Goal: Information Seeking & Learning: Learn about a topic

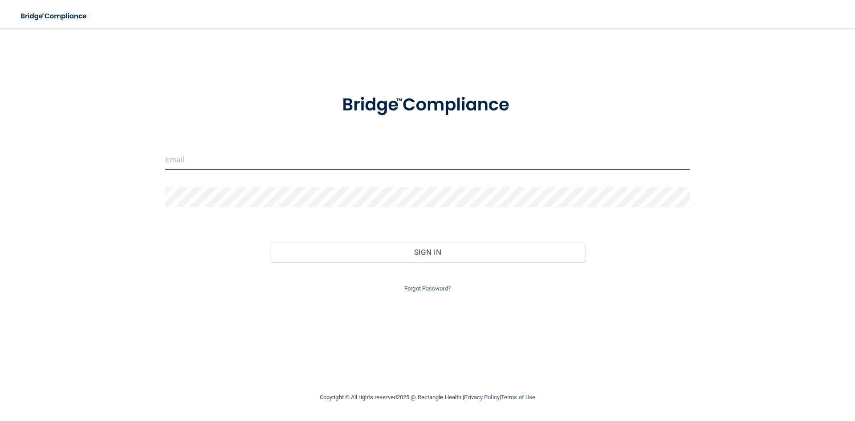
click at [208, 158] on input "email" at bounding box center [427, 160] width 524 height 20
type input "[EMAIL_ADDRESS][DOMAIN_NAME]"
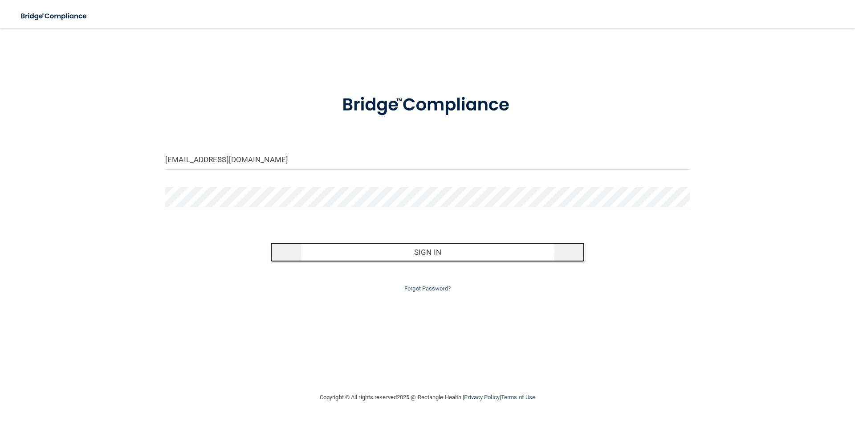
click at [426, 253] on button "Sign In" at bounding box center [427, 252] width 315 height 20
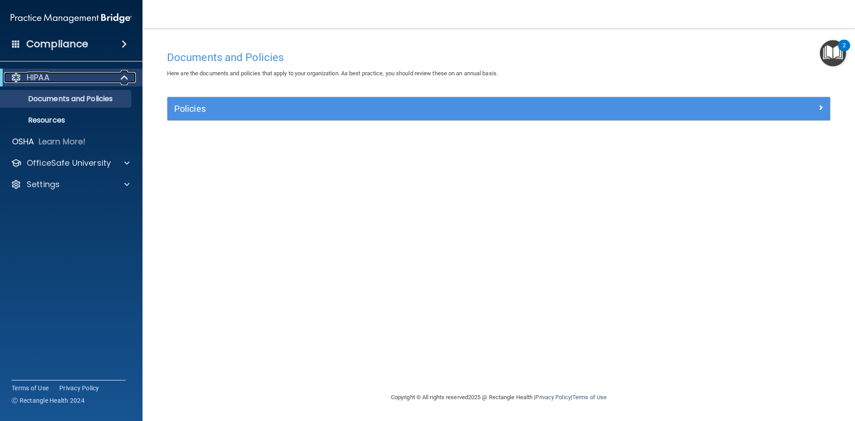
click at [128, 77] on span at bounding box center [126, 77] width 8 height 11
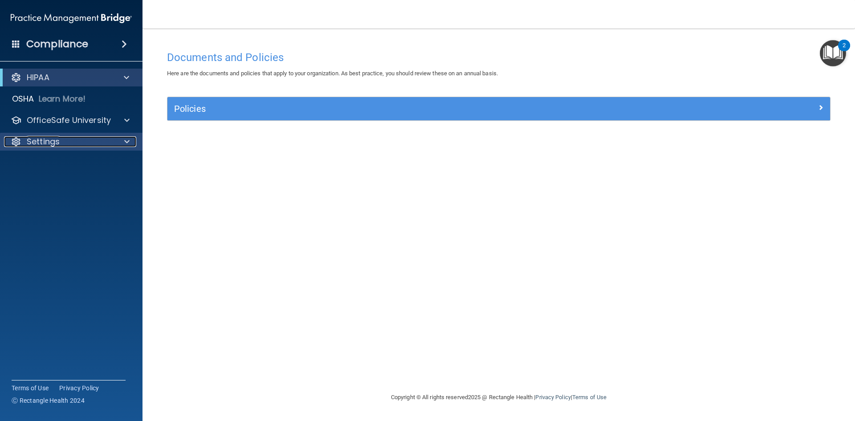
click at [65, 139] on div "Settings" at bounding box center [59, 141] width 110 height 11
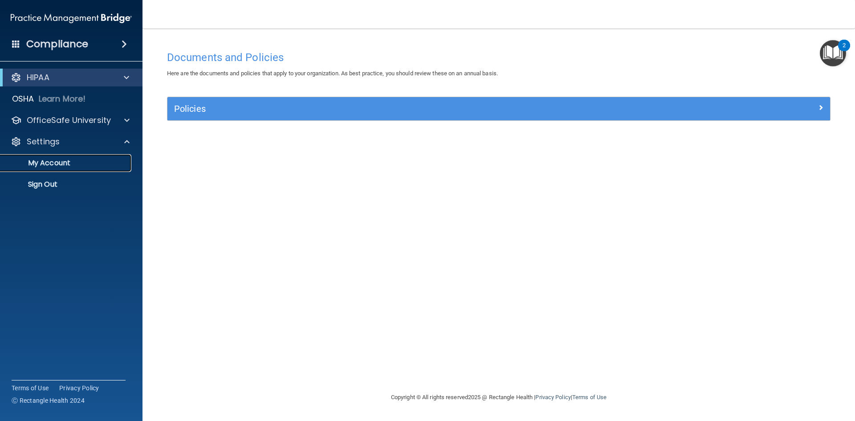
click at [78, 165] on p "My Account" at bounding box center [67, 162] width 122 height 9
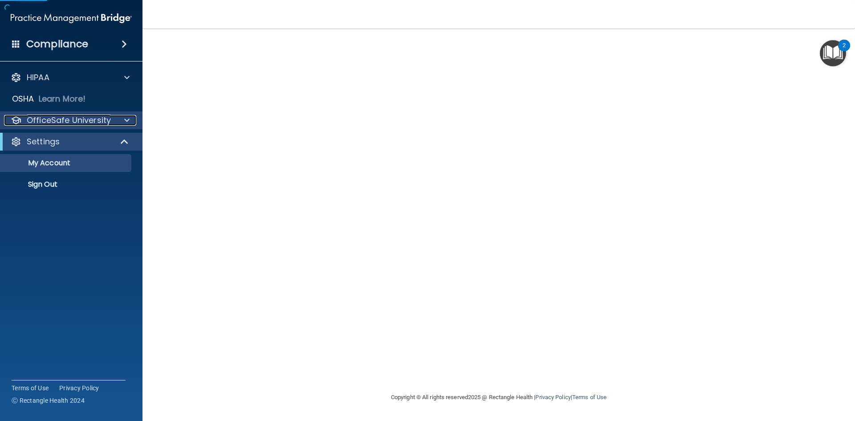
click at [102, 121] on p "OfficeSafe University" at bounding box center [69, 120] width 84 height 11
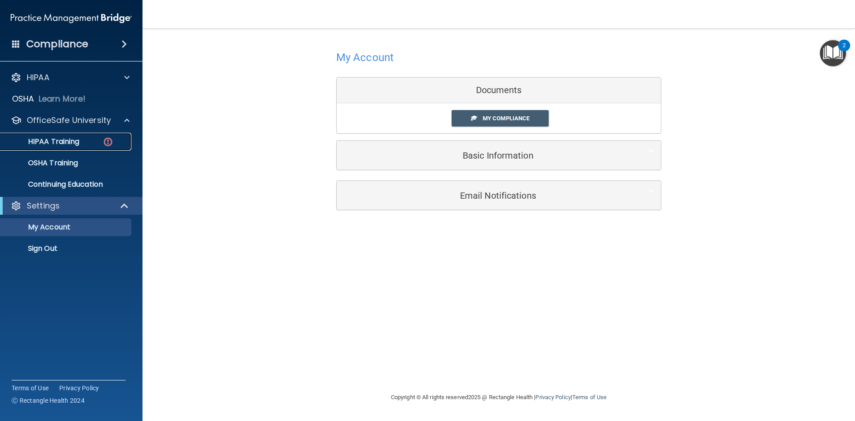
click at [67, 142] on p "HIPAA Training" at bounding box center [42, 141] width 73 height 9
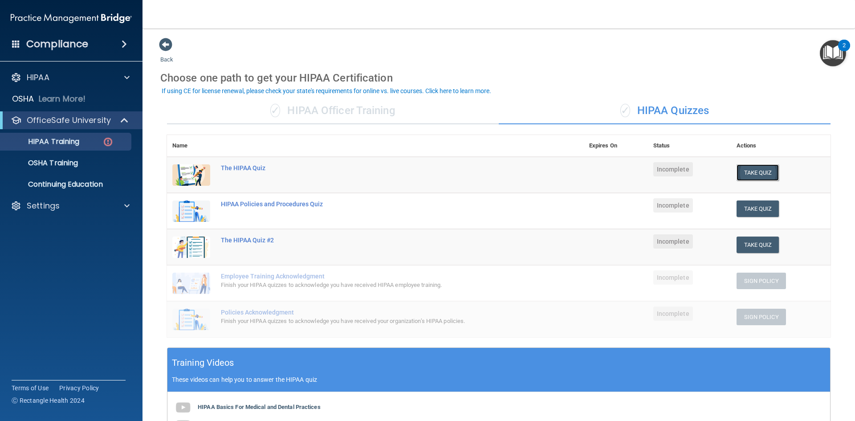
click at [754, 176] on button "Take Quiz" at bounding box center [757, 172] width 43 height 16
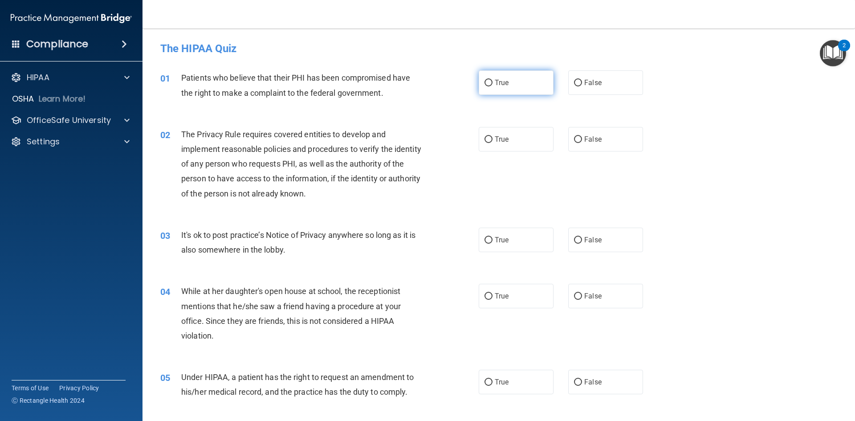
click at [526, 84] on label "True" at bounding box center [516, 82] width 75 height 24
click at [492, 84] on input "True" at bounding box center [488, 83] width 8 height 7
radio input "true"
click at [525, 146] on label "True" at bounding box center [516, 139] width 75 height 24
click at [492, 143] on input "True" at bounding box center [488, 139] width 8 height 7
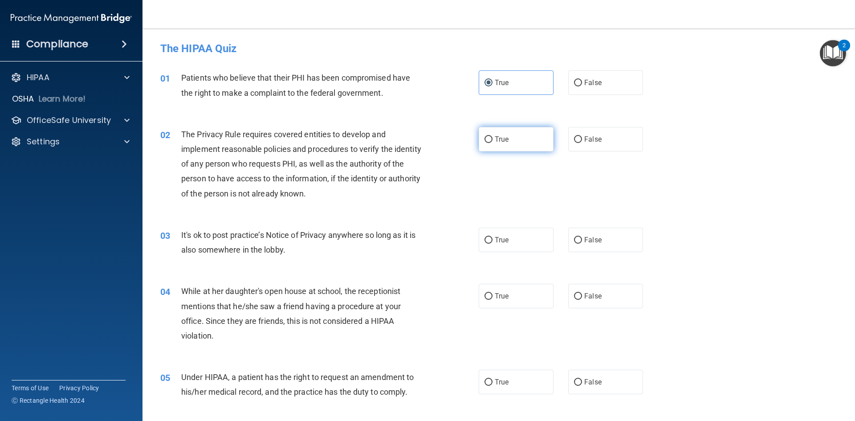
radio input "true"
click at [524, 239] on label "True" at bounding box center [516, 239] width 75 height 24
click at [492, 239] on input "True" at bounding box center [488, 240] width 8 height 7
radio input "true"
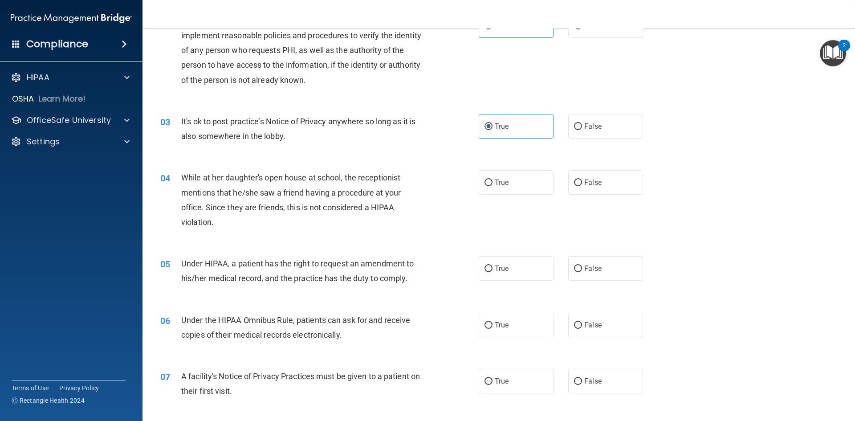
scroll to position [134, 0]
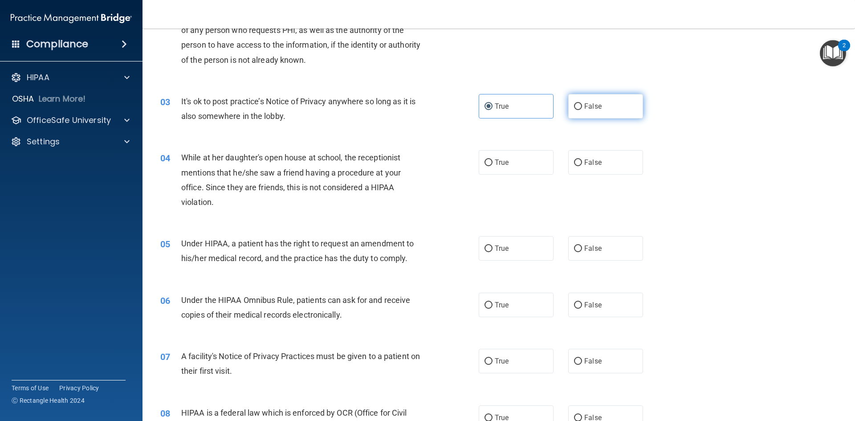
click at [574, 108] on input "False" at bounding box center [578, 106] width 8 height 7
radio input "true"
radio input "false"
click at [620, 154] on label "False" at bounding box center [605, 162] width 75 height 24
click at [582, 159] on input "False" at bounding box center [578, 162] width 8 height 7
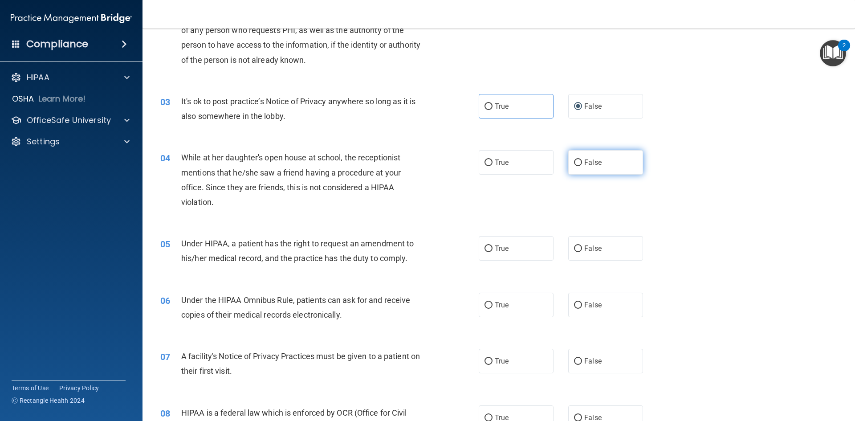
radio input "true"
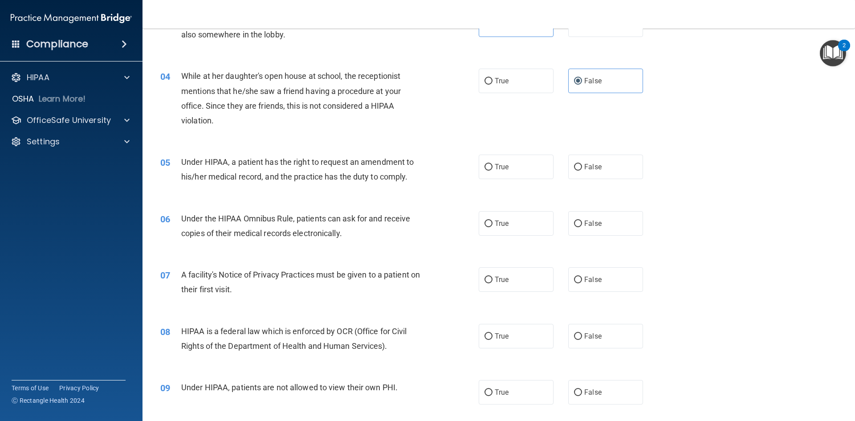
scroll to position [223, 0]
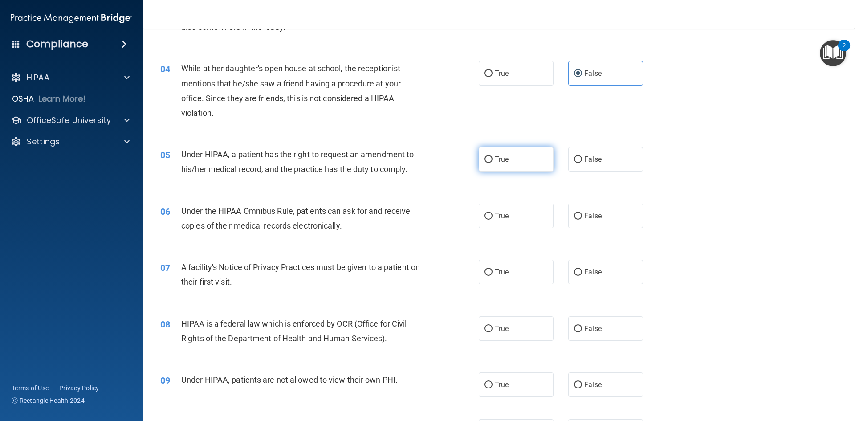
click at [538, 169] on label "True" at bounding box center [516, 159] width 75 height 24
click at [492, 163] on input "True" at bounding box center [488, 159] width 8 height 7
radio input "true"
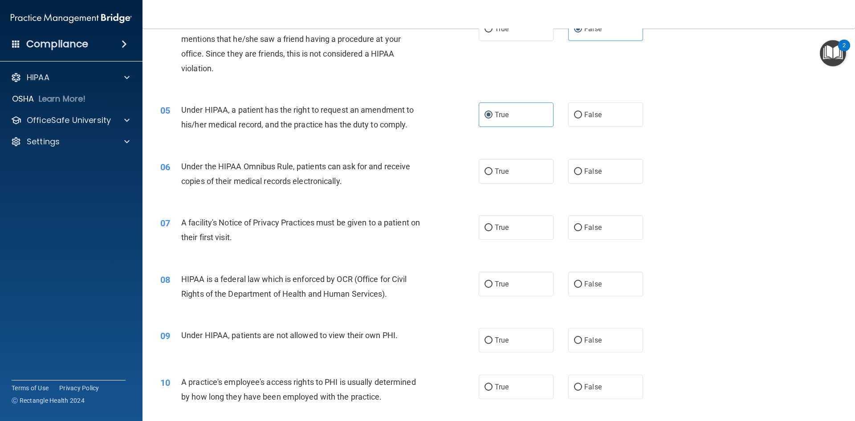
scroll to position [312, 0]
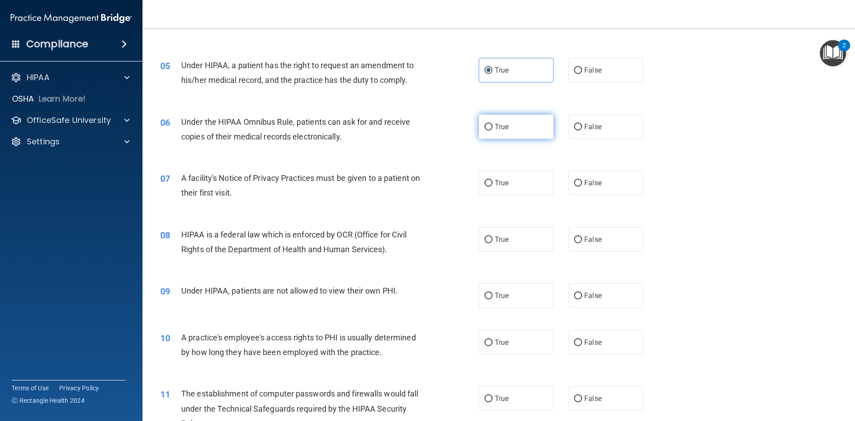
click at [521, 132] on label "True" at bounding box center [516, 126] width 75 height 24
click at [492, 130] on input "True" at bounding box center [488, 127] width 8 height 7
radio input "true"
click at [498, 191] on label "True" at bounding box center [516, 182] width 75 height 24
click at [492, 187] on input "True" at bounding box center [488, 183] width 8 height 7
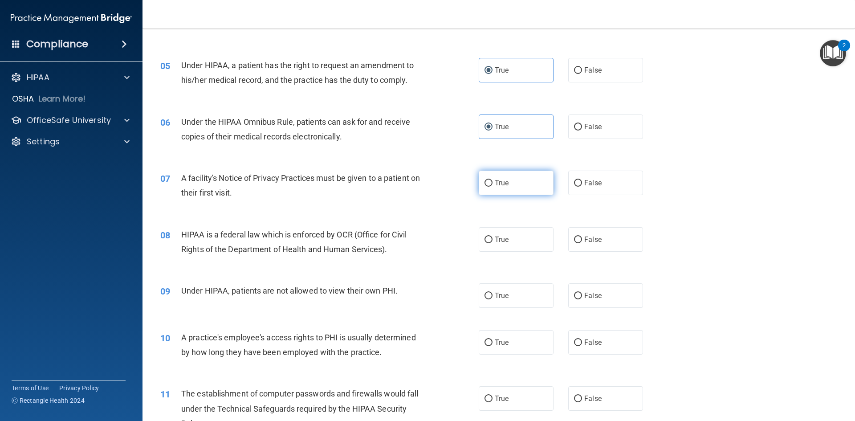
radio input "true"
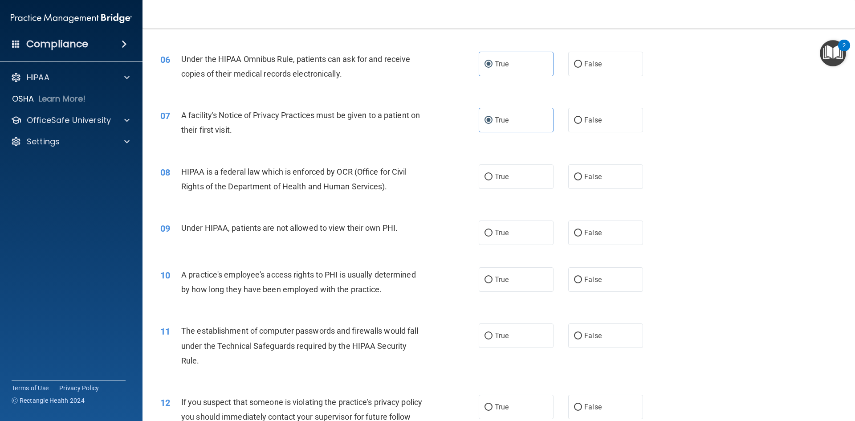
scroll to position [401, 0]
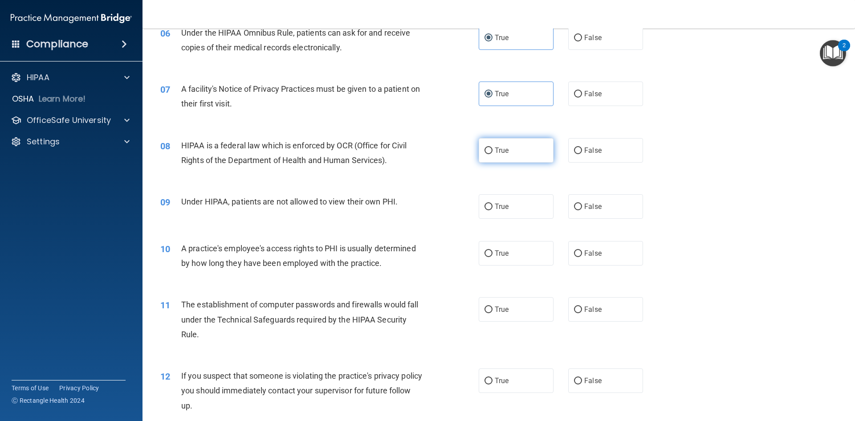
click at [547, 146] on label "True" at bounding box center [516, 150] width 75 height 24
click at [492, 147] on input "True" at bounding box center [488, 150] width 8 height 7
radio input "true"
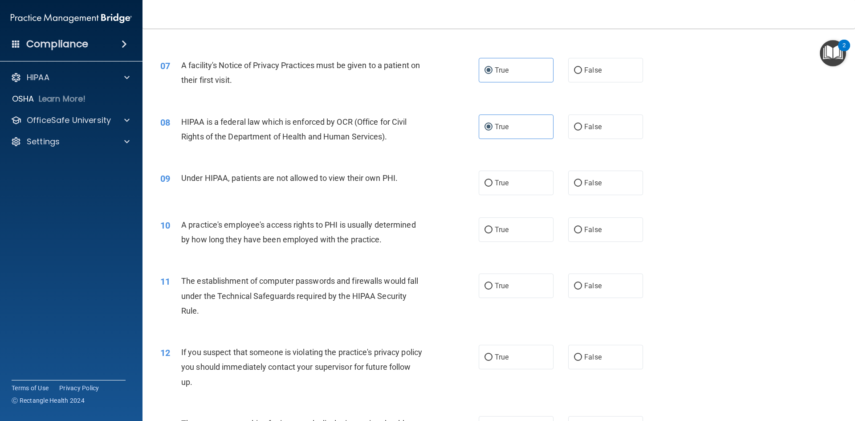
scroll to position [445, 0]
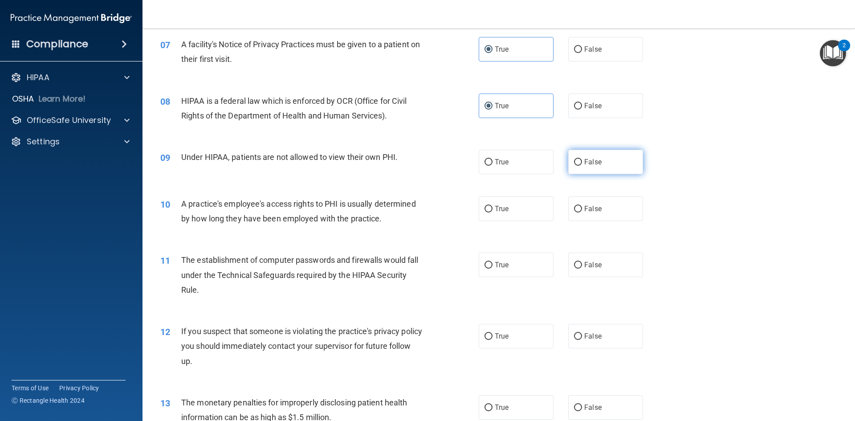
click at [575, 166] on label "False" at bounding box center [605, 162] width 75 height 24
click at [575, 166] on input "False" at bounding box center [578, 162] width 8 height 7
radio input "true"
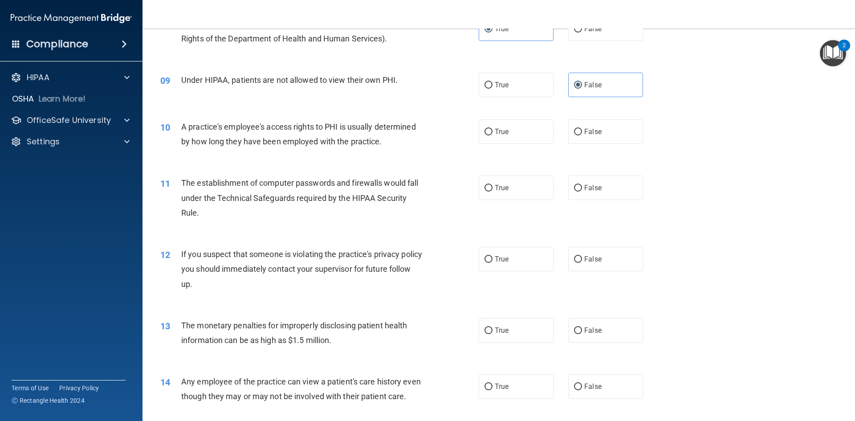
scroll to position [534, 0]
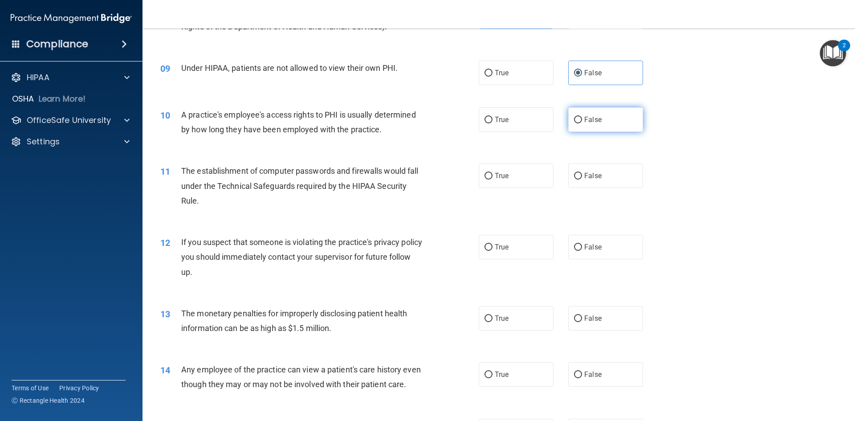
click at [600, 127] on label "False" at bounding box center [605, 119] width 75 height 24
click at [582, 123] on input "False" at bounding box center [578, 120] width 8 height 7
radio input "true"
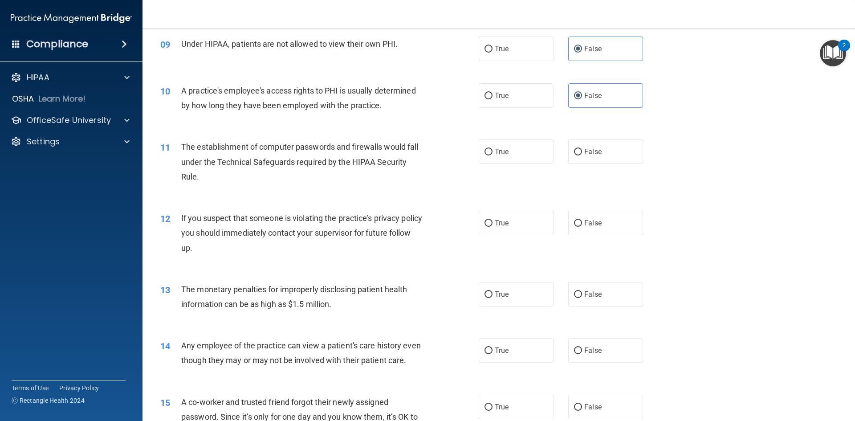
scroll to position [579, 0]
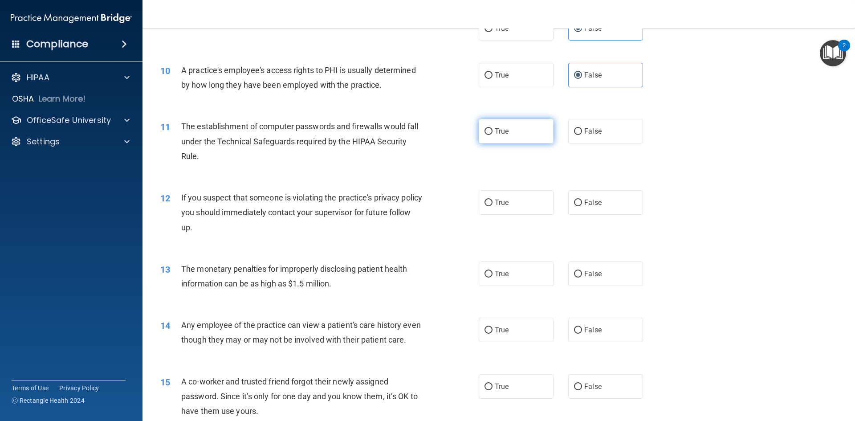
click at [512, 131] on label "True" at bounding box center [516, 131] width 75 height 24
click at [492, 131] on input "True" at bounding box center [488, 131] width 8 height 7
radio input "true"
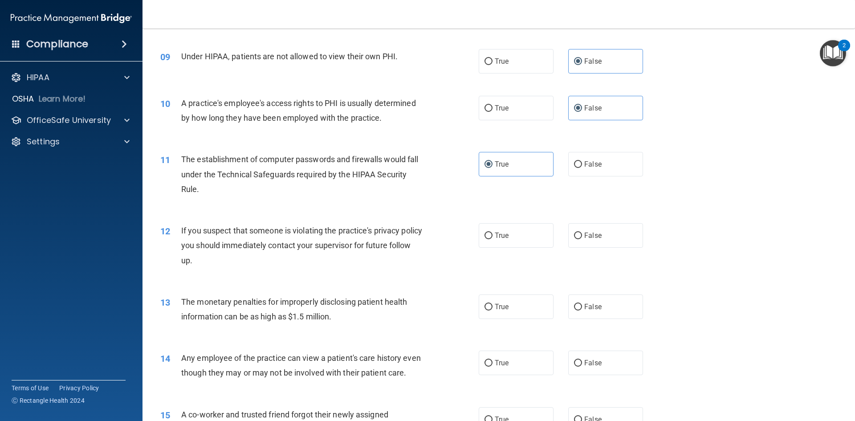
scroll to position [573, 0]
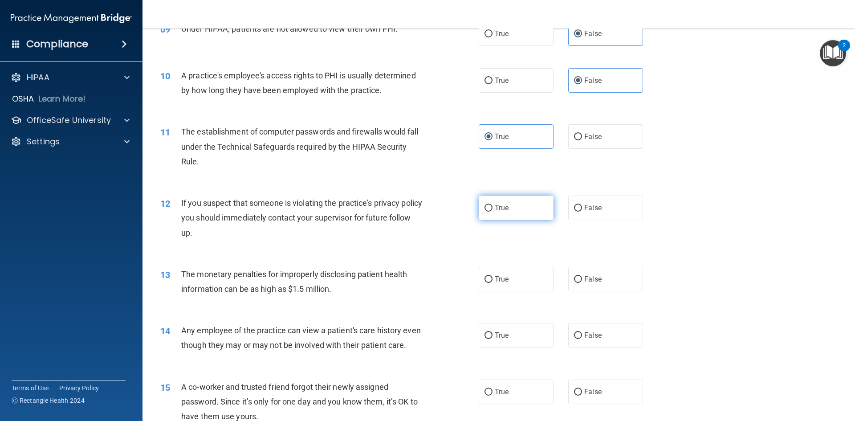
click at [511, 214] on label "True" at bounding box center [516, 207] width 75 height 24
click at [492, 211] on input "True" at bounding box center [488, 208] width 8 height 7
radio input "true"
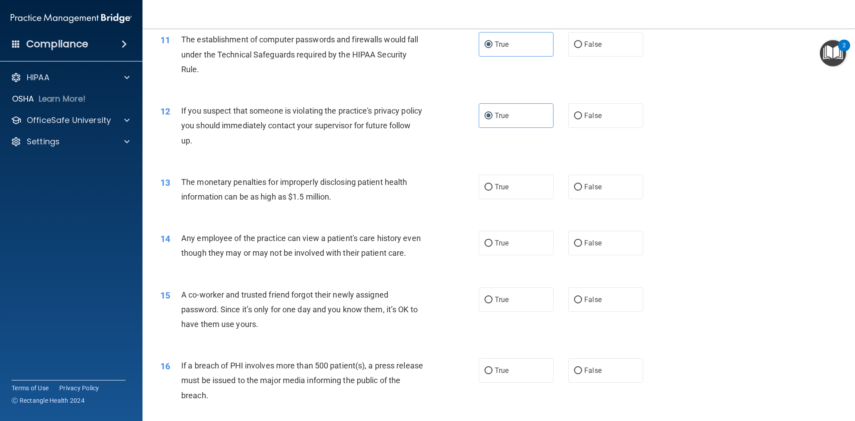
scroll to position [707, 0]
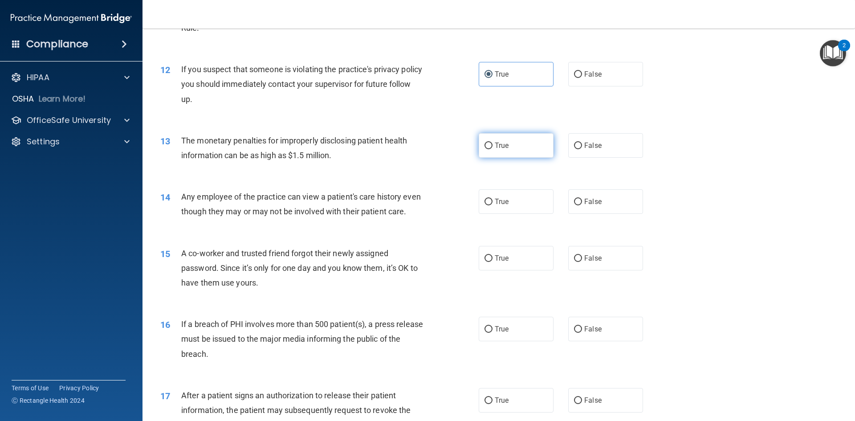
click at [511, 146] on label "True" at bounding box center [516, 145] width 75 height 24
click at [492, 146] on input "True" at bounding box center [488, 145] width 8 height 7
radio input "true"
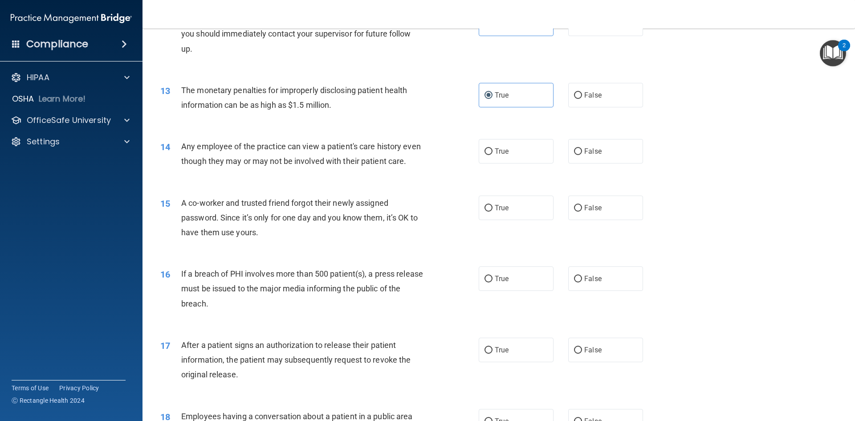
scroll to position [751, 0]
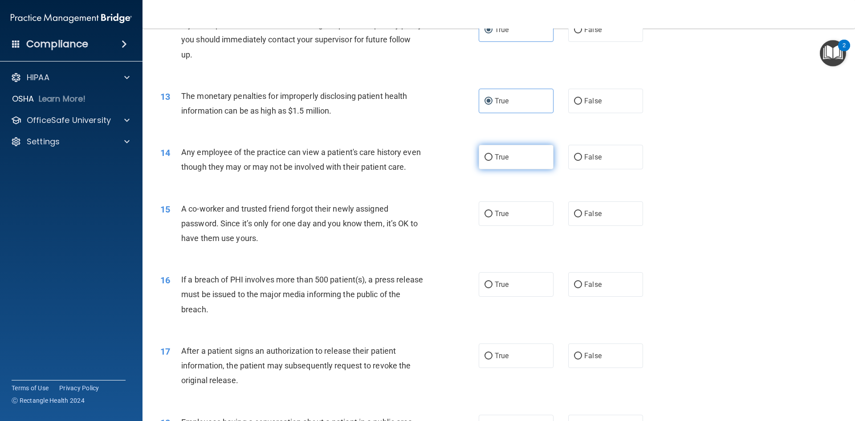
click at [540, 156] on label "True" at bounding box center [516, 157] width 75 height 24
click at [492, 156] on input "True" at bounding box center [488, 157] width 8 height 7
radio input "true"
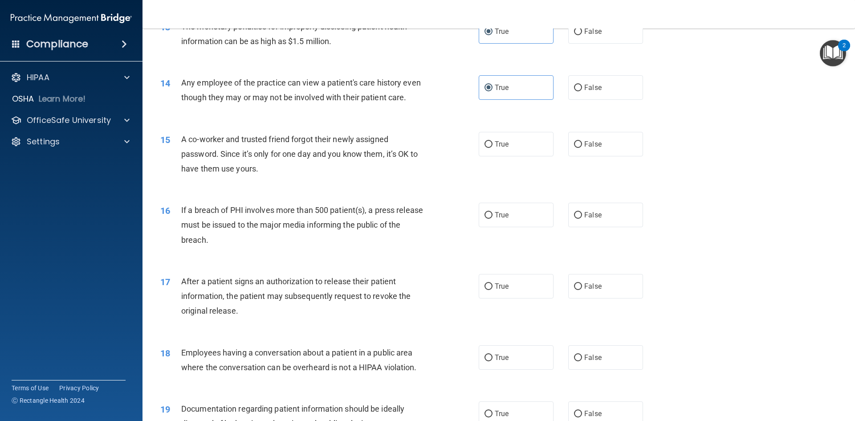
scroll to position [840, 0]
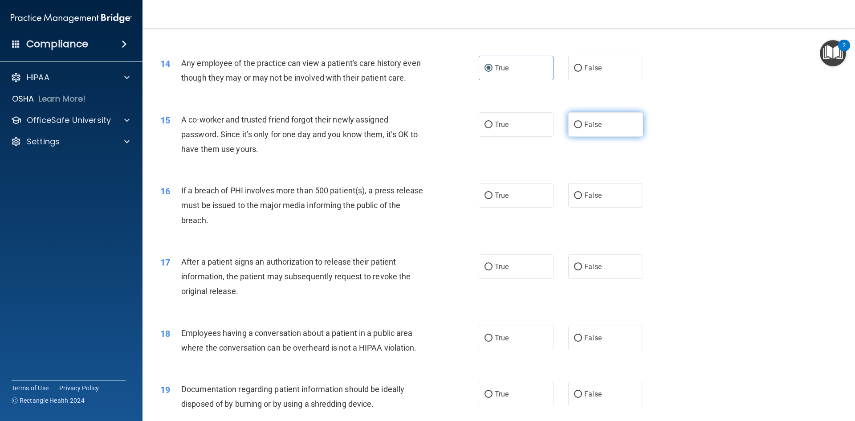
click at [592, 133] on label "False" at bounding box center [605, 124] width 75 height 24
click at [582, 128] on input "False" at bounding box center [578, 125] width 8 height 7
radio input "true"
click at [518, 207] on label "True" at bounding box center [516, 195] width 75 height 24
click at [492, 199] on input "True" at bounding box center [488, 195] width 8 height 7
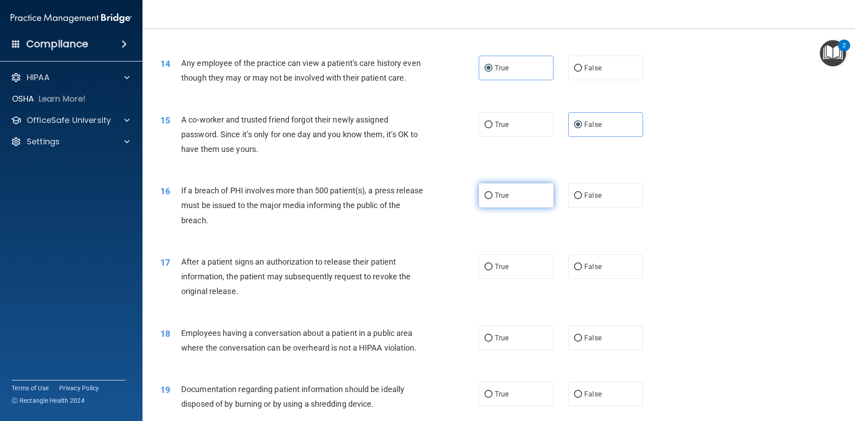
radio input "true"
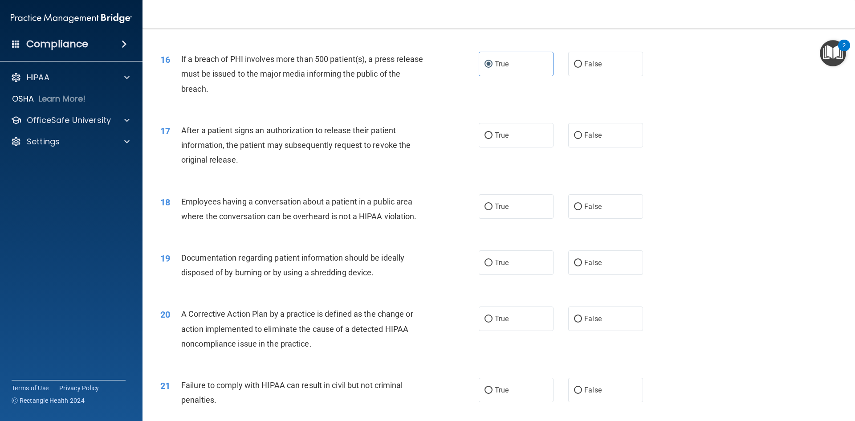
scroll to position [974, 0]
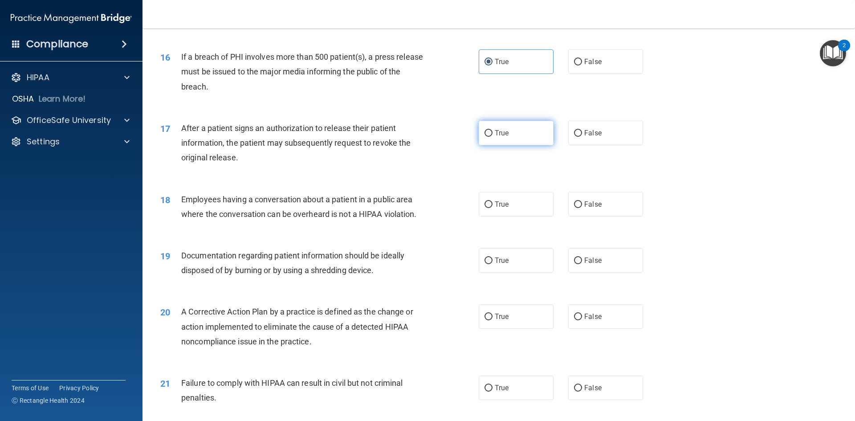
click at [503, 137] on span "True" at bounding box center [502, 133] width 14 height 8
click at [492, 137] on input "True" at bounding box center [488, 133] width 8 height 7
radio input "true"
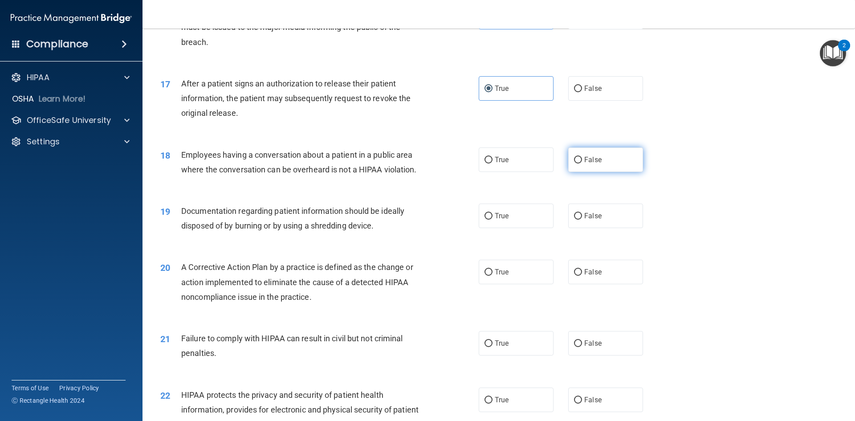
click at [589, 164] on span "False" at bounding box center [592, 159] width 17 height 8
click at [582, 163] on input "False" at bounding box center [578, 160] width 8 height 7
radio input "true"
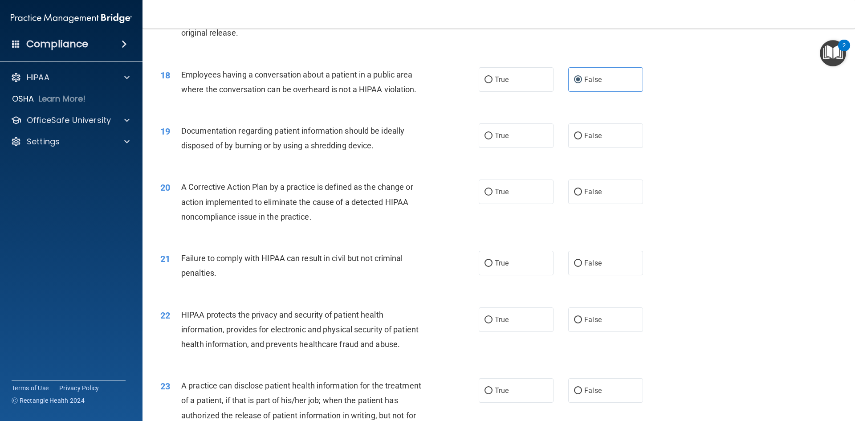
scroll to position [1108, 0]
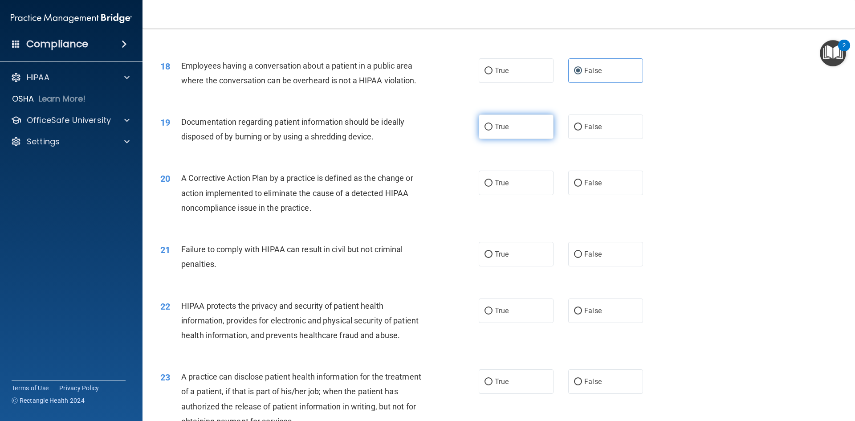
click at [500, 139] on label "True" at bounding box center [516, 126] width 75 height 24
click at [492, 130] on input "True" at bounding box center [488, 127] width 8 height 7
radio input "true"
click at [569, 195] on label "False" at bounding box center [605, 182] width 75 height 24
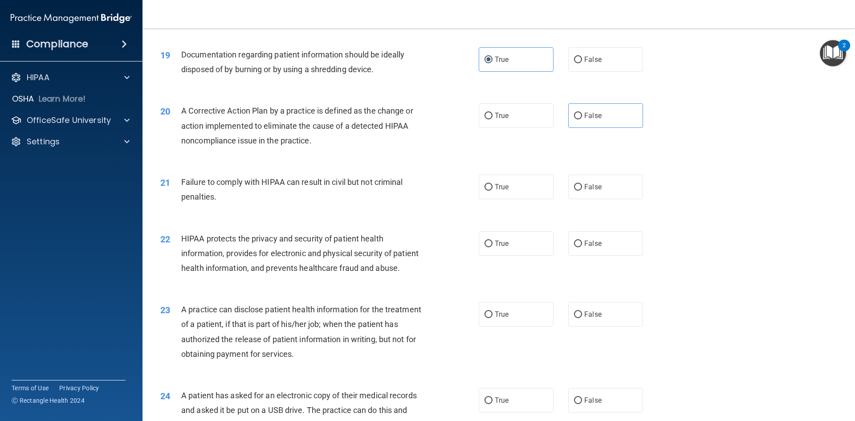
scroll to position [1197, 0]
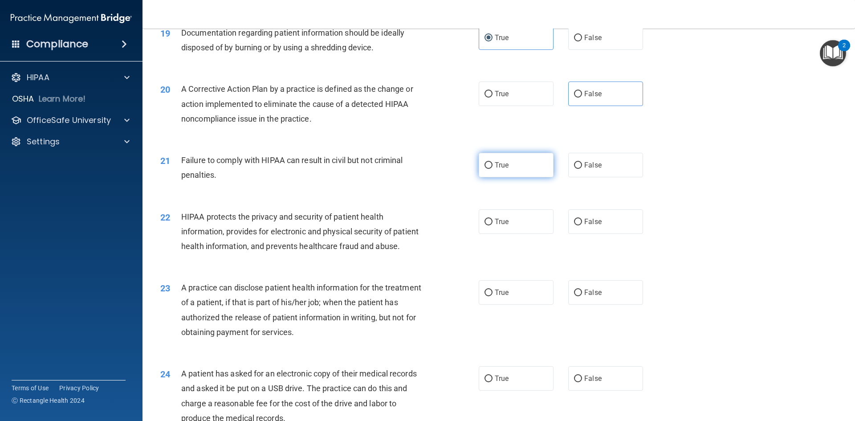
click at [491, 177] on label "True" at bounding box center [516, 165] width 75 height 24
click at [491, 169] on input "True" at bounding box center [488, 165] width 8 height 7
radio input "true"
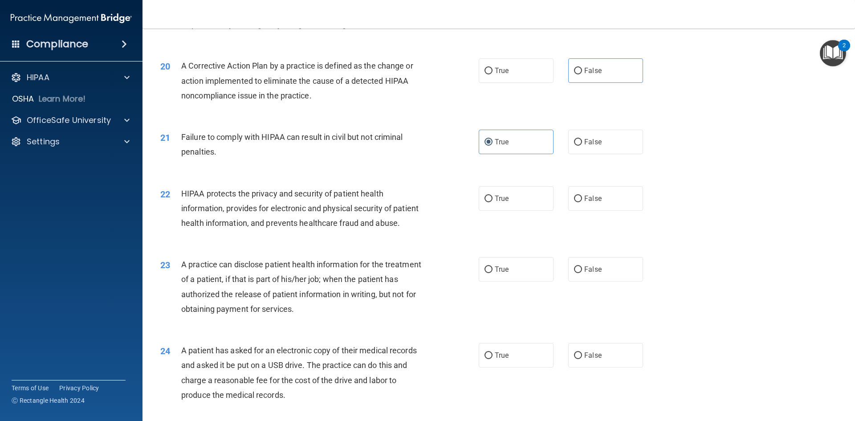
scroll to position [1241, 0]
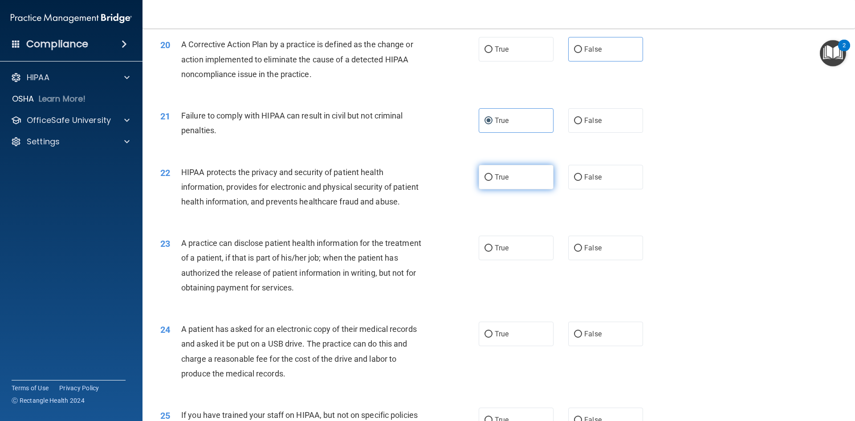
click at [497, 181] on span "True" at bounding box center [502, 177] width 14 height 8
click at [492, 181] on input "True" at bounding box center [488, 177] width 8 height 7
radio input "true"
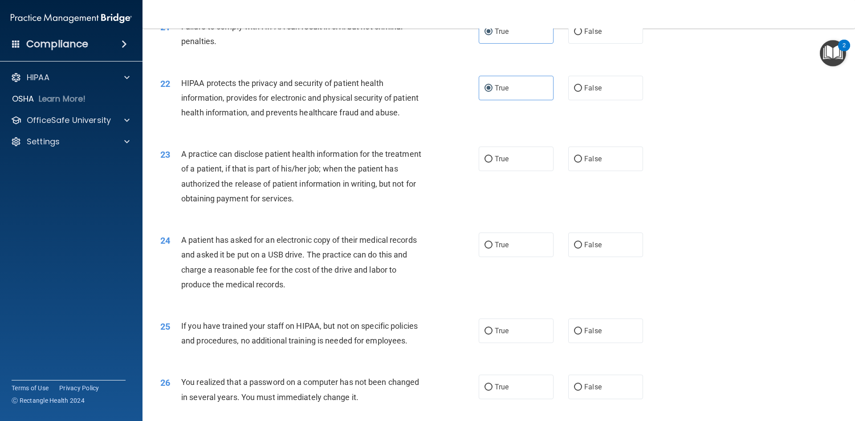
scroll to position [1375, 0]
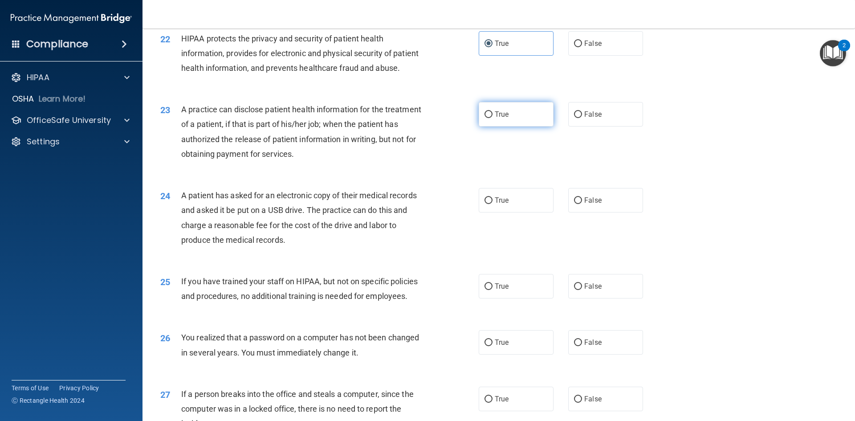
click at [542, 126] on label "True" at bounding box center [516, 114] width 75 height 24
click at [492, 118] on input "True" at bounding box center [488, 114] width 8 height 7
radio input "true"
click at [600, 126] on label "False" at bounding box center [605, 114] width 75 height 24
click at [582, 118] on input "False" at bounding box center [578, 114] width 8 height 7
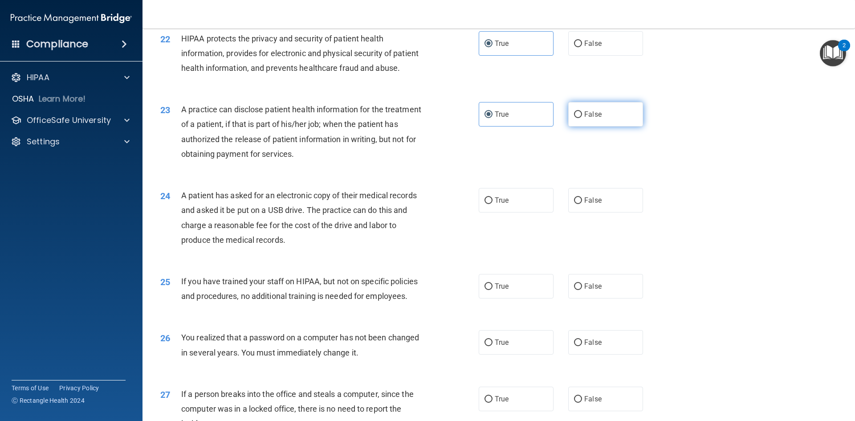
radio input "true"
radio input "false"
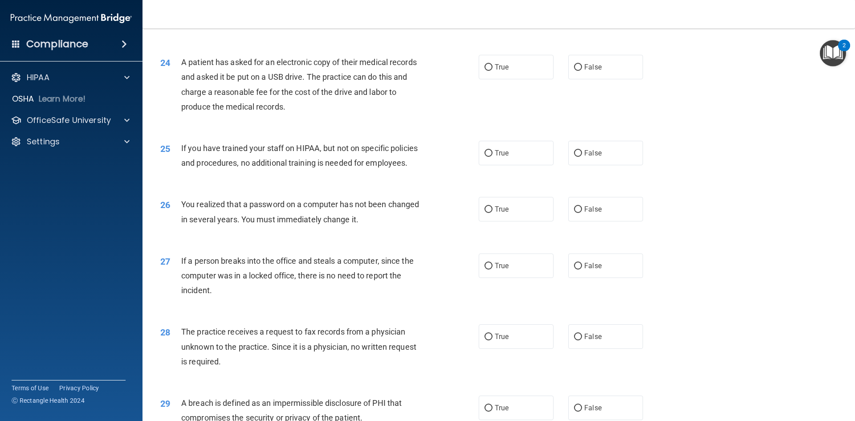
scroll to position [1508, 0]
click at [515, 79] on label "True" at bounding box center [516, 66] width 75 height 24
click at [492, 70] on input "True" at bounding box center [488, 67] width 8 height 7
radio input "true"
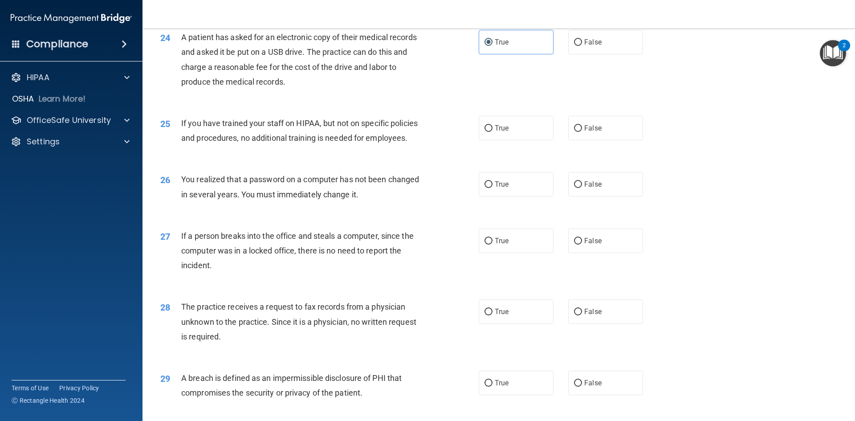
scroll to position [1553, 0]
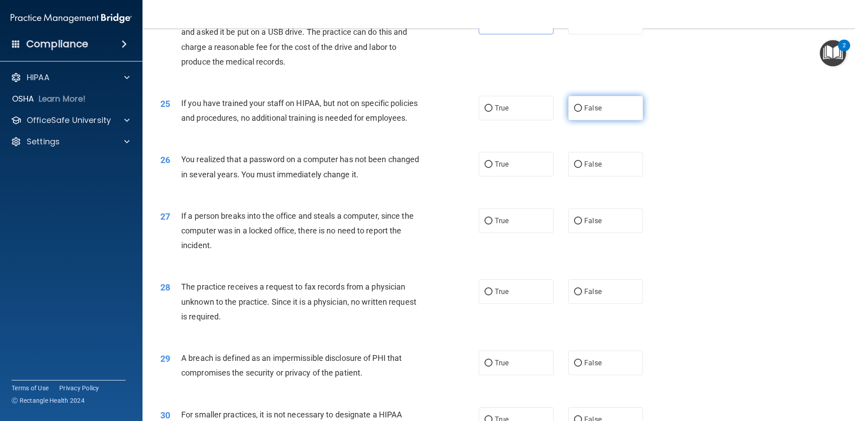
click at [568, 120] on label "False" at bounding box center [605, 108] width 75 height 24
click at [574, 112] on input "False" at bounding box center [578, 108] width 8 height 7
radio input "true"
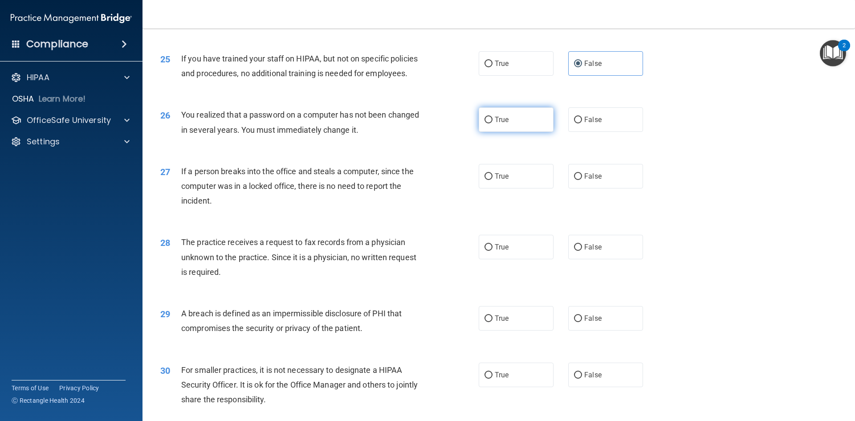
click at [530, 132] on label "True" at bounding box center [516, 119] width 75 height 24
click at [492, 123] on input "True" at bounding box center [488, 120] width 8 height 7
radio input "true"
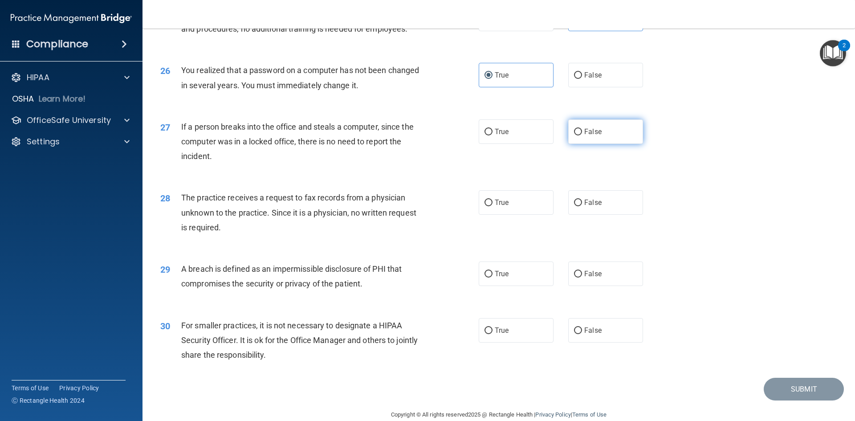
click at [570, 144] on label "False" at bounding box center [605, 131] width 75 height 24
click at [574, 135] on input "False" at bounding box center [578, 132] width 8 height 7
radio input "true"
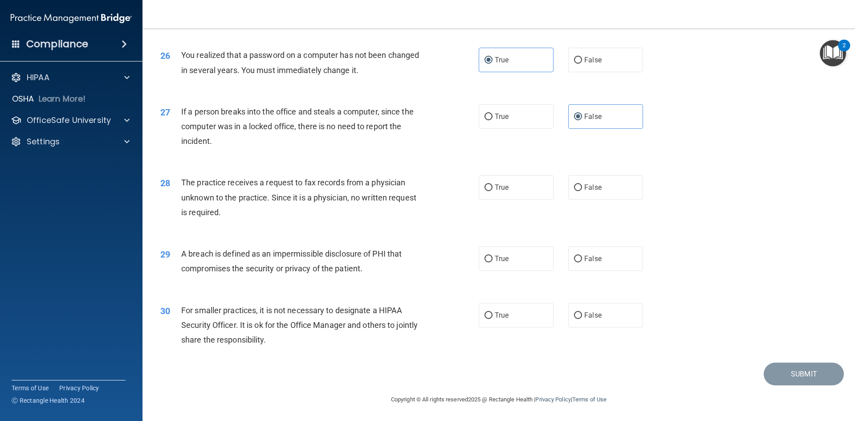
scroll to position [1686, 0]
drag, startPoint x: 587, startPoint y: 196, endPoint x: 580, endPoint y: 197, distance: 7.7
click at [588, 196] on label "False" at bounding box center [605, 187] width 75 height 24
click at [582, 191] on input "False" at bounding box center [578, 187] width 8 height 7
radio input "true"
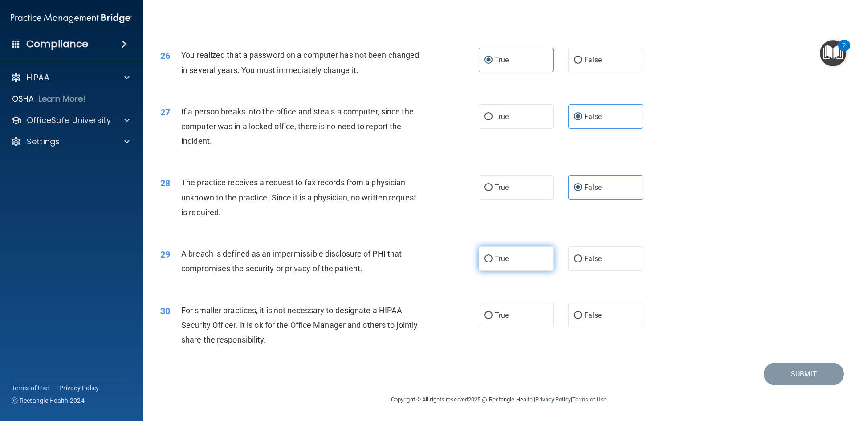
click at [538, 261] on label "True" at bounding box center [516, 258] width 75 height 24
click at [492, 261] on input "True" at bounding box center [488, 259] width 8 height 7
radio input "true"
click at [514, 314] on label "True" at bounding box center [516, 315] width 75 height 24
click at [492, 314] on input "True" at bounding box center [488, 315] width 8 height 7
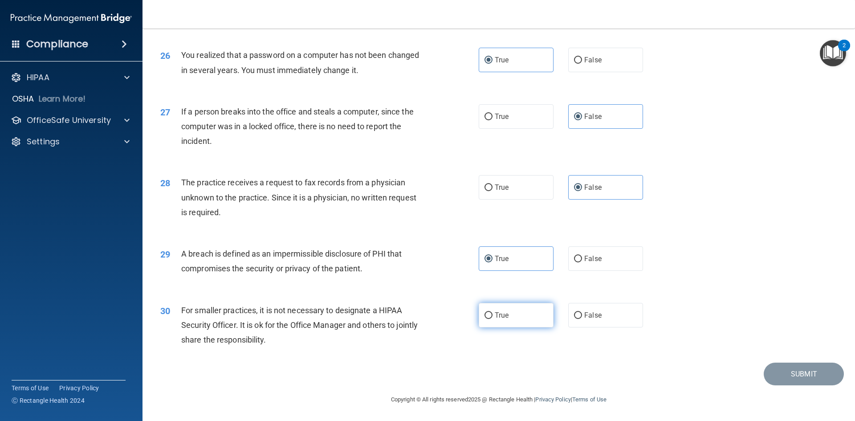
radio input "true"
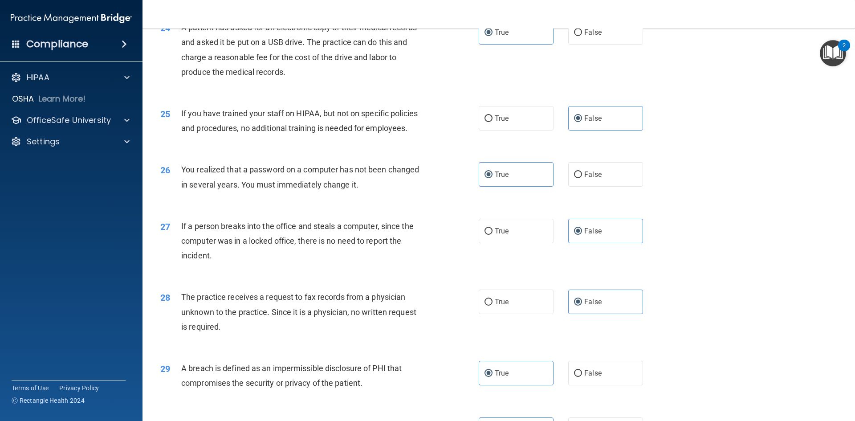
scroll to position [1464, 0]
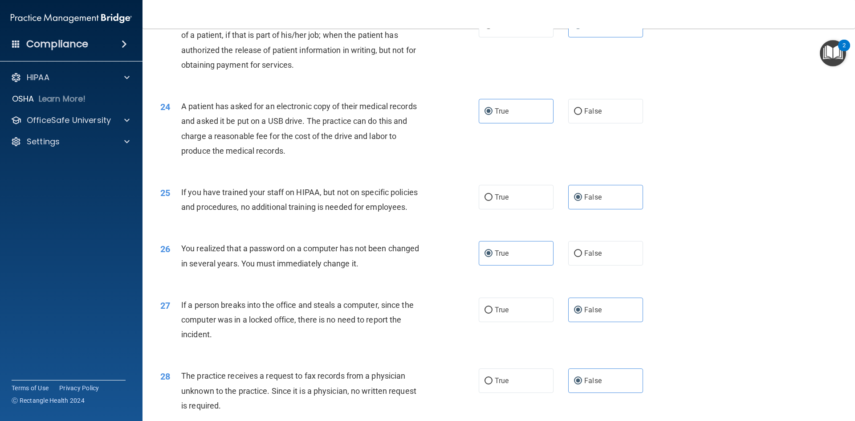
click at [831, 52] on img "Open Resource Center, 2 new notifications" at bounding box center [833, 53] width 26 height 26
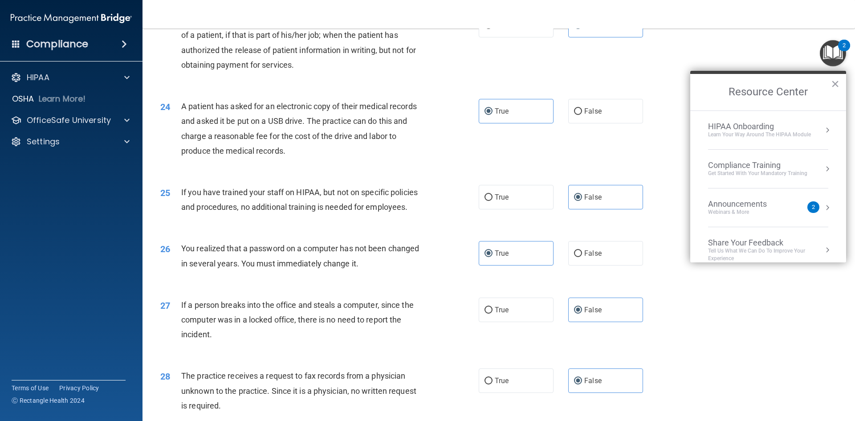
click at [834, 85] on button "×" at bounding box center [835, 84] width 8 height 14
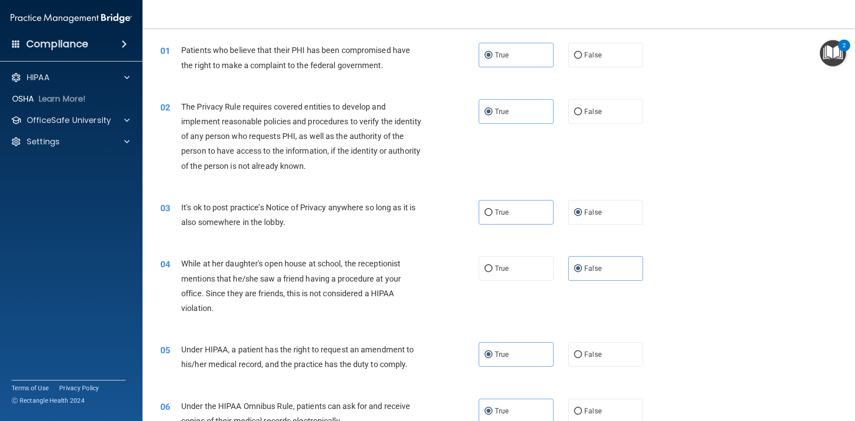
scroll to position [0, 0]
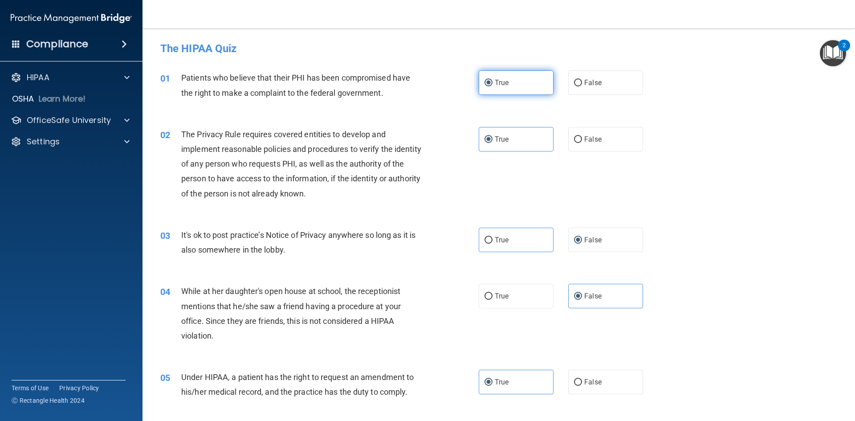
click at [538, 86] on label "True" at bounding box center [516, 82] width 75 height 24
click at [492, 86] on input "True" at bounding box center [488, 83] width 8 height 7
click at [603, 77] on label "False" at bounding box center [605, 82] width 75 height 24
click at [582, 80] on input "False" at bounding box center [578, 83] width 8 height 7
radio input "true"
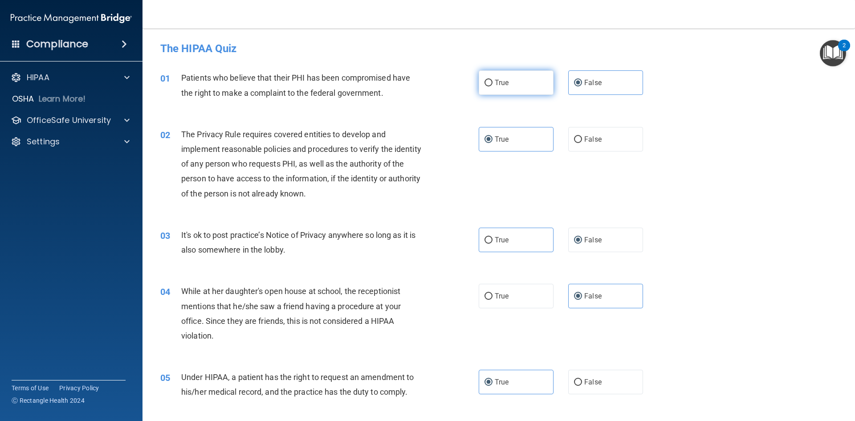
click at [547, 85] on label "True" at bounding box center [516, 82] width 75 height 24
click at [492, 85] on input "True" at bounding box center [488, 83] width 8 height 7
radio input "true"
radio input "false"
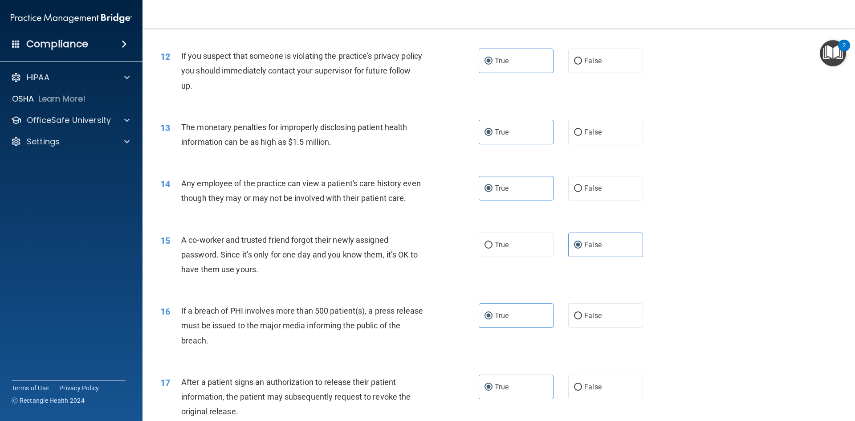
scroll to position [529, 0]
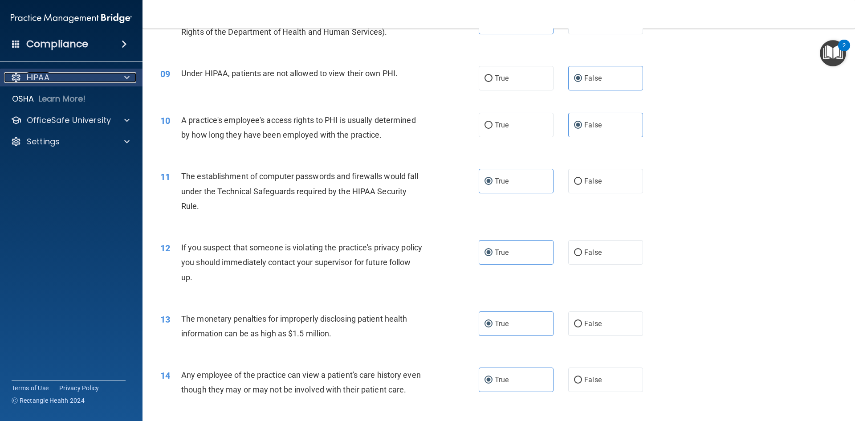
click at [126, 78] on span at bounding box center [126, 77] width 5 height 11
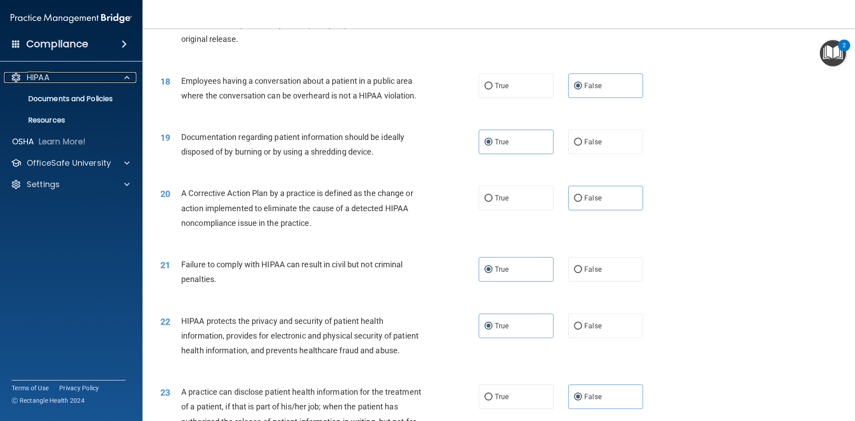
scroll to position [1113, 0]
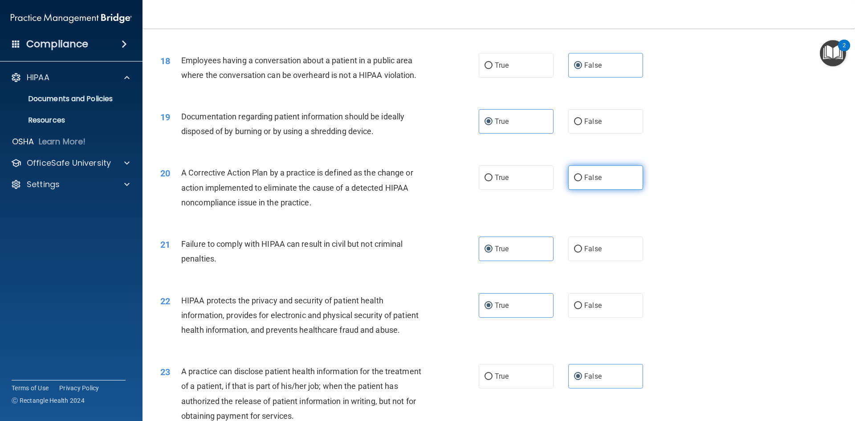
click at [579, 190] on label "False" at bounding box center [605, 177] width 75 height 24
click at [579, 181] on input "False" at bounding box center [578, 177] width 8 height 7
radio input "true"
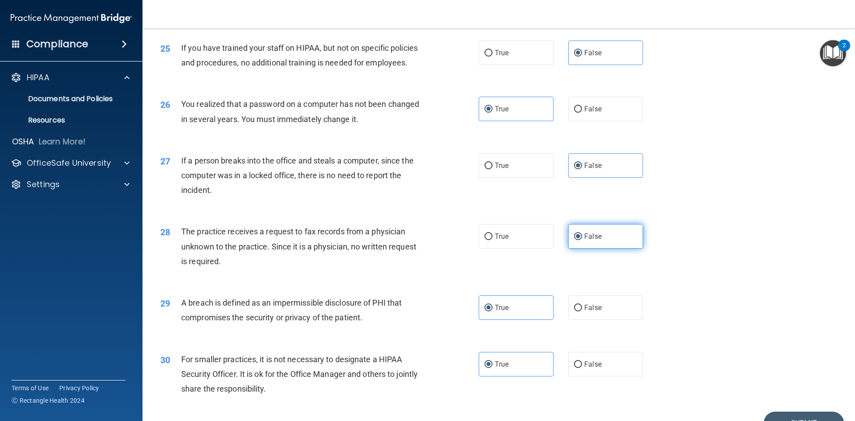
scroll to position [1686, 0]
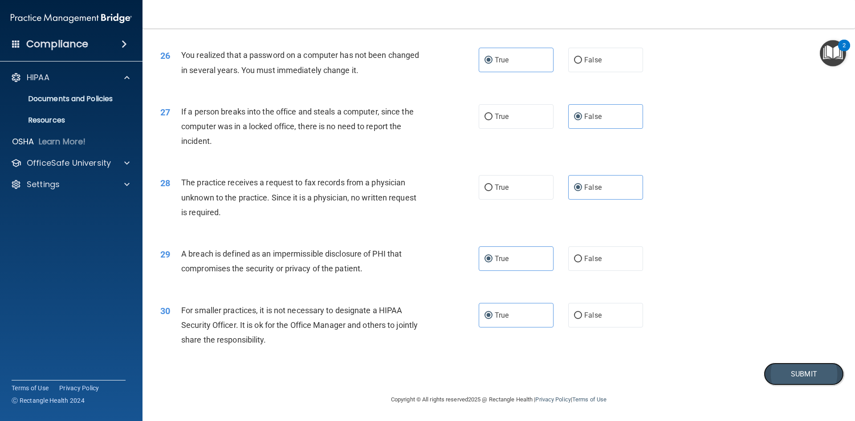
click at [771, 373] on button "Submit" at bounding box center [803, 373] width 80 height 23
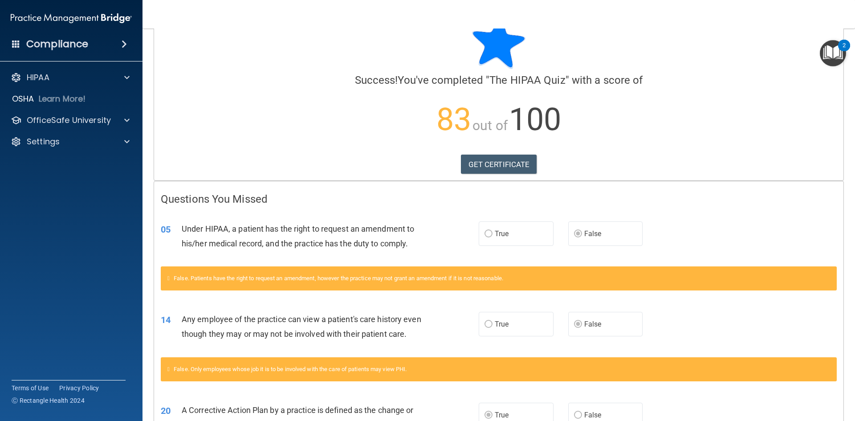
scroll to position [45, 0]
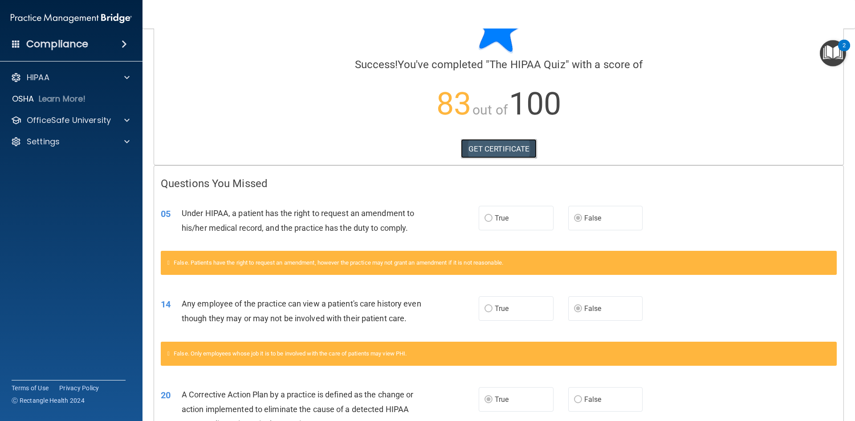
click at [511, 148] on link "GET CERTIFICATE" at bounding box center [499, 149] width 76 height 20
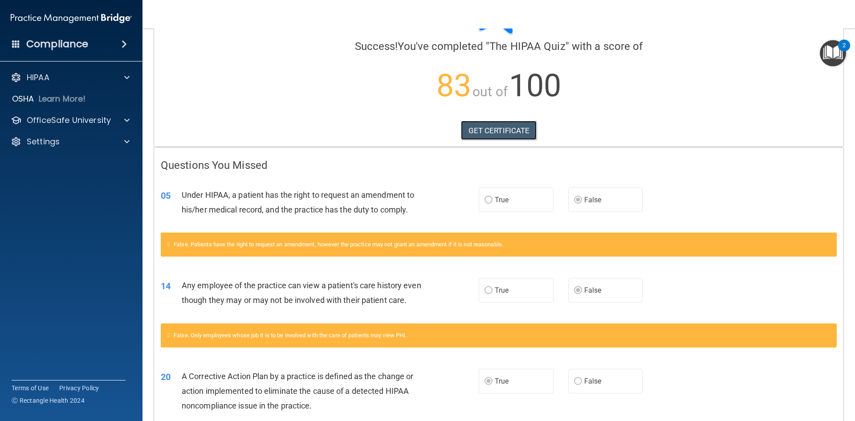
scroll to position [0, 0]
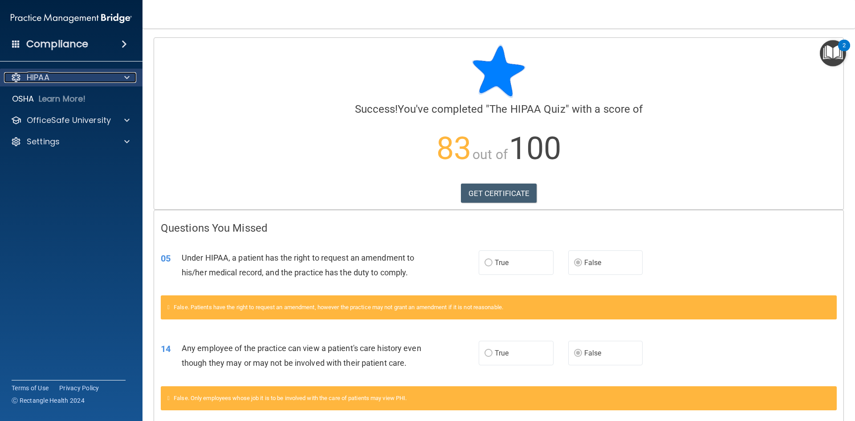
click at [63, 78] on div "HIPAA" at bounding box center [59, 77] width 110 height 11
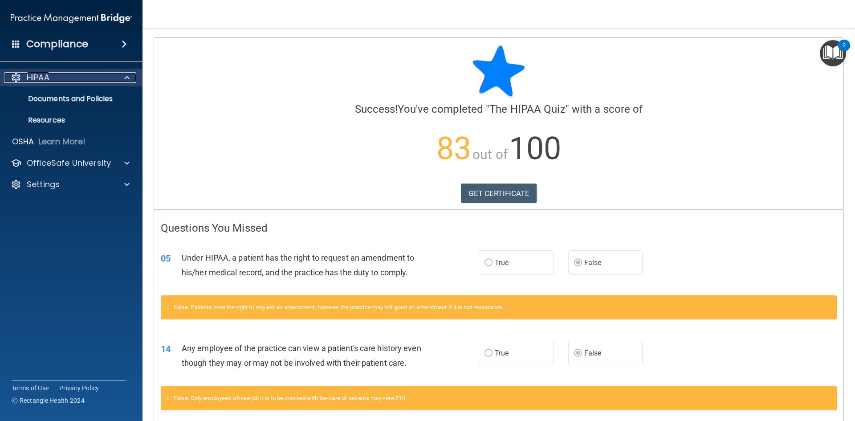
click at [61, 74] on div "HIPAA" at bounding box center [59, 77] width 110 height 11
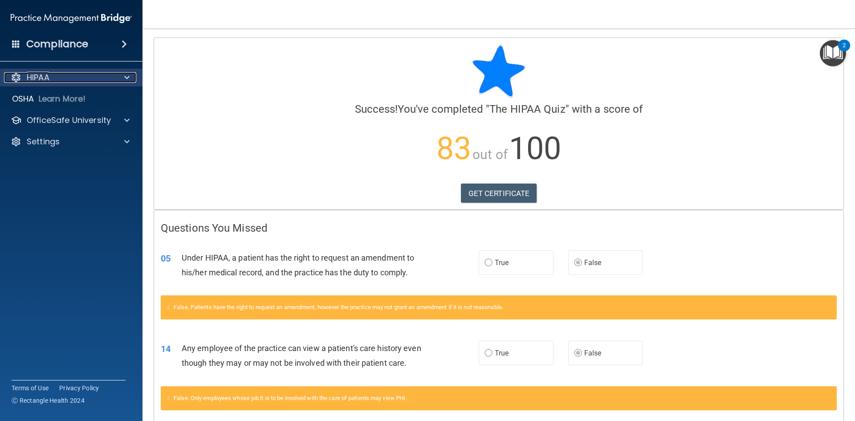
click at [40, 80] on p "HIPAA" at bounding box center [38, 77] width 23 height 11
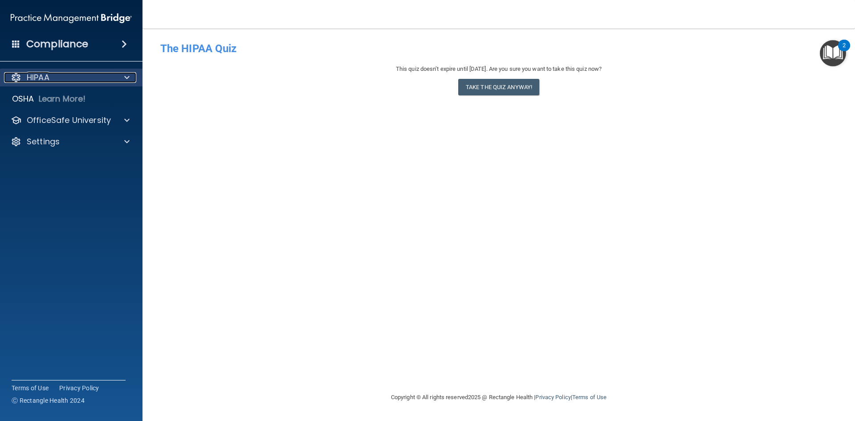
click at [83, 78] on div "HIPAA" at bounding box center [59, 77] width 110 height 11
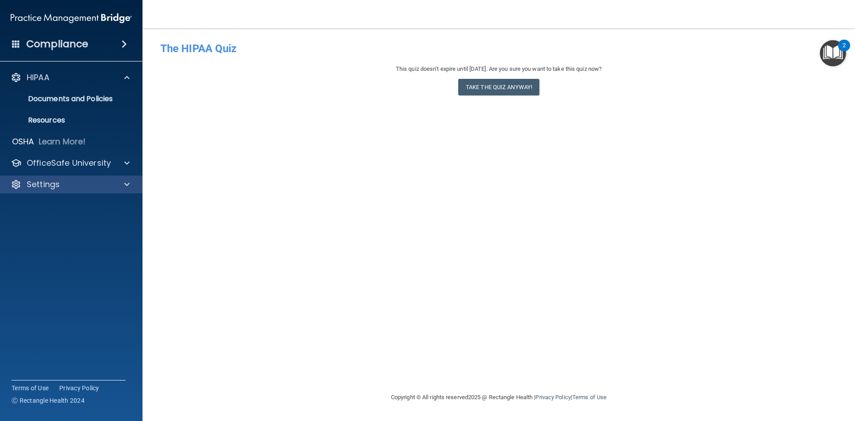
click at [101, 189] on div "Settings" at bounding box center [71, 184] width 143 height 18
click at [91, 185] on div "Settings" at bounding box center [59, 184] width 110 height 11
click at [62, 44] on h4 "Compliance" at bounding box center [57, 44] width 62 height 12
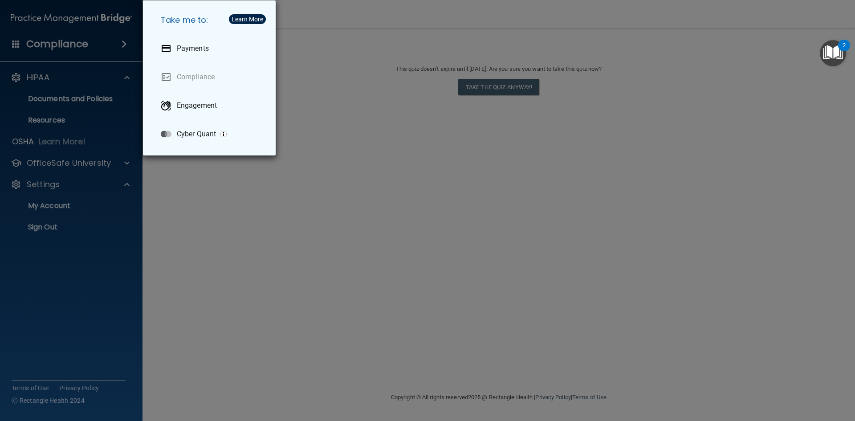
click at [188, 208] on div "Take me to: Payments Compliance Engagement Cyber Quant" at bounding box center [427, 210] width 855 height 421
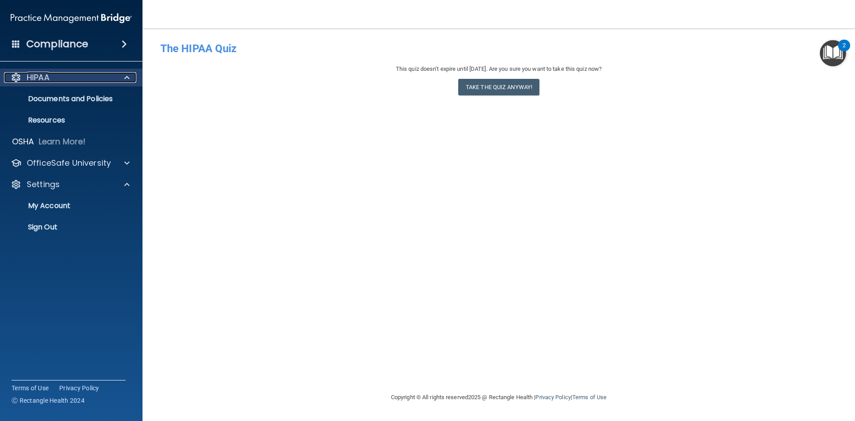
click at [38, 82] on p "HIPAA" at bounding box center [38, 77] width 23 height 11
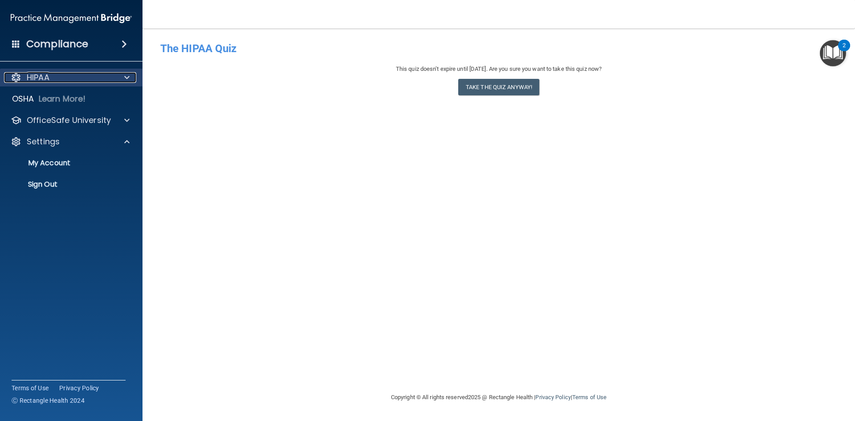
click at [38, 82] on p "HIPAA" at bounding box center [38, 77] width 23 height 11
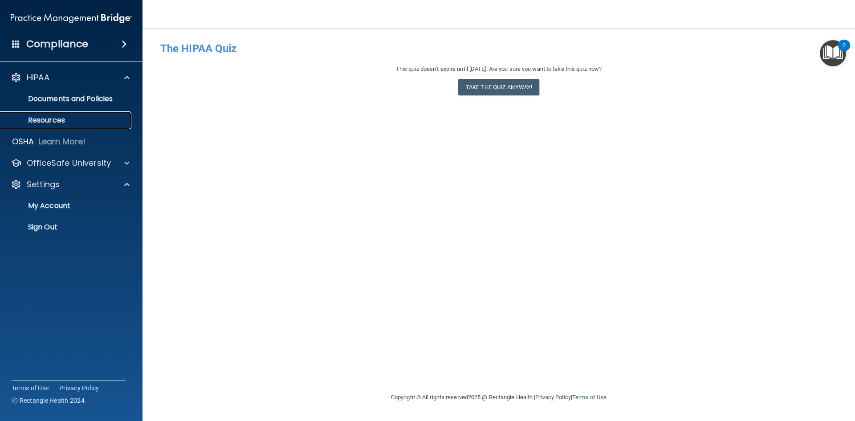
click at [56, 114] on link "Resources" at bounding box center [61, 120] width 140 height 18
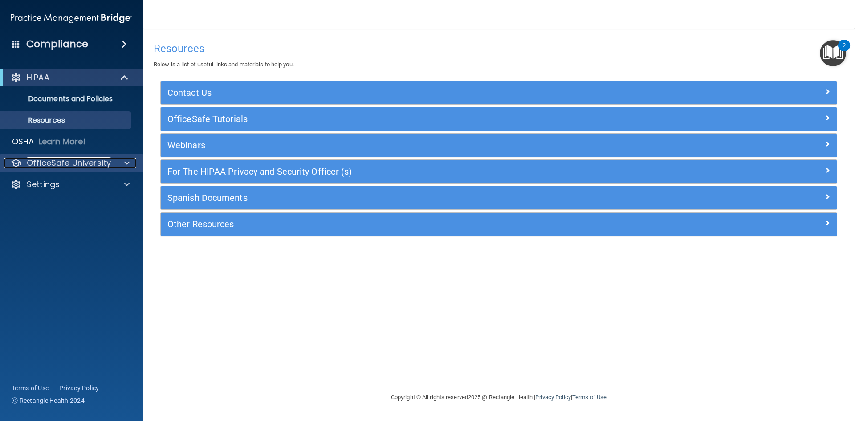
click at [64, 160] on p "OfficeSafe University" at bounding box center [69, 163] width 84 height 11
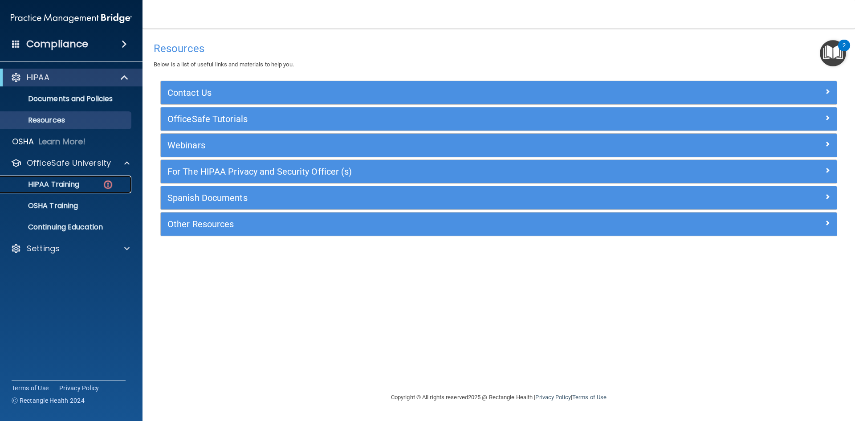
click at [72, 183] on p "HIPAA Training" at bounding box center [42, 184] width 73 height 9
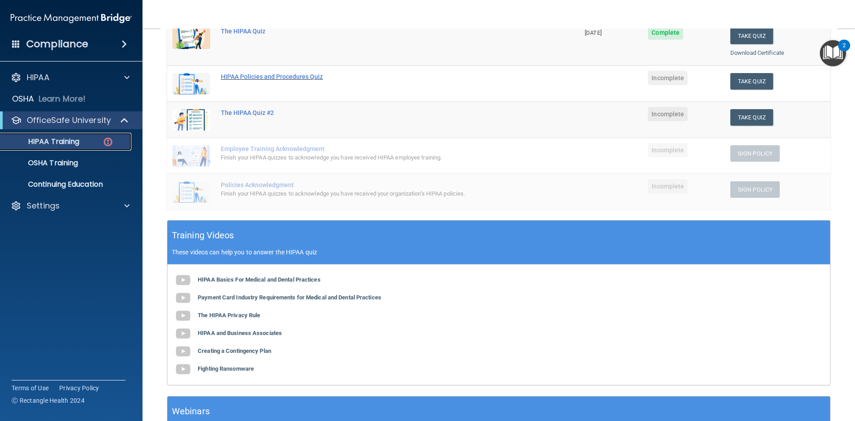
scroll to position [34, 0]
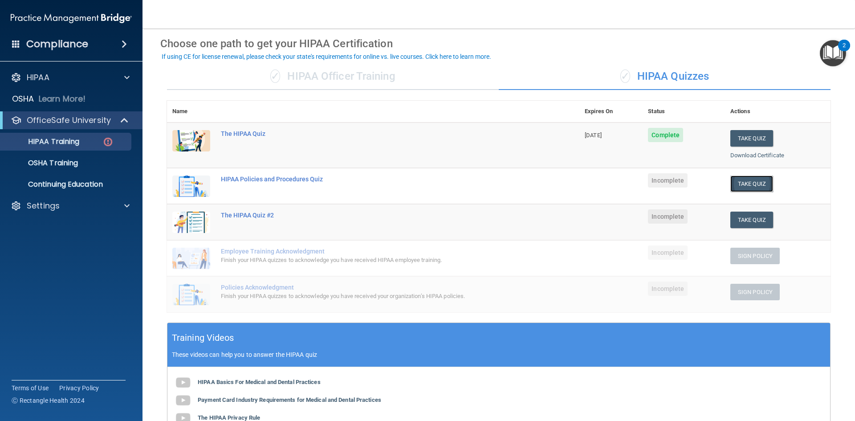
click at [737, 182] on button "Take Quiz" at bounding box center [751, 183] width 43 height 16
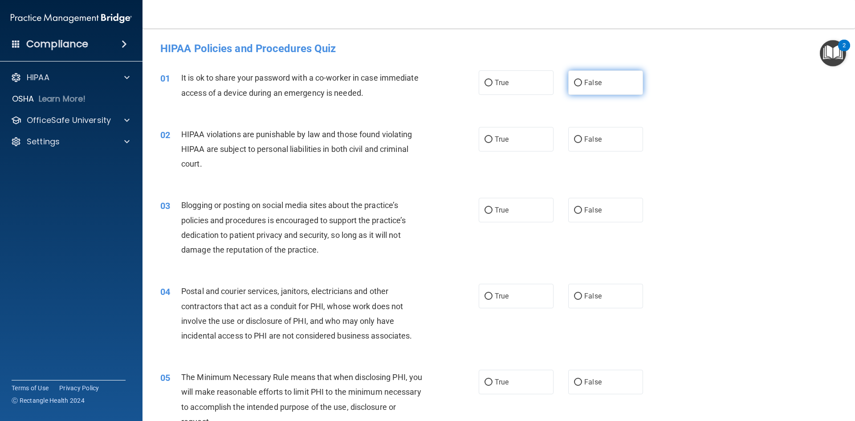
click at [588, 75] on label "False" at bounding box center [605, 82] width 75 height 24
click at [582, 80] on input "False" at bounding box center [578, 83] width 8 height 7
radio input "true"
click at [526, 129] on label "True" at bounding box center [516, 139] width 75 height 24
click at [492, 136] on input "True" at bounding box center [488, 139] width 8 height 7
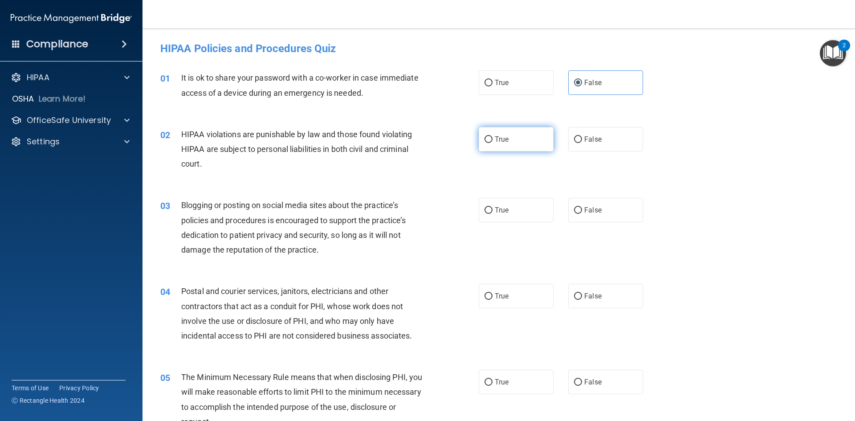
radio input "true"
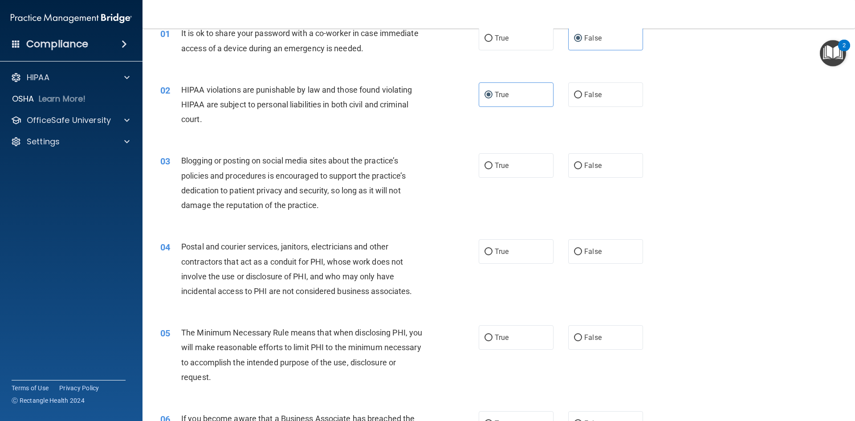
drag, startPoint x: 499, startPoint y: 167, endPoint x: 491, endPoint y: 179, distance: 14.3
click at [501, 174] on label "True" at bounding box center [516, 165] width 75 height 24
click at [485, 169] on input "True" at bounding box center [488, 165] width 8 height 7
radio input "true"
click at [438, 204] on div "03 Blogging or posting on social media sites about the practice’s policies and …" at bounding box center [319, 185] width 345 height 64
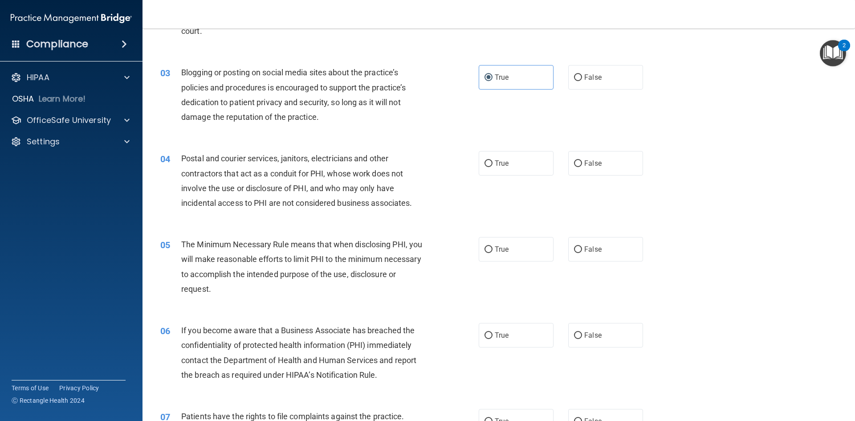
scroll to position [134, 0]
click at [497, 161] on span "True" at bounding box center [502, 162] width 14 height 8
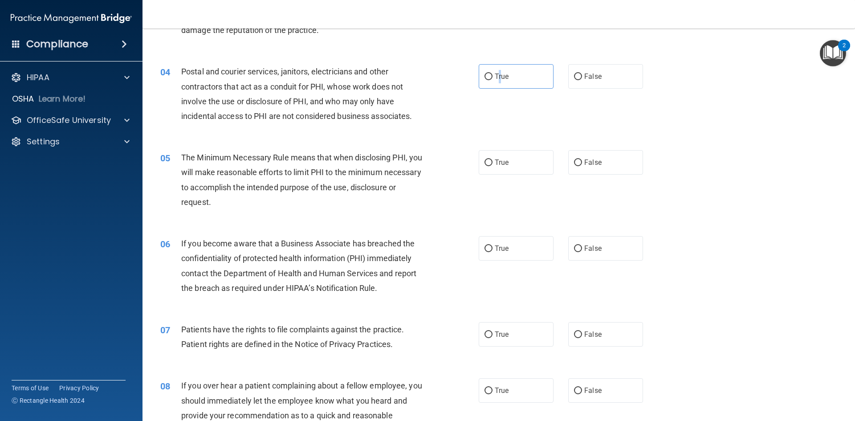
scroll to position [223, 0]
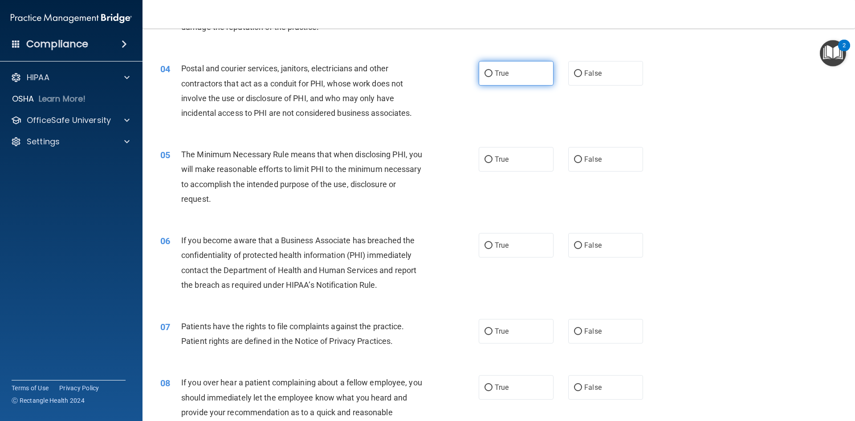
click at [489, 77] on label "True" at bounding box center [516, 73] width 75 height 24
click at [489, 77] on input "True" at bounding box center [488, 73] width 8 height 7
radio input "true"
click at [511, 160] on label "True" at bounding box center [516, 159] width 75 height 24
click at [492, 160] on input "True" at bounding box center [488, 159] width 8 height 7
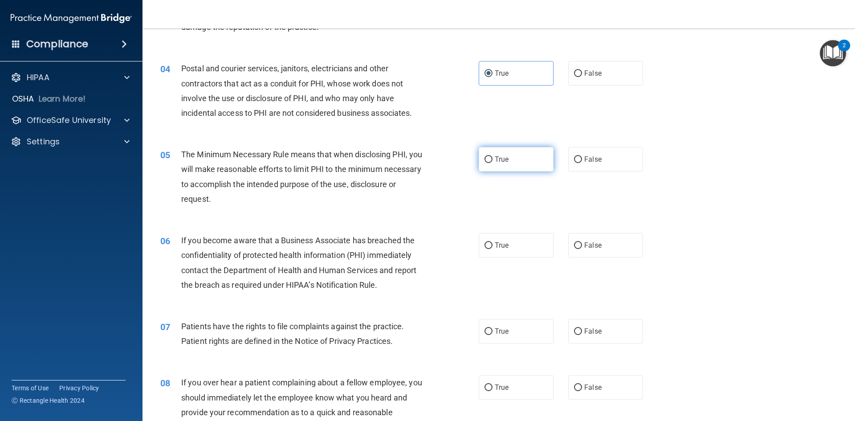
radio input "true"
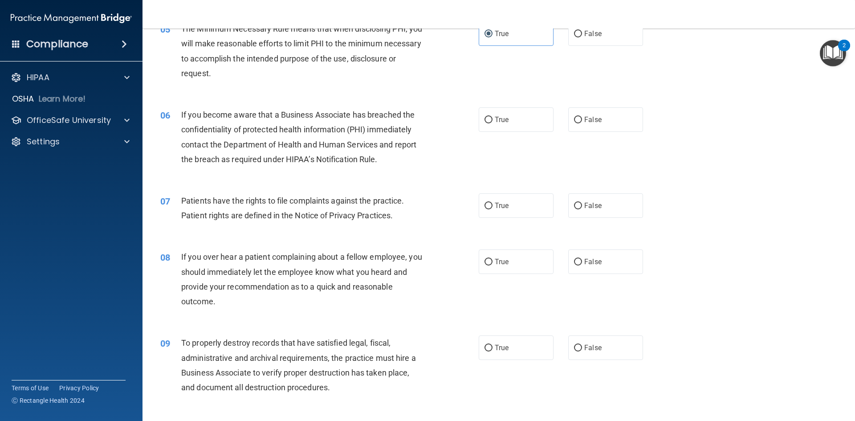
scroll to position [356, 0]
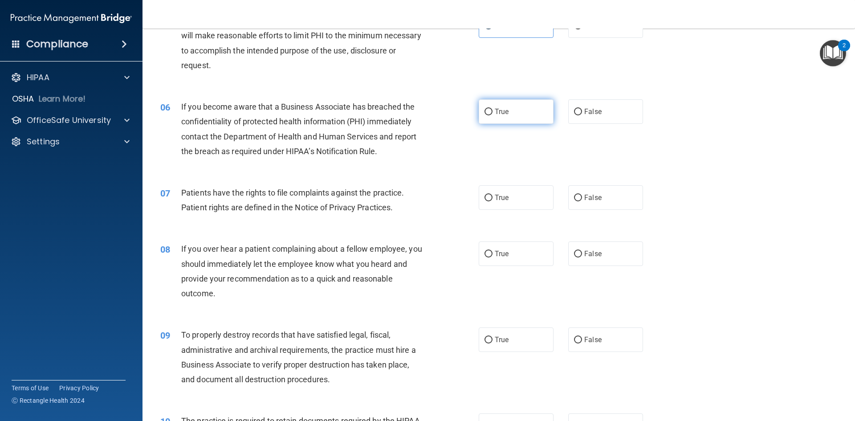
click at [505, 124] on label "True" at bounding box center [516, 111] width 75 height 24
click at [492, 115] on input "True" at bounding box center [488, 112] width 8 height 7
radio input "true"
click at [495, 106] on label "True" at bounding box center [516, 111] width 75 height 24
click at [492, 109] on input "True" at bounding box center [488, 112] width 8 height 7
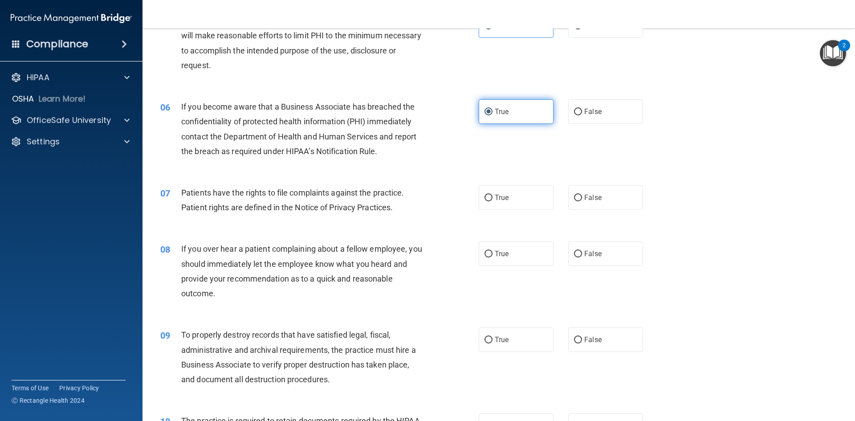
click at [493, 106] on label "True" at bounding box center [516, 111] width 75 height 24
click at [492, 109] on input "True" at bounding box center [488, 112] width 8 height 7
click at [548, 201] on label "True" at bounding box center [516, 197] width 75 height 24
click at [492, 201] on input "True" at bounding box center [488, 198] width 8 height 7
radio input "true"
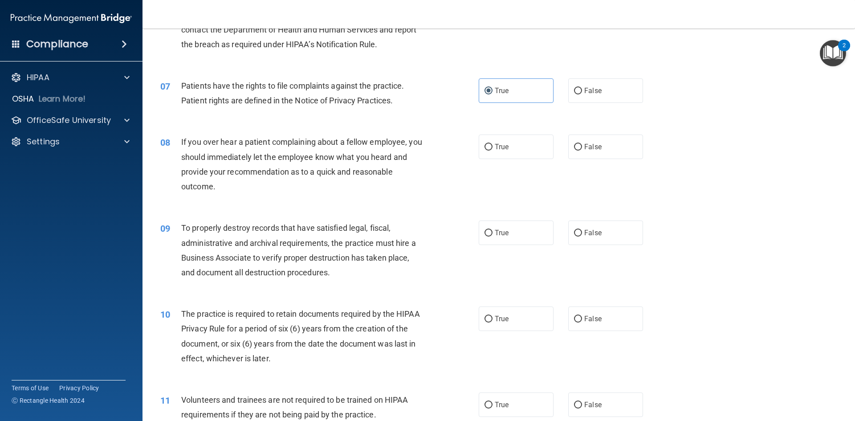
scroll to position [490, 0]
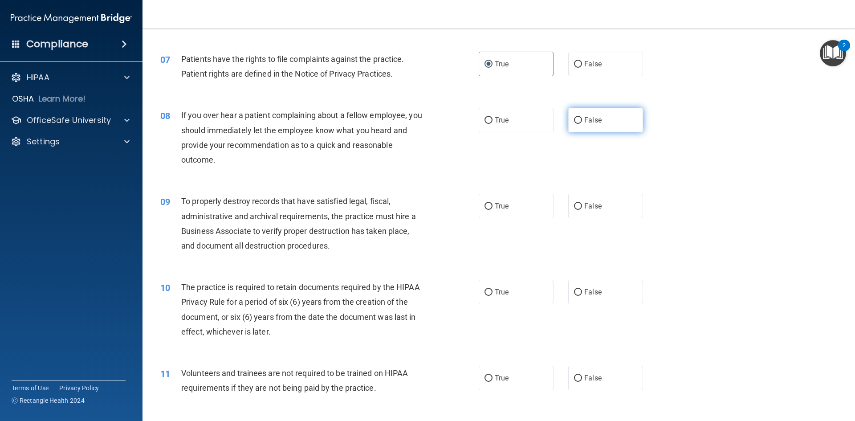
click at [588, 117] on span "False" at bounding box center [592, 120] width 17 height 8
click at [582, 117] on input "False" at bounding box center [578, 120] width 8 height 7
radio input "true"
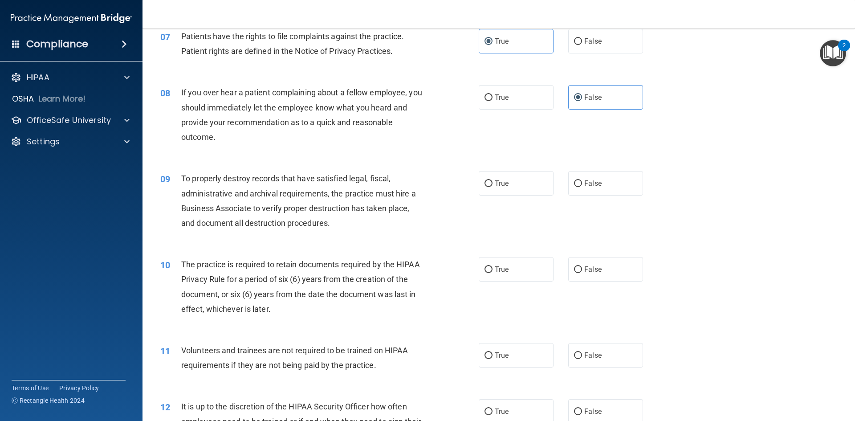
scroll to position [534, 0]
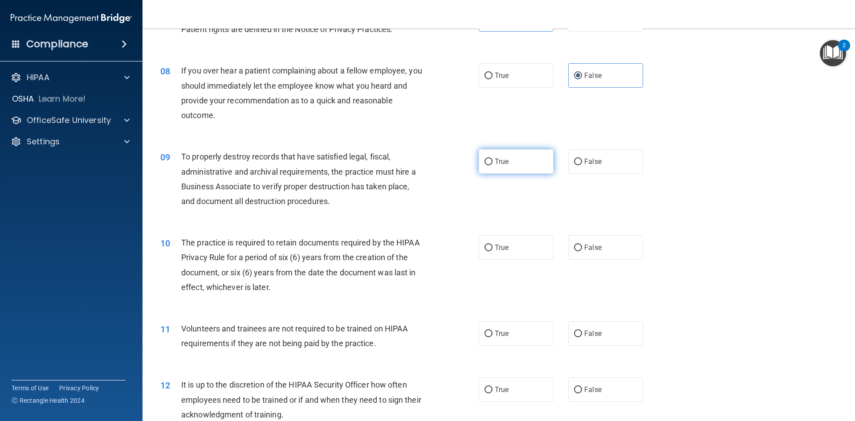
click at [511, 164] on label "True" at bounding box center [516, 161] width 75 height 24
click at [492, 164] on input "True" at bounding box center [488, 161] width 8 height 7
radio input "true"
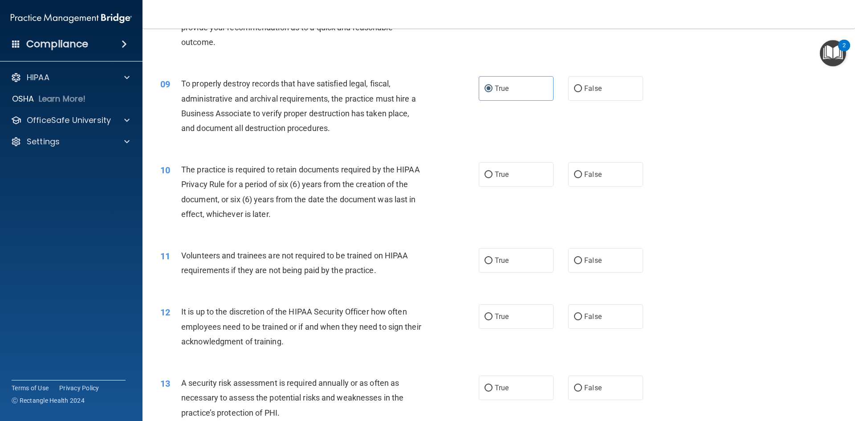
scroll to position [623, 0]
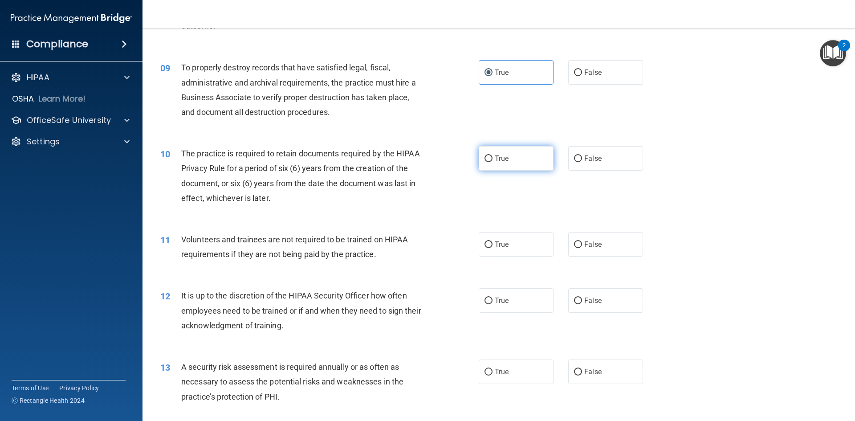
click at [487, 154] on label "True" at bounding box center [516, 158] width 75 height 24
click at [487, 155] on input "True" at bounding box center [488, 158] width 8 height 7
radio input "true"
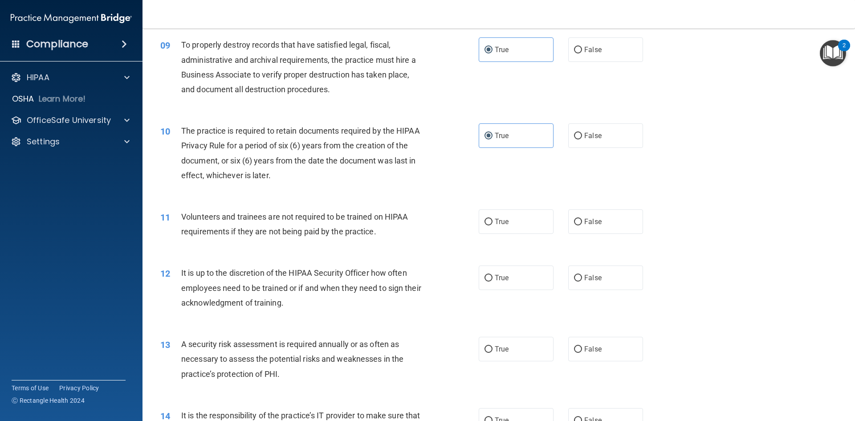
scroll to position [668, 0]
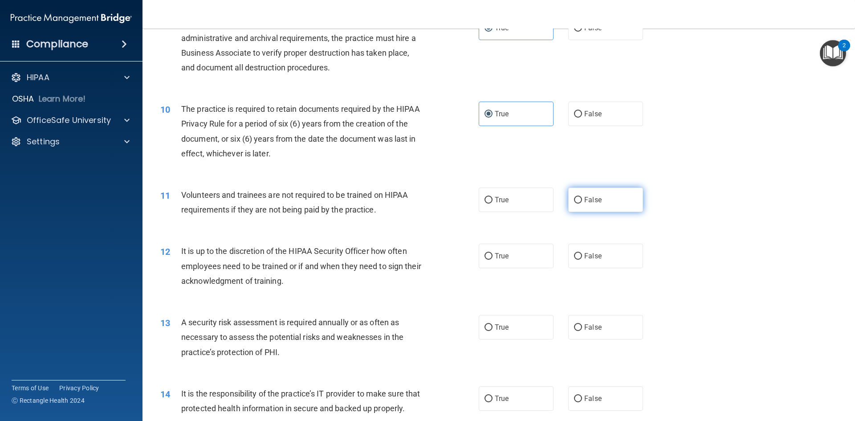
click at [605, 195] on label "False" at bounding box center [605, 199] width 75 height 24
click at [582, 197] on input "False" at bounding box center [578, 200] width 8 height 7
radio input "true"
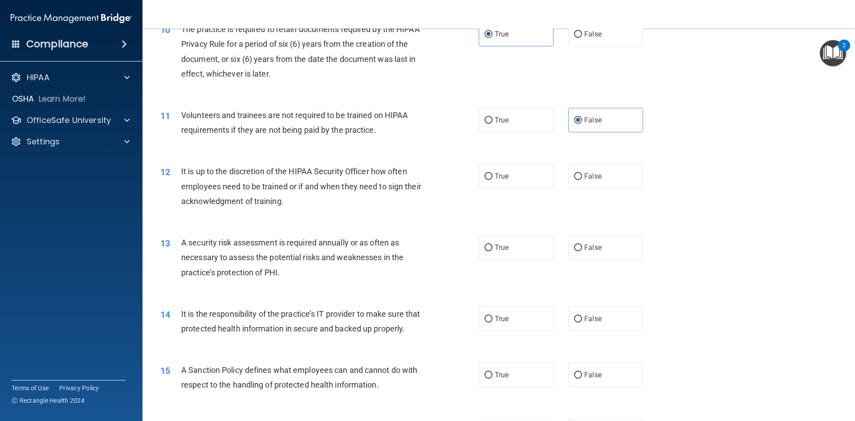
scroll to position [757, 0]
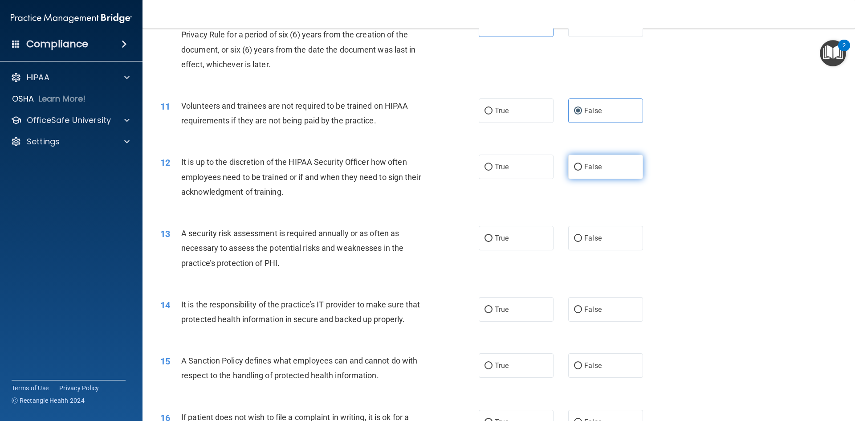
click at [574, 167] on input "False" at bounding box center [578, 167] width 8 height 7
radio input "true"
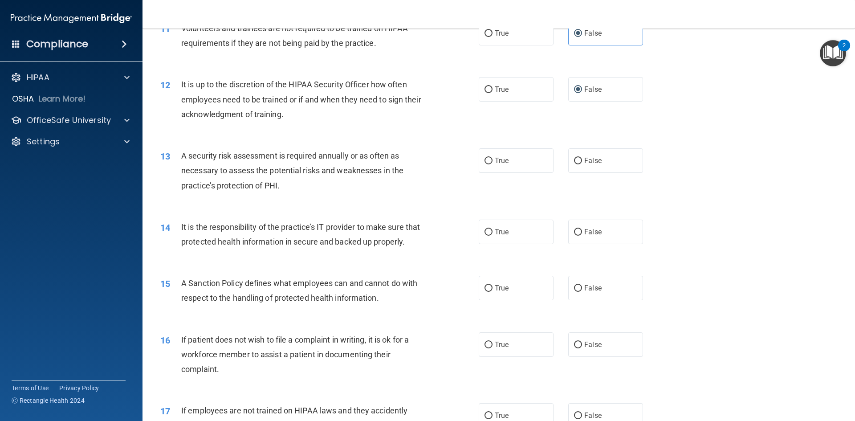
scroll to position [846, 0]
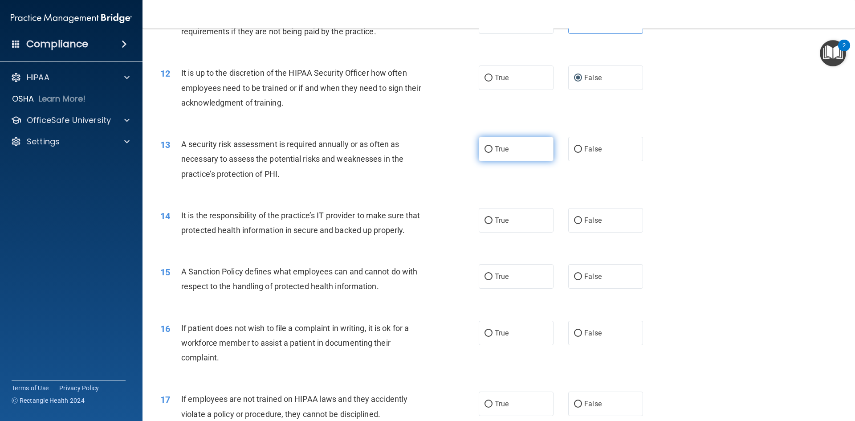
click at [503, 140] on label "True" at bounding box center [516, 149] width 75 height 24
click at [492, 146] on input "True" at bounding box center [488, 149] width 8 height 7
radio input "true"
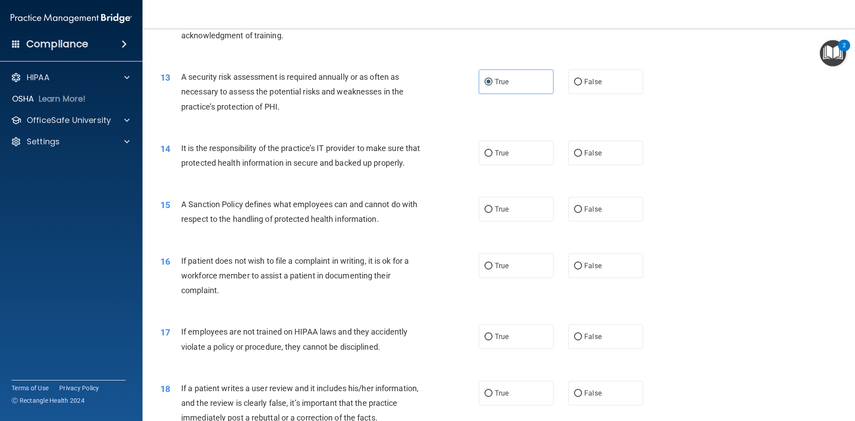
scroll to position [935, 0]
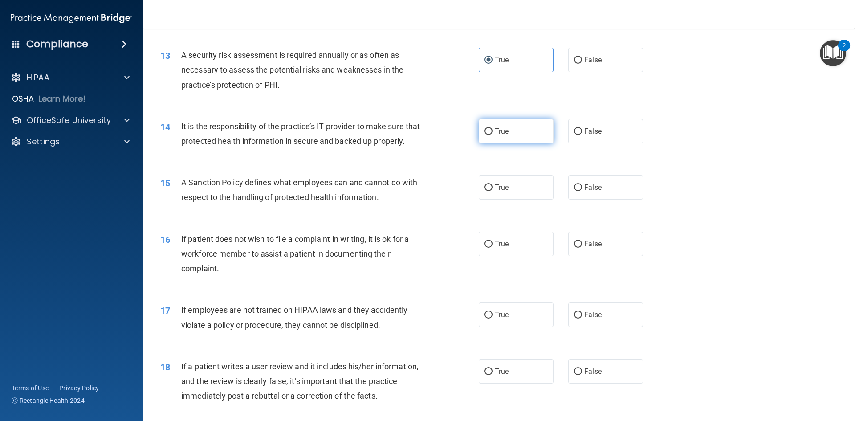
click at [496, 127] on span "True" at bounding box center [502, 131] width 14 height 8
click at [492, 128] on input "True" at bounding box center [488, 131] width 8 height 7
radio input "true"
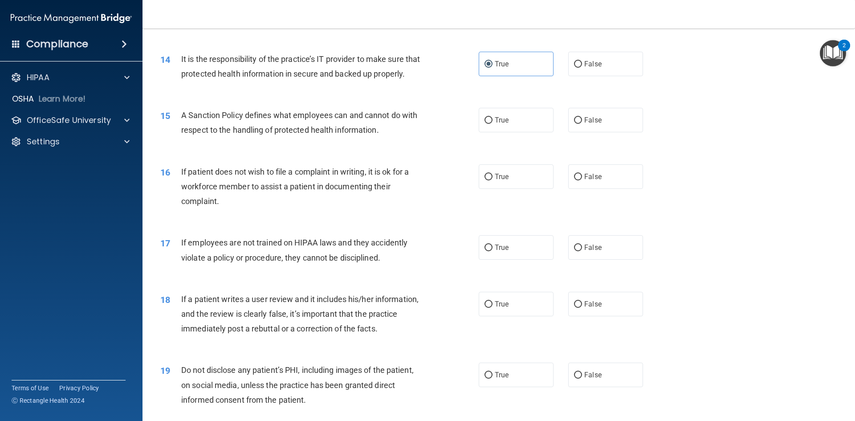
scroll to position [1024, 0]
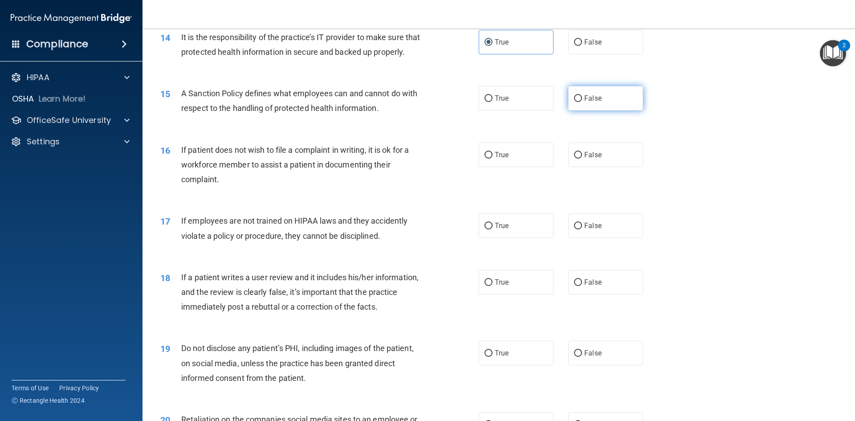
click at [568, 110] on label "False" at bounding box center [605, 98] width 75 height 24
click at [574, 102] on input "False" at bounding box center [578, 98] width 8 height 7
radio input "true"
click at [521, 167] on label "True" at bounding box center [516, 154] width 75 height 24
click at [492, 158] on input "True" at bounding box center [488, 155] width 8 height 7
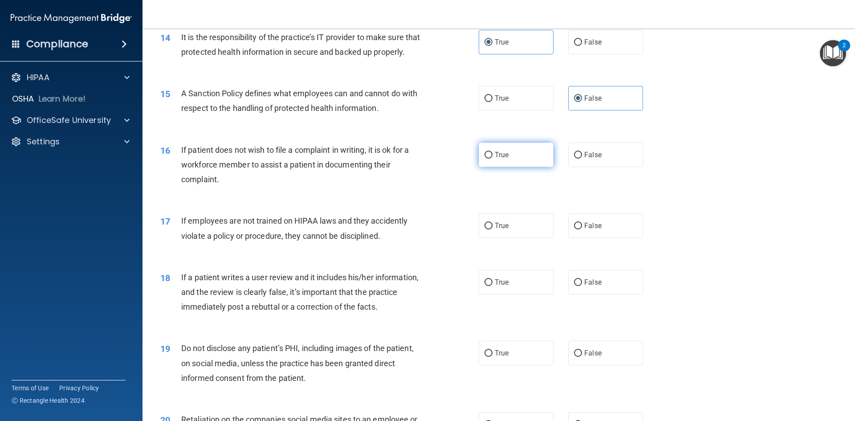
radio input "true"
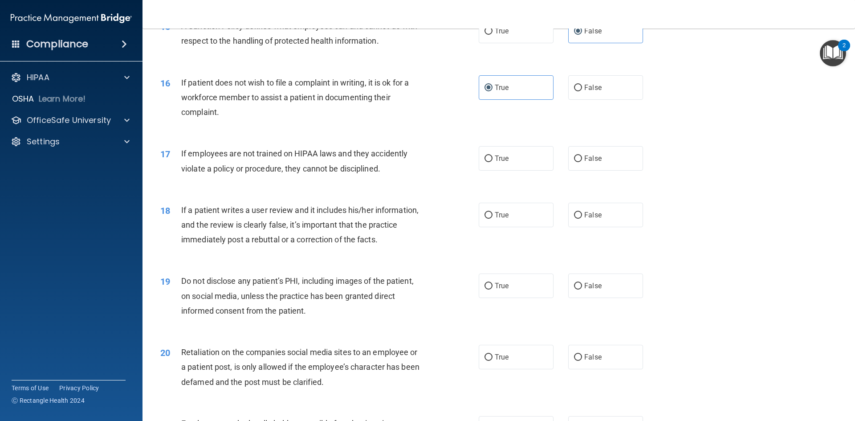
scroll to position [1113, 0]
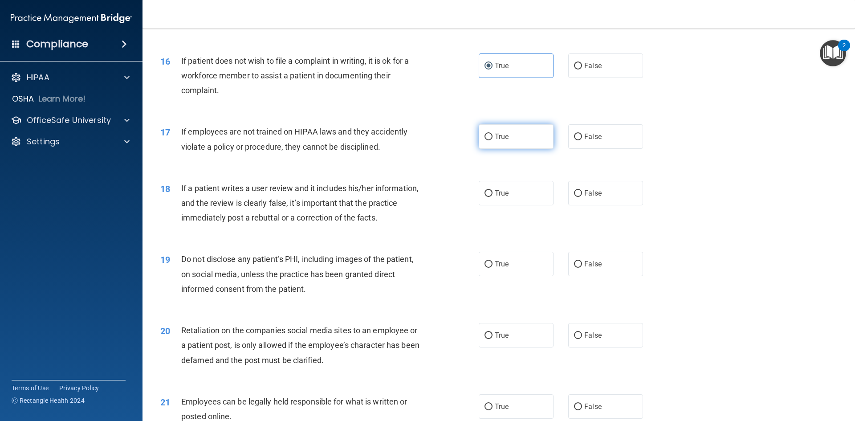
click at [498, 143] on label "True" at bounding box center [516, 136] width 75 height 24
click at [492, 140] on input "True" at bounding box center [488, 137] width 8 height 7
radio input "true"
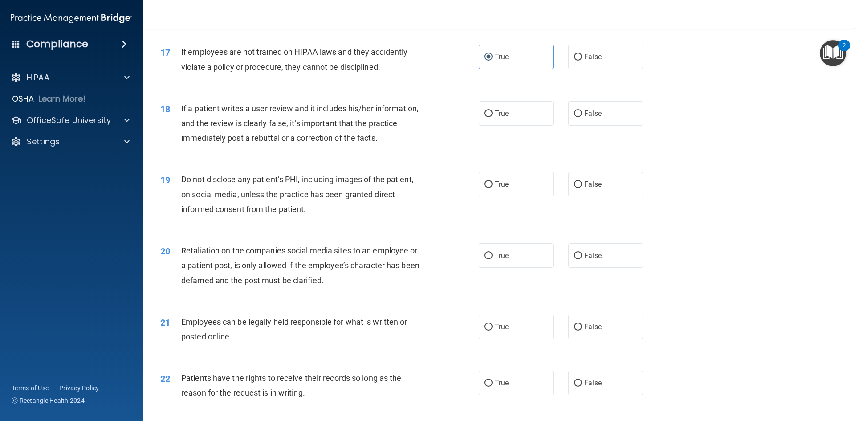
scroll to position [1202, 0]
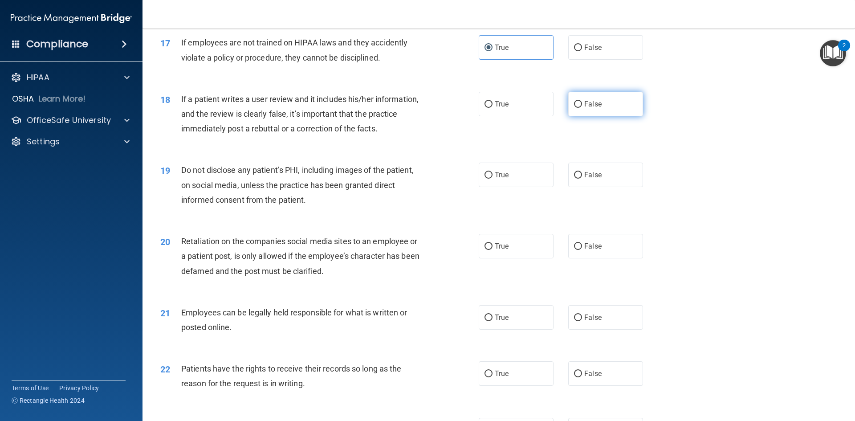
click at [568, 116] on label "False" at bounding box center [605, 104] width 75 height 24
click at [574, 108] on input "False" at bounding box center [578, 104] width 8 height 7
radio input "true"
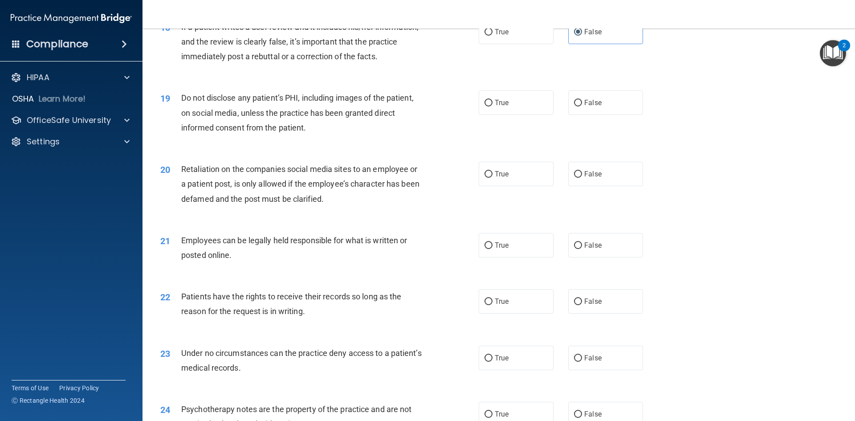
scroll to position [1291, 0]
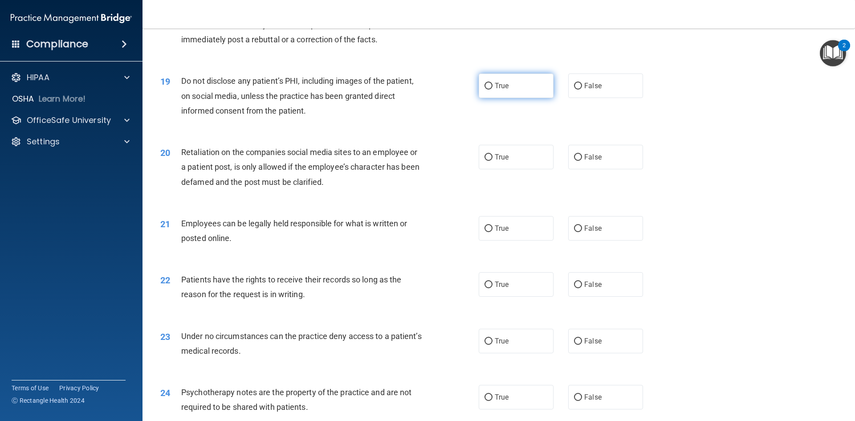
click at [524, 98] on label "True" at bounding box center [516, 85] width 75 height 24
click at [492, 89] on input "True" at bounding box center [488, 86] width 8 height 7
radio input "true"
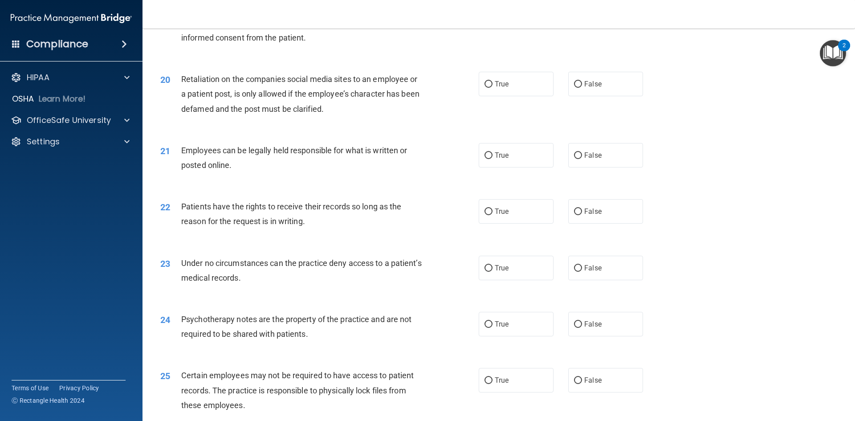
scroll to position [1380, 0]
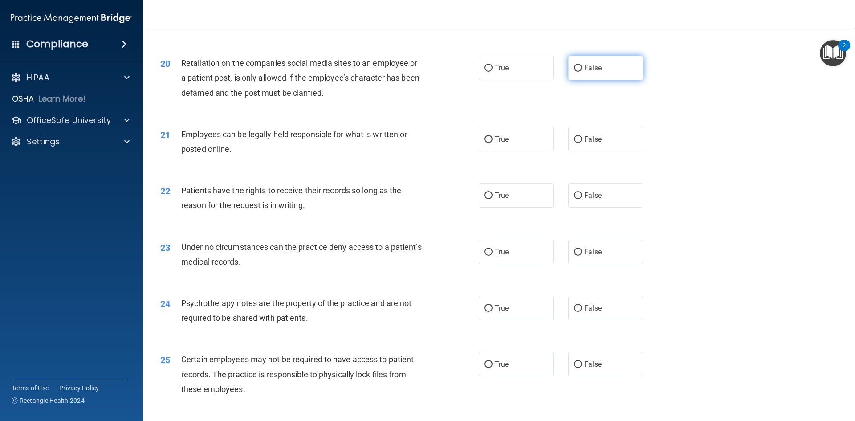
click at [574, 72] on input "False" at bounding box center [578, 68] width 8 height 7
radio input "true"
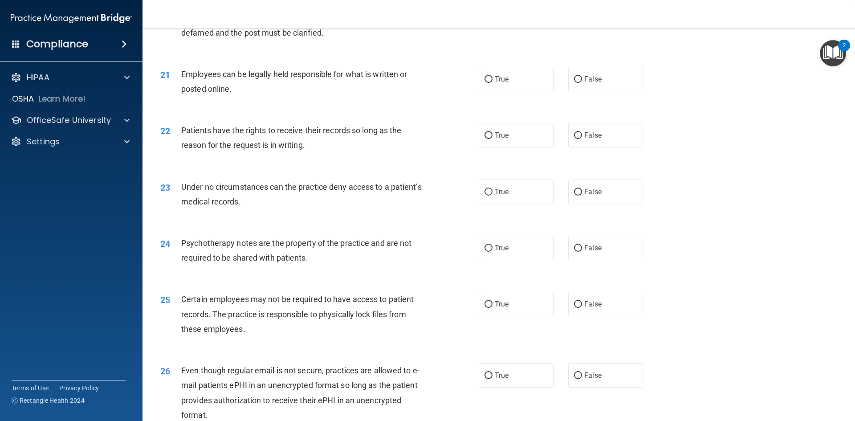
scroll to position [1424, 0]
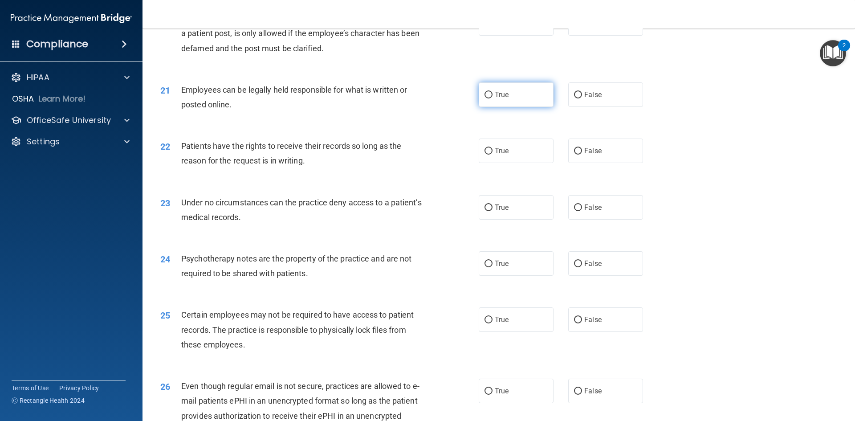
click at [487, 98] on input "True" at bounding box center [488, 95] width 8 height 7
radio input "true"
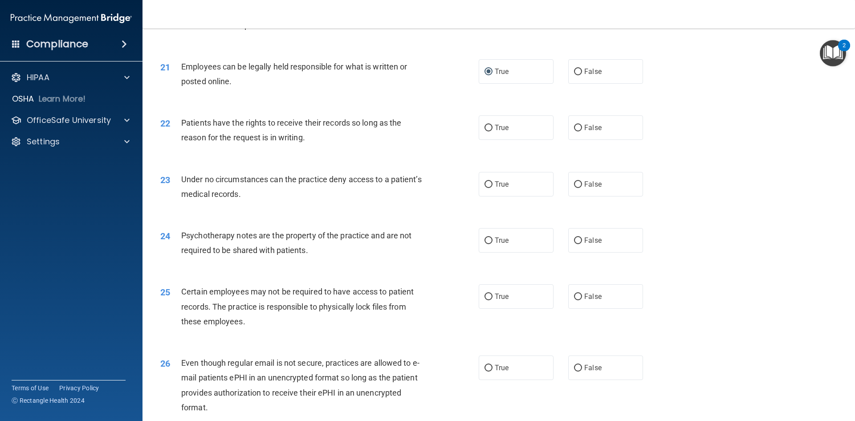
scroll to position [1469, 0]
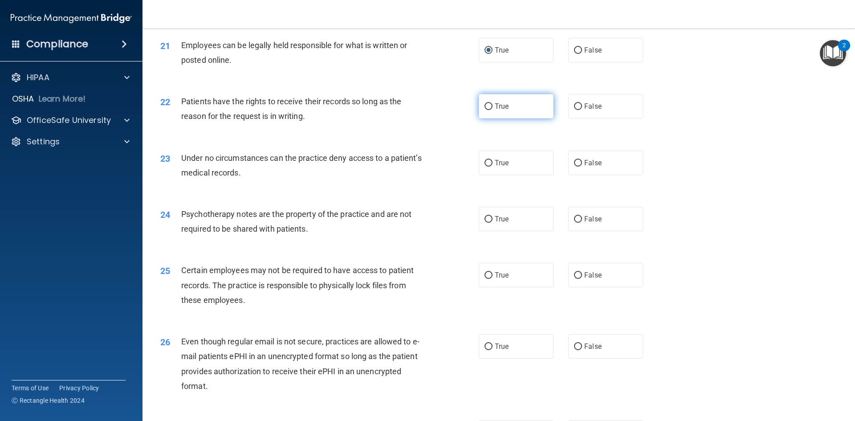
click at [497, 118] on label "True" at bounding box center [516, 106] width 75 height 24
click at [492, 110] on input "True" at bounding box center [488, 106] width 8 height 7
radio input "true"
click at [584, 110] on span "False" at bounding box center [592, 106] width 17 height 8
click at [582, 110] on input "False" at bounding box center [578, 106] width 8 height 7
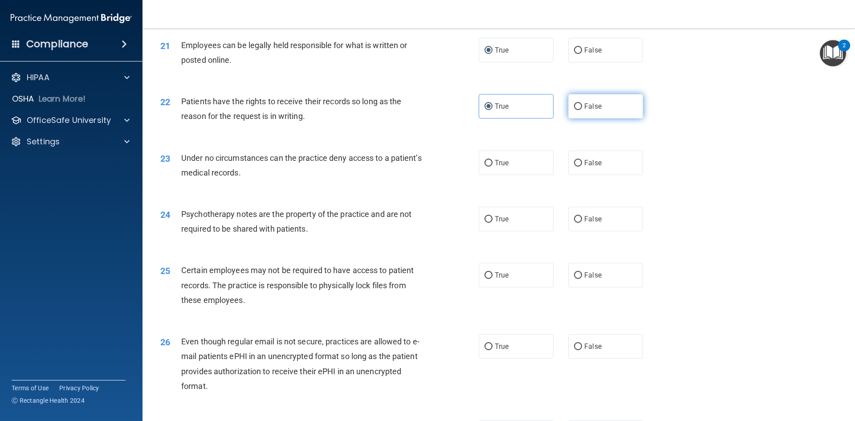
radio input "true"
radio input "false"
click at [513, 175] on label "True" at bounding box center [516, 162] width 75 height 24
click at [492, 166] on input "True" at bounding box center [488, 163] width 8 height 7
radio input "true"
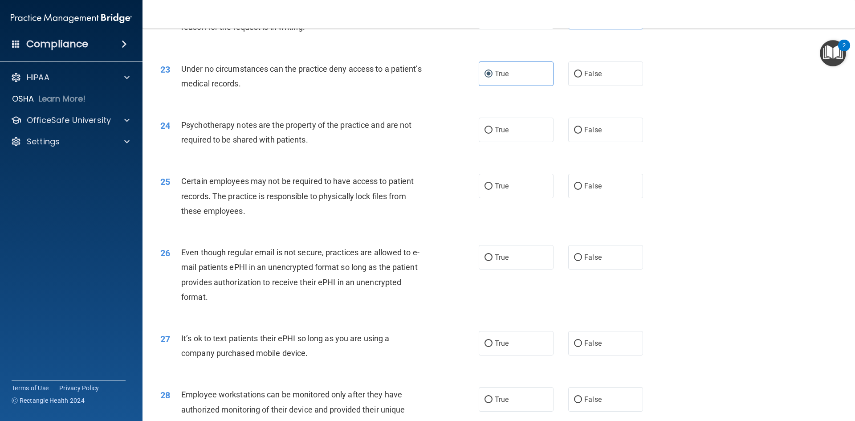
scroll to position [1513, 0]
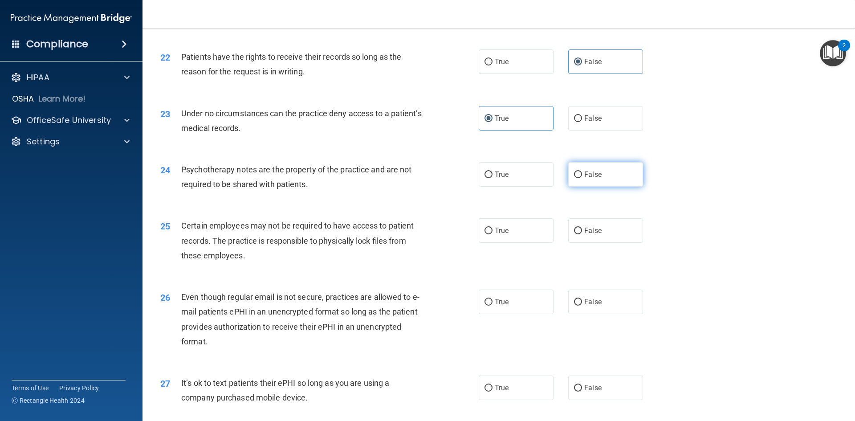
click at [574, 178] on input "False" at bounding box center [578, 174] width 8 height 7
radio input "true"
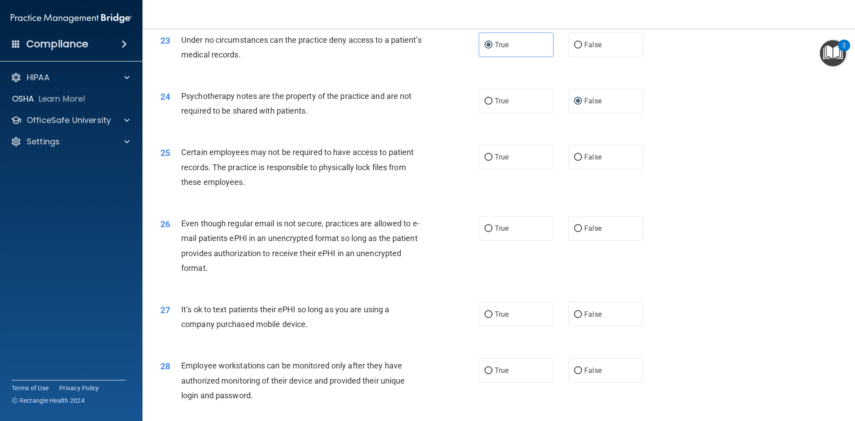
scroll to position [1603, 0]
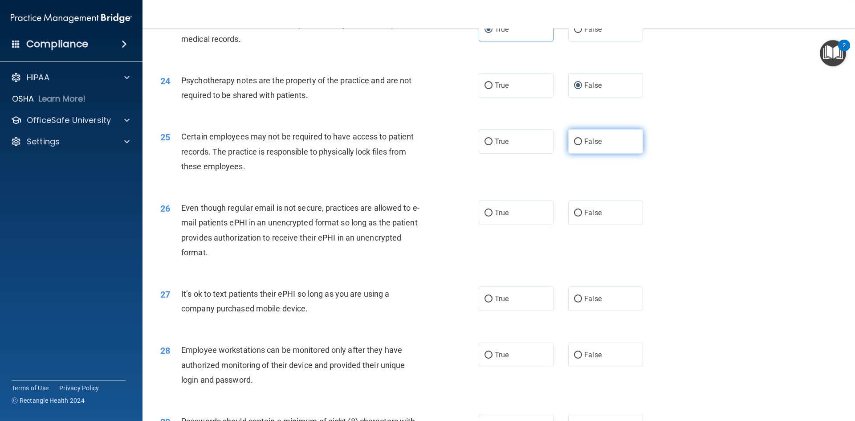
click at [588, 154] on label "False" at bounding box center [605, 141] width 75 height 24
click at [582, 145] on input "False" at bounding box center [578, 141] width 8 height 7
radio input "true"
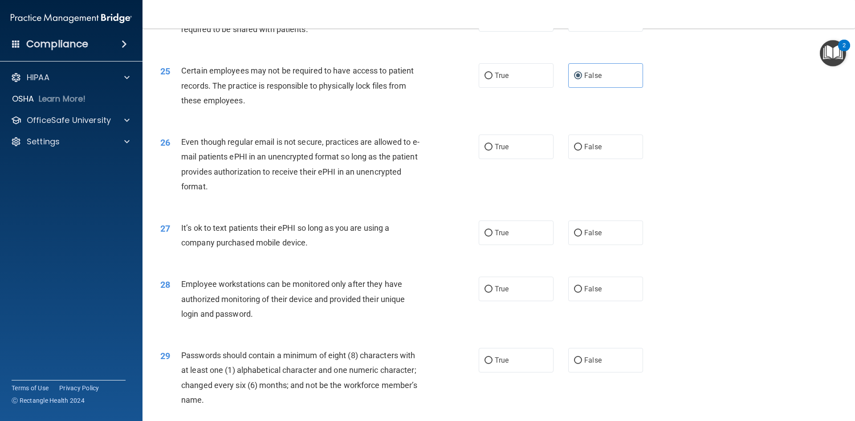
scroll to position [1692, 0]
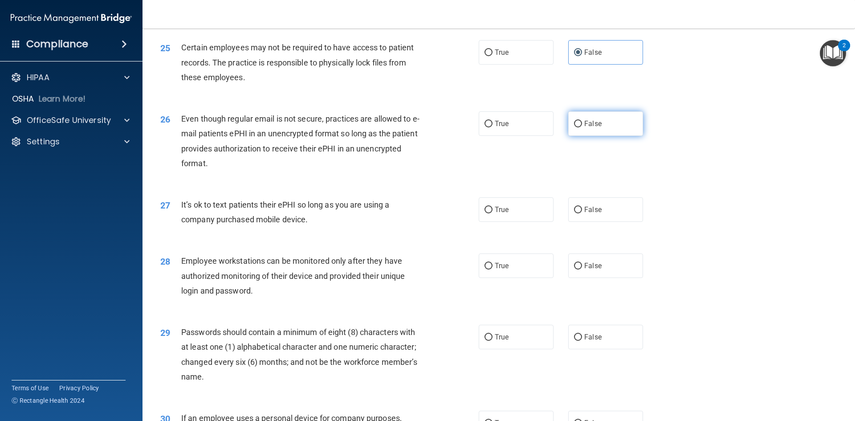
click at [584, 136] on label "False" at bounding box center [605, 123] width 75 height 24
click at [582, 127] on input "False" at bounding box center [578, 124] width 8 height 7
radio input "true"
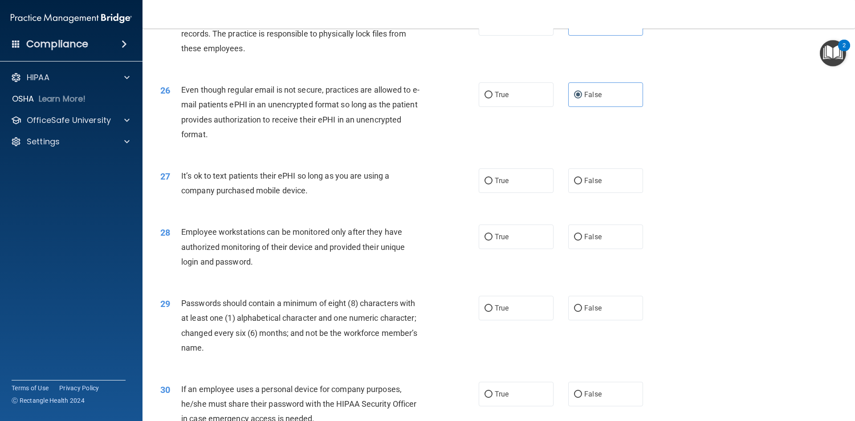
scroll to position [1781, 0]
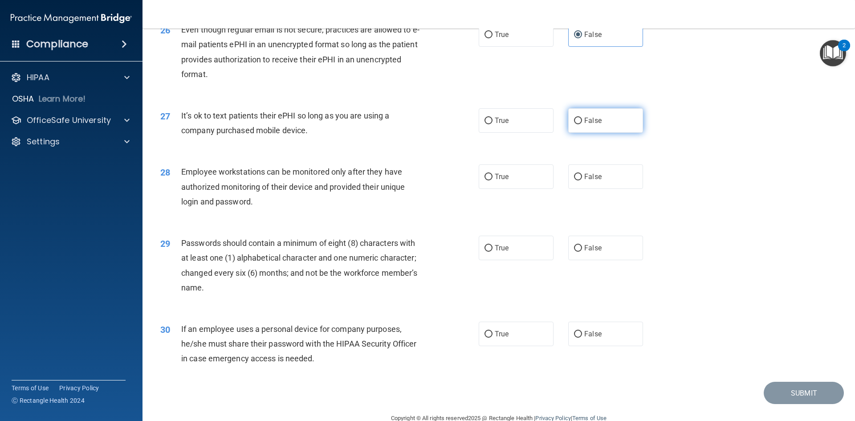
click at [574, 133] on label "False" at bounding box center [605, 120] width 75 height 24
click at [574, 124] on input "False" at bounding box center [578, 121] width 8 height 7
radio input "true"
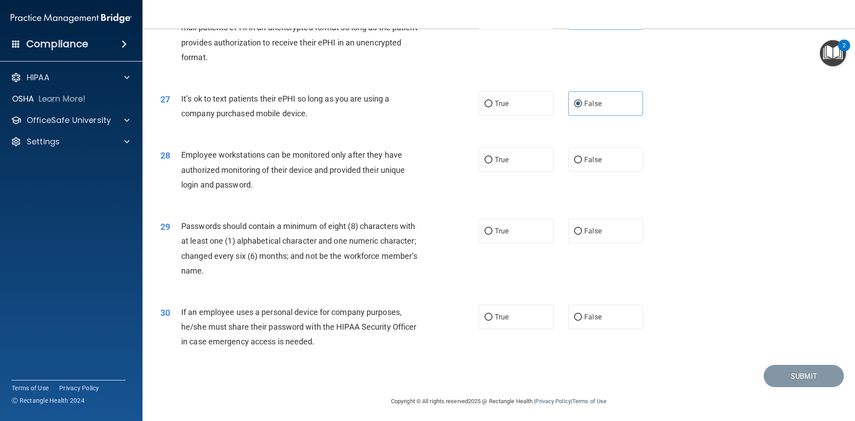
scroll to position [1814, 0]
click at [535, 152] on label "True" at bounding box center [516, 158] width 75 height 24
click at [492, 155] on input "True" at bounding box center [488, 158] width 8 height 7
radio input "true"
drag, startPoint x: 516, startPoint y: 230, endPoint x: 507, endPoint y: 225, distance: 10.0
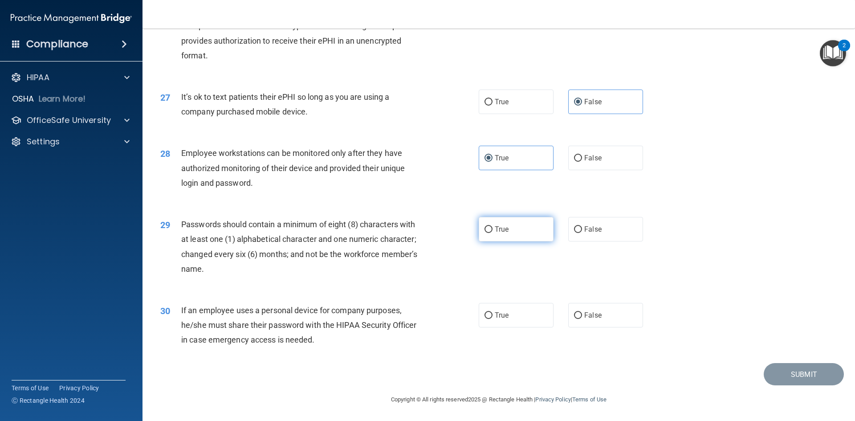
click at [515, 229] on label "True" at bounding box center [516, 229] width 75 height 24
click at [492, 229] on input "True" at bounding box center [488, 229] width 8 height 7
radio input "true"
click at [599, 311] on label "False" at bounding box center [605, 315] width 75 height 24
click at [582, 312] on input "False" at bounding box center [578, 315] width 8 height 7
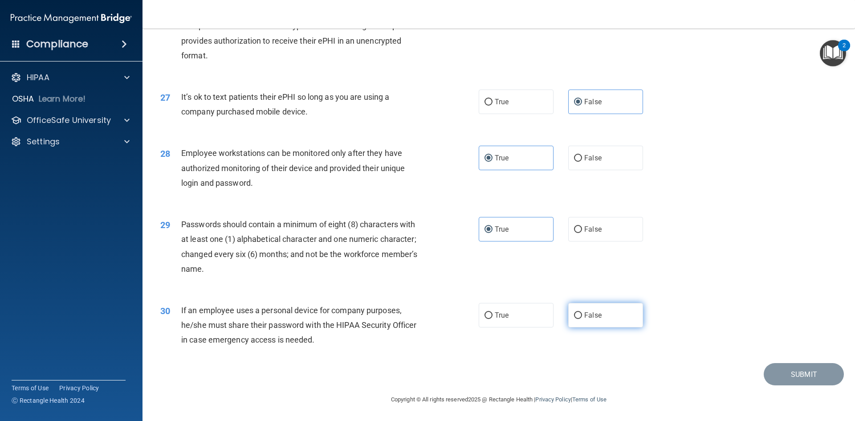
radio input "true"
click at [779, 373] on button "Submit" at bounding box center [803, 374] width 80 height 23
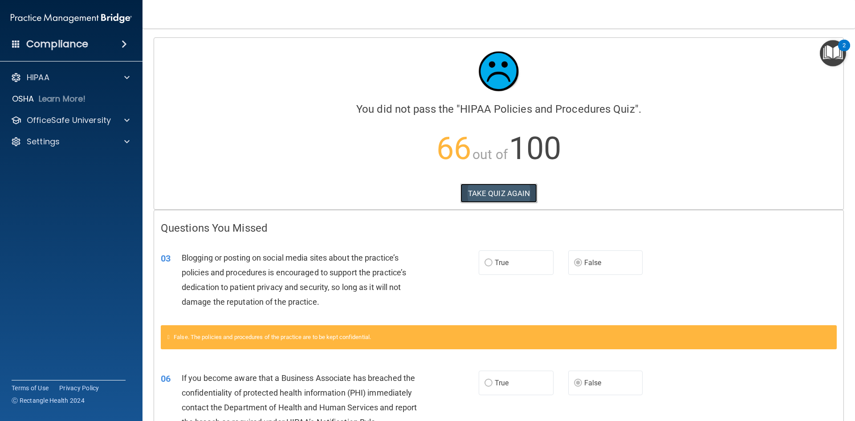
click at [473, 187] on button "TAKE QUIZ AGAIN" at bounding box center [498, 193] width 77 height 20
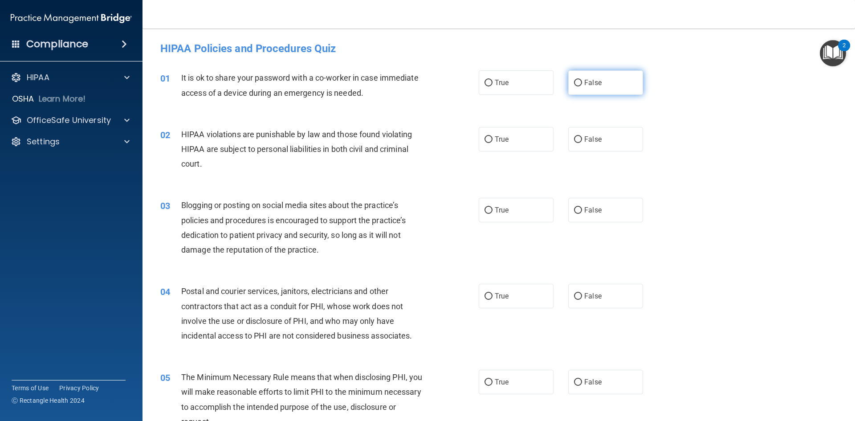
click at [580, 76] on label "False" at bounding box center [605, 82] width 75 height 24
click at [580, 80] on input "False" at bounding box center [578, 83] width 8 height 7
radio input "true"
click at [584, 138] on span "False" at bounding box center [592, 139] width 17 height 8
click at [580, 138] on input "False" at bounding box center [578, 139] width 8 height 7
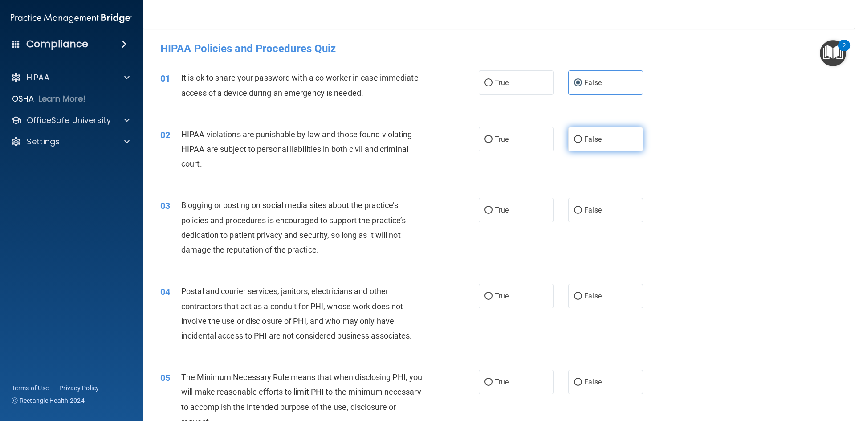
radio input "true"
click at [523, 142] on label "True" at bounding box center [516, 139] width 75 height 24
click at [492, 142] on input "True" at bounding box center [488, 139] width 8 height 7
radio input "true"
radio input "false"
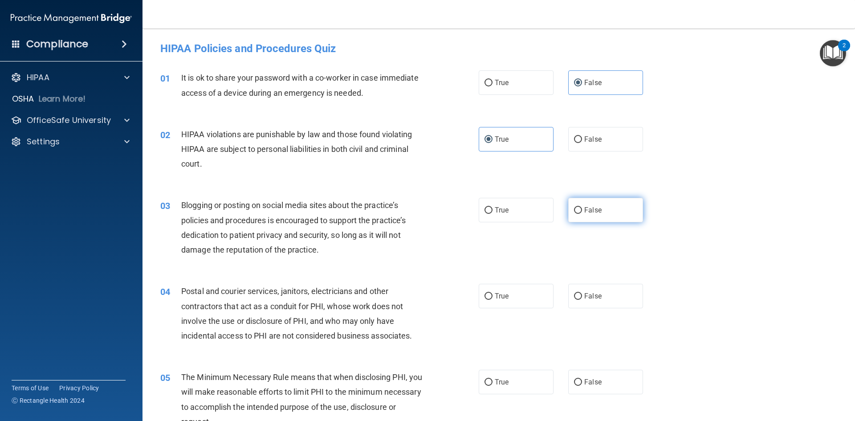
click at [596, 213] on span "False" at bounding box center [592, 210] width 17 height 8
click at [582, 213] on input "False" at bounding box center [578, 210] width 8 height 7
radio input "true"
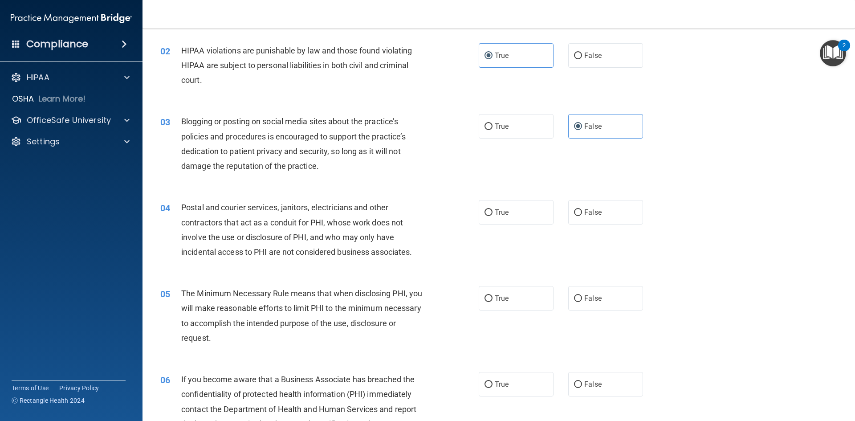
scroll to position [89, 0]
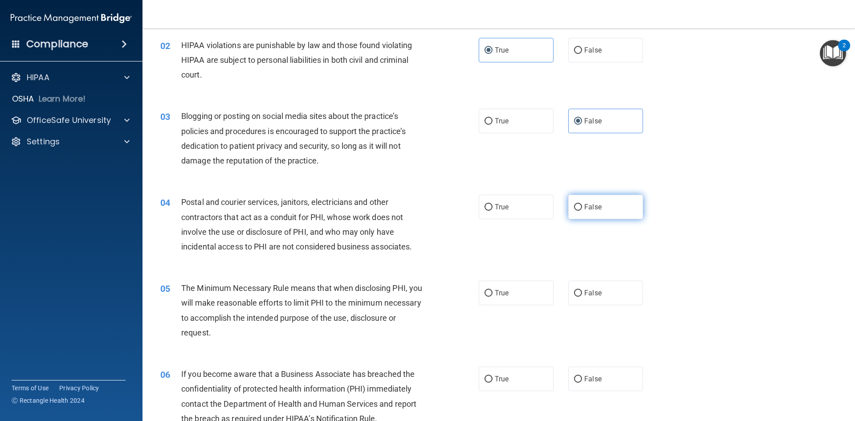
click at [592, 207] on span "False" at bounding box center [592, 207] width 17 height 8
click at [582, 207] on input "False" at bounding box center [578, 207] width 8 height 7
radio input "true"
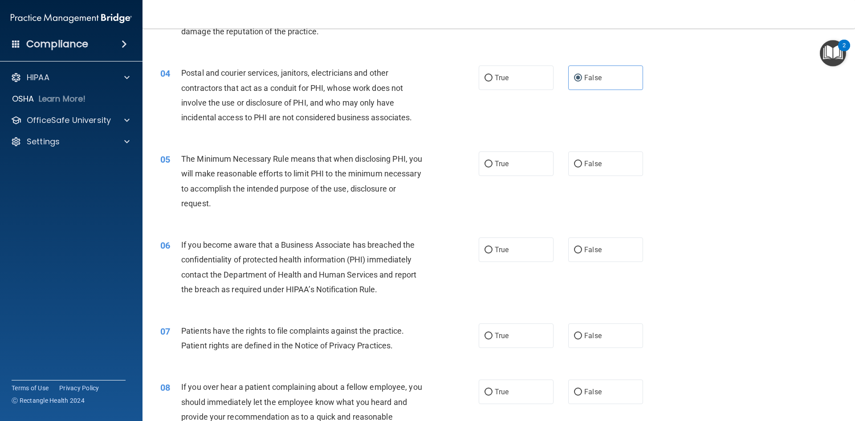
scroll to position [223, 0]
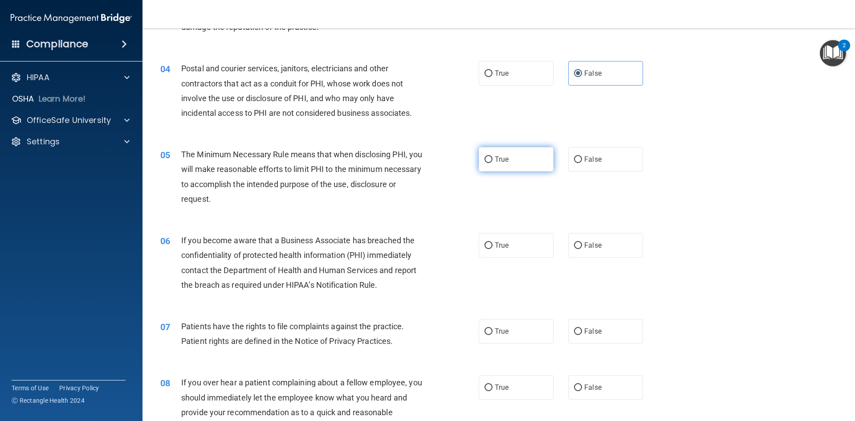
click at [511, 152] on label "True" at bounding box center [516, 159] width 75 height 24
click at [492, 156] on input "True" at bounding box center [488, 159] width 8 height 7
radio input "true"
click at [591, 250] on label "False" at bounding box center [605, 245] width 75 height 24
click at [582, 249] on input "False" at bounding box center [578, 245] width 8 height 7
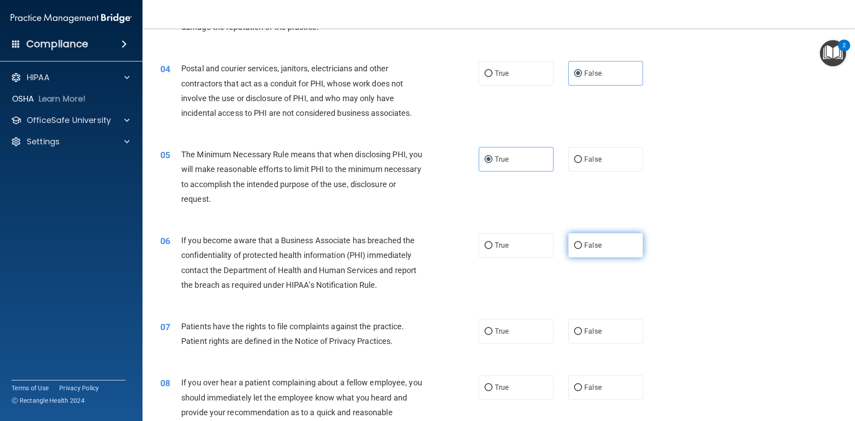
radio input "true"
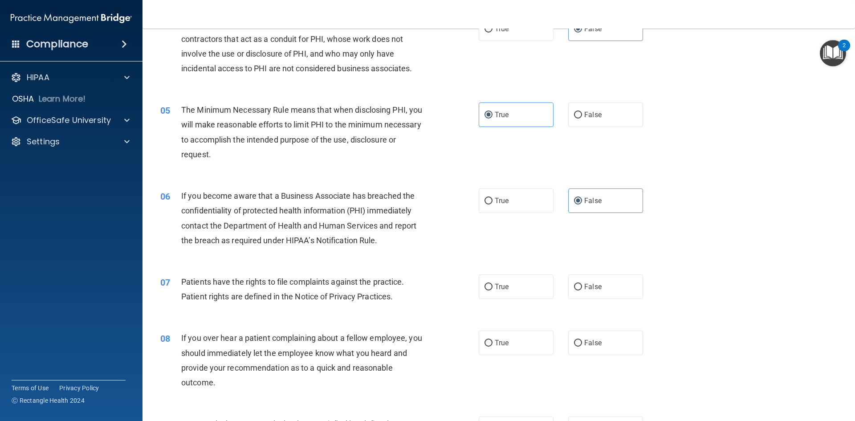
scroll to position [312, 0]
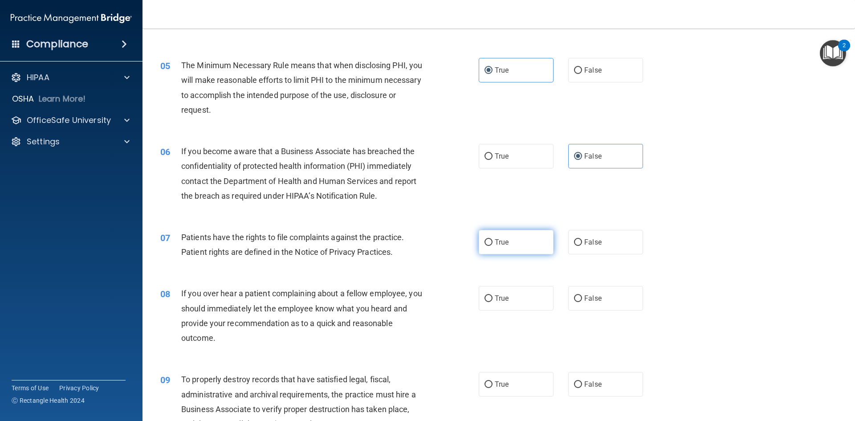
click at [530, 244] on label "True" at bounding box center [516, 242] width 75 height 24
click at [492, 244] on input "True" at bounding box center [488, 242] width 8 height 7
radio input "true"
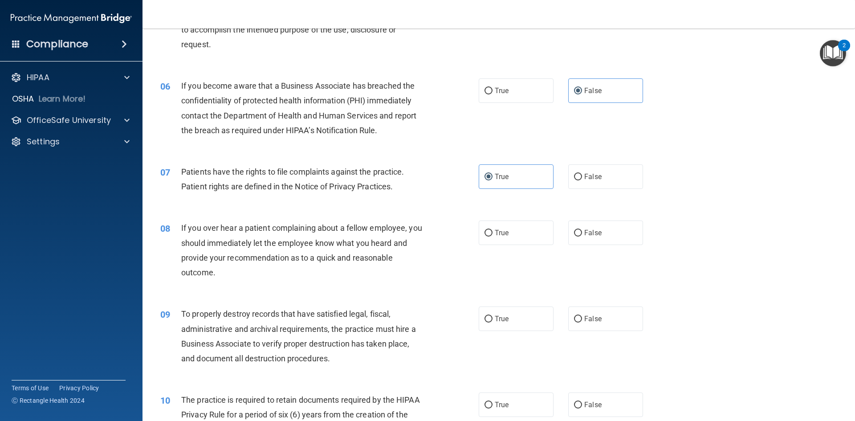
scroll to position [401, 0]
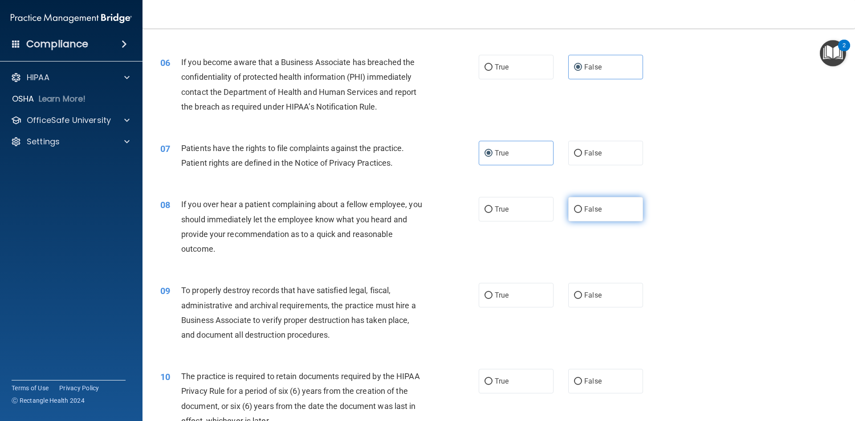
click at [600, 205] on label "False" at bounding box center [605, 209] width 75 height 24
click at [582, 206] on input "False" at bounding box center [578, 209] width 8 height 7
radio input "true"
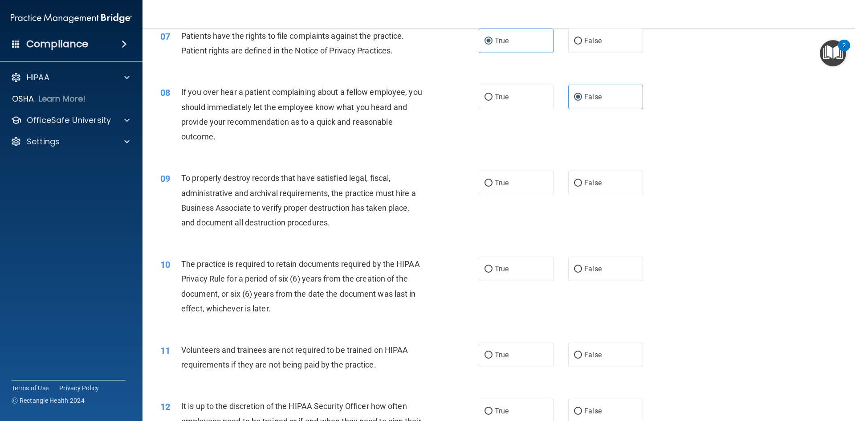
scroll to position [534, 0]
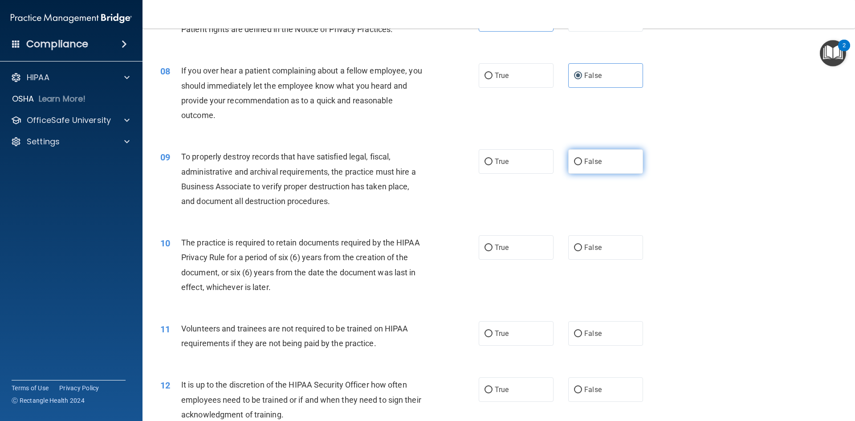
click at [623, 164] on label "False" at bounding box center [605, 161] width 75 height 24
click at [582, 164] on input "False" at bounding box center [578, 161] width 8 height 7
radio input "true"
click at [525, 242] on label "True" at bounding box center [516, 247] width 75 height 24
click at [492, 244] on input "True" at bounding box center [488, 247] width 8 height 7
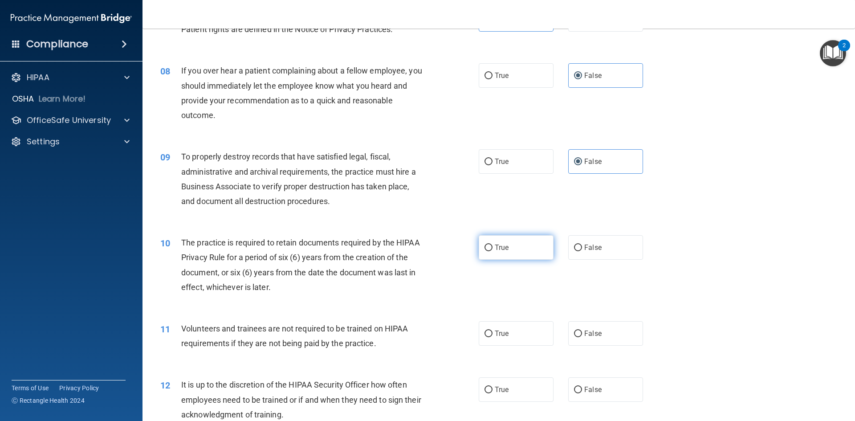
radio input "true"
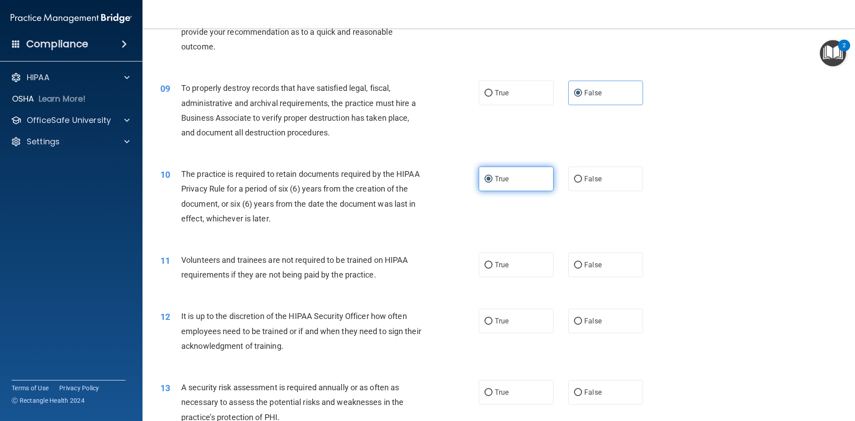
scroll to position [623, 0]
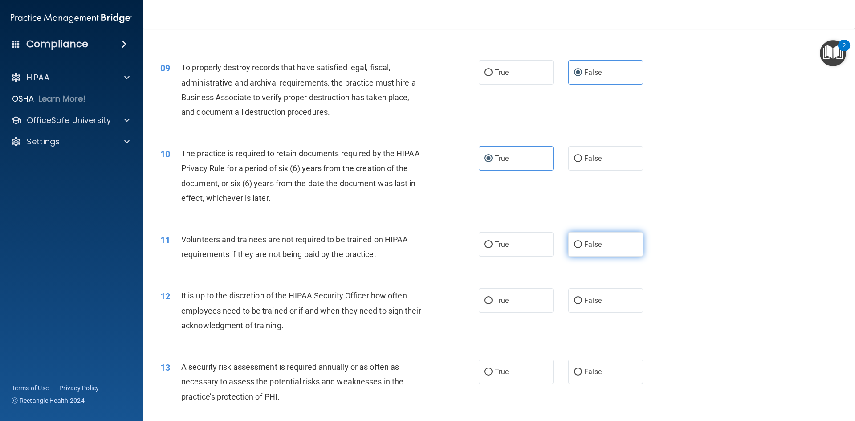
click at [575, 240] on label "False" at bounding box center [605, 244] width 75 height 24
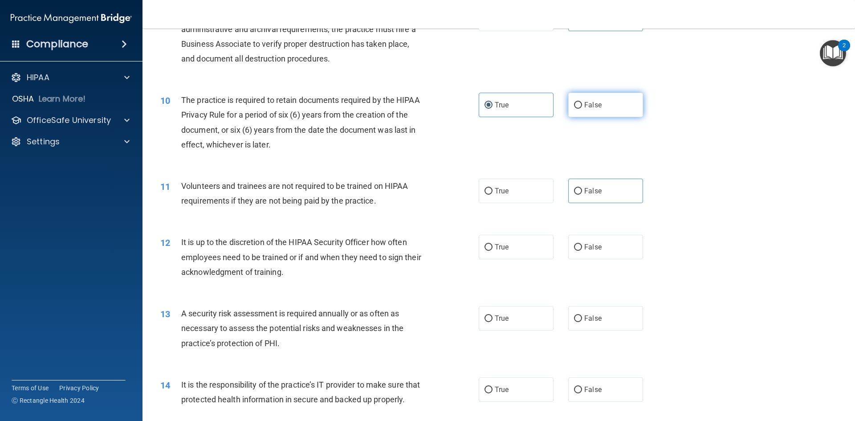
scroll to position [668, 0]
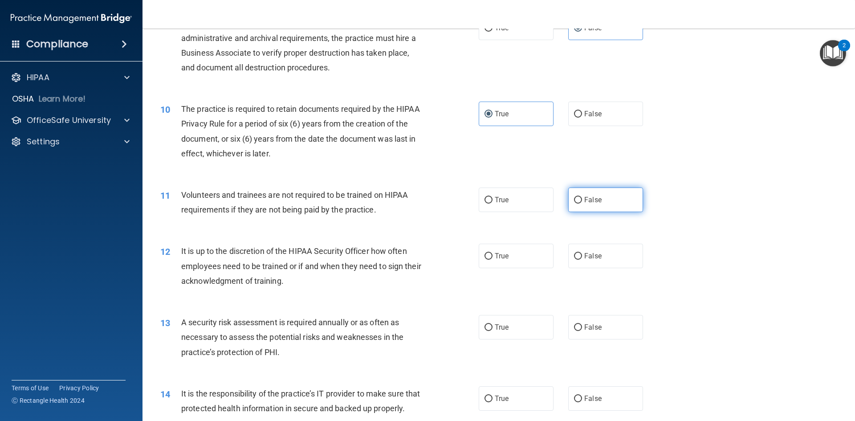
click at [589, 197] on span "False" at bounding box center [592, 199] width 17 height 8
click at [582, 197] on input "False" at bounding box center [578, 200] width 8 height 7
radio input "true"
click at [576, 256] on input "False" at bounding box center [578, 256] width 8 height 7
radio input "true"
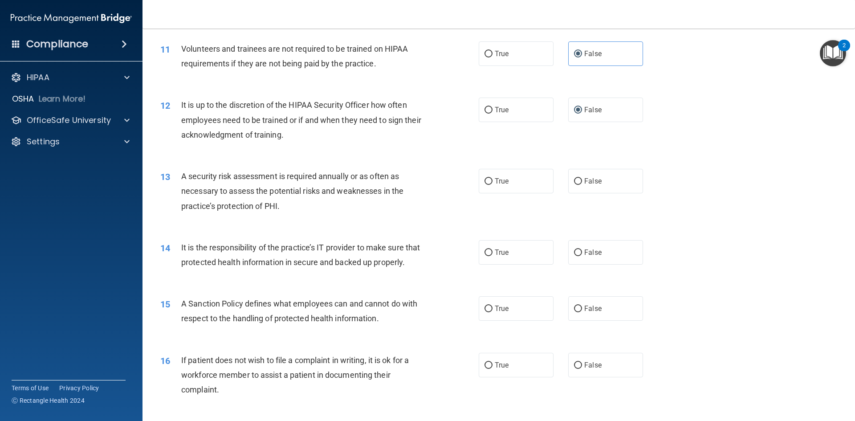
scroll to position [846, 0]
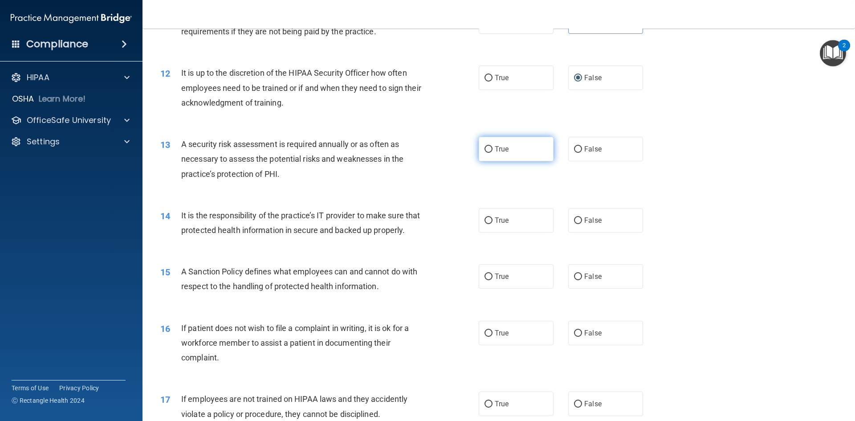
click at [538, 146] on label "True" at bounding box center [516, 149] width 75 height 24
click at [492, 146] on input "True" at bounding box center [488, 149] width 8 height 7
radio input "true"
click at [604, 223] on label "False" at bounding box center [605, 220] width 75 height 24
click at [582, 223] on input "False" at bounding box center [578, 220] width 8 height 7
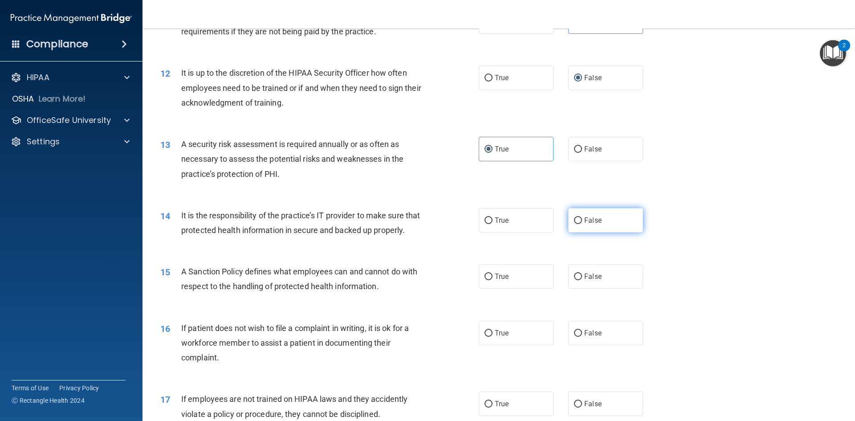
radio input "true"
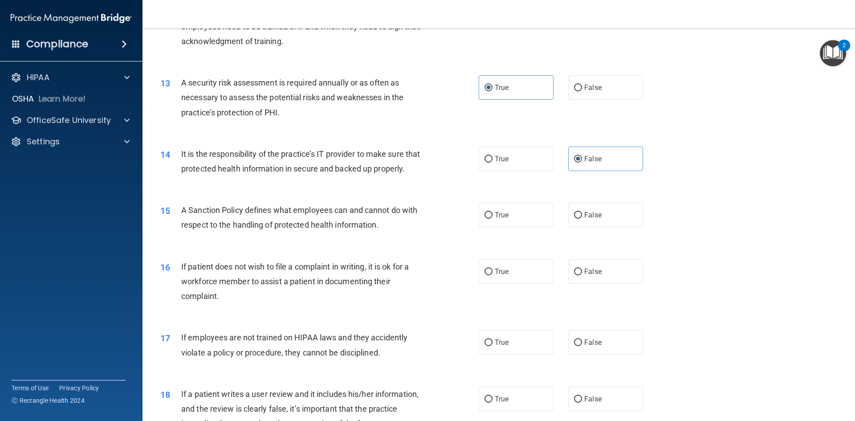
scroll to position [935, 0]
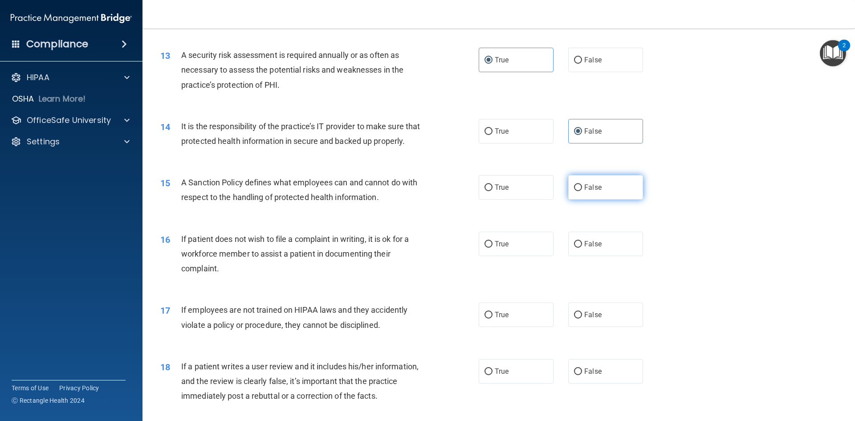
click at [588, 191] on span "False" at bounding box center [592, 187] width 17 height 8
click at [582, 191] on input "False" at bounding box center [578, 187] width 8 height 7
radio input "true"
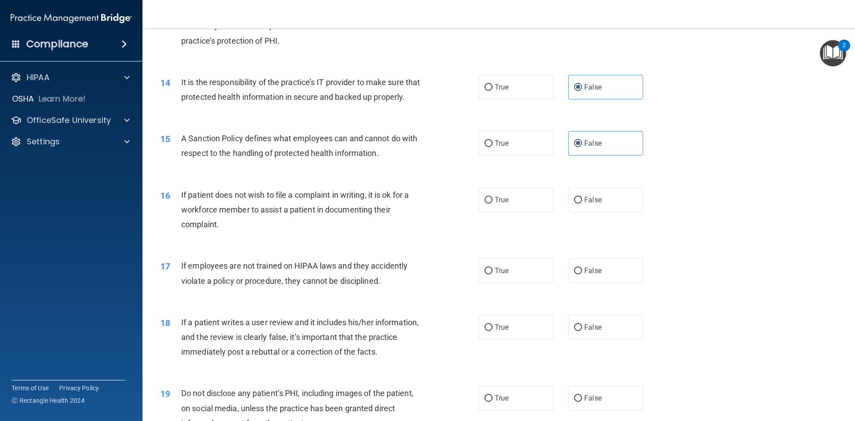
scroll to position [1024, 0]
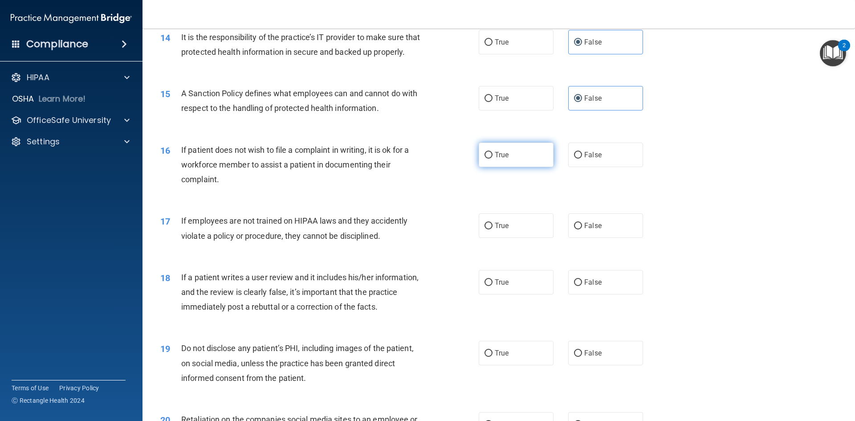
click at [524, 165] on label "True" at bounding box center [516, 154] width 75 height 24
click at [492, 158] on input "True" at bounding box center [488, 155] width 8 height 7
radio input "true"
click at [576, 238] on label "False" at bounding box center [605, 225] width 75 height 24
click at [576, 229] on input "False" at bounding box center [578, 226] width 8 height 7
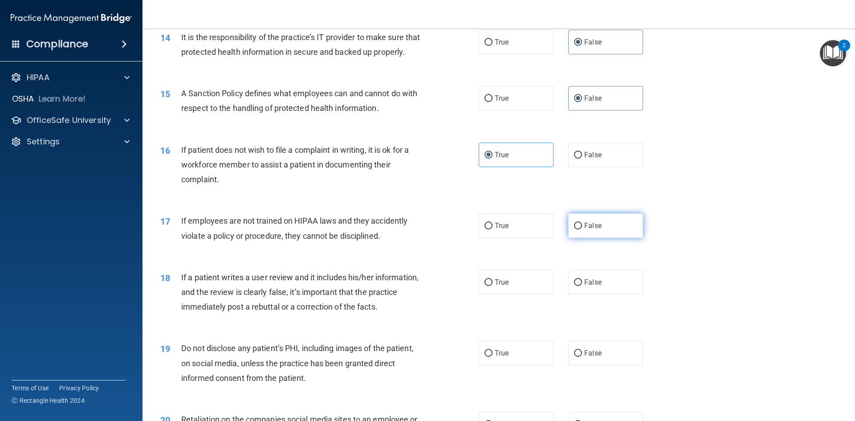
radio input "true"
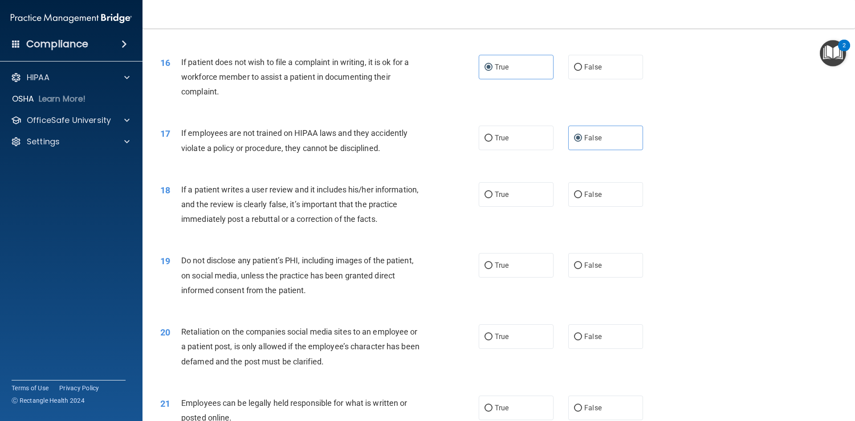
scroll to position [1113, 0]
click at [588, 197] on span "False" at bounding box center [592, 193] width 17 height 8
click at [582, 197] on input "False" at bounding box center [578, 193] width 8 height 7
radio input "true"
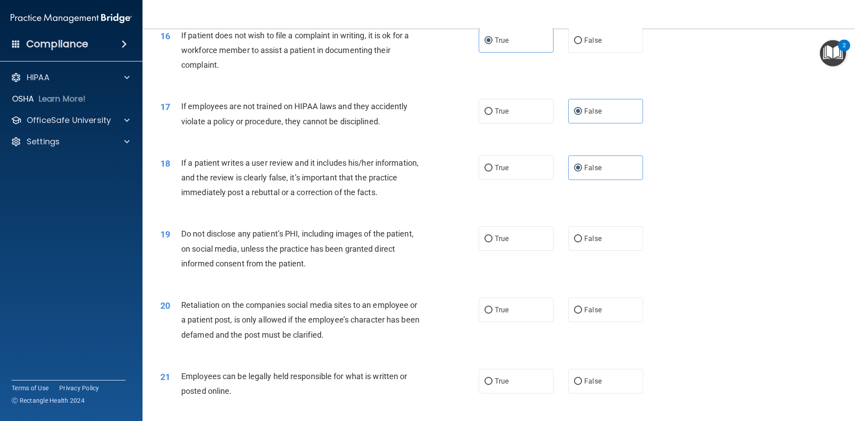
scroll to position [1202, 0]
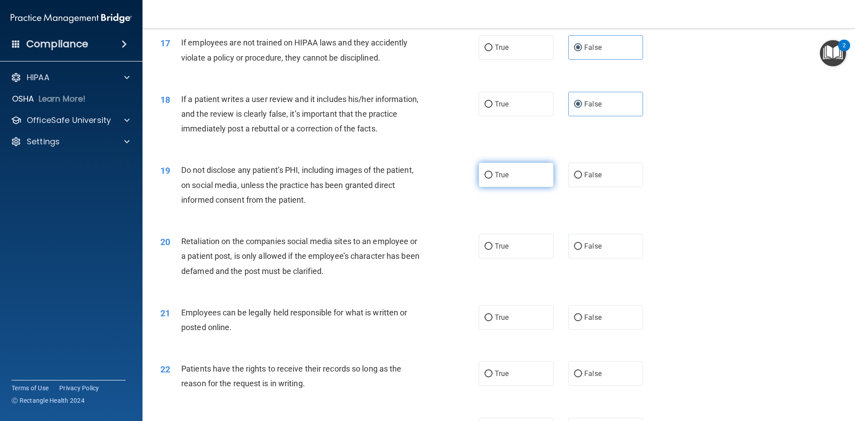
click at [511, 187] on label "True" at bounding box center [516, 174] width 75 height 24
click at [492, 179] on input "True" at bounding box center [488, 175] width 8 height 7
radio input "true"
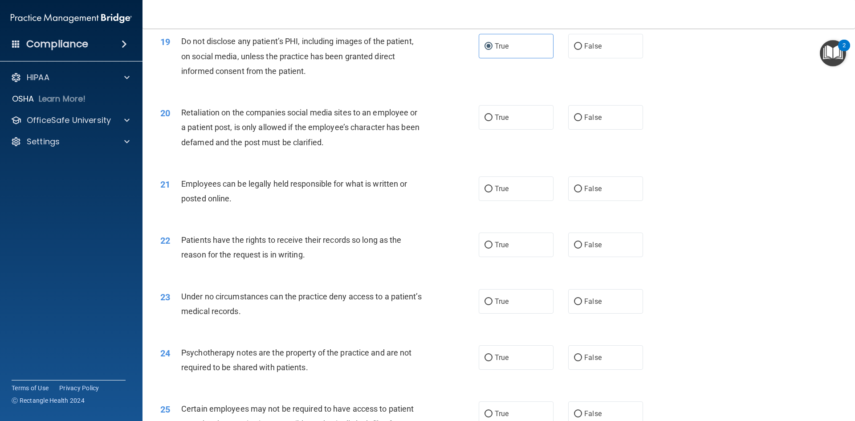
scroll to position [1335, 0]
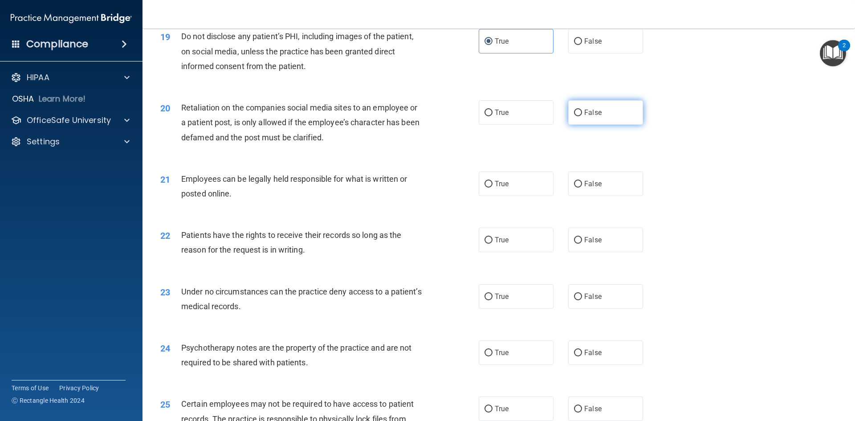
click at [591, 125] on label "False" at bounding box center [605, 112] width 75 height 24
click at [582, 116] on input "False" at bounding box center [578, 113] width 8 height 7
radio input "true"
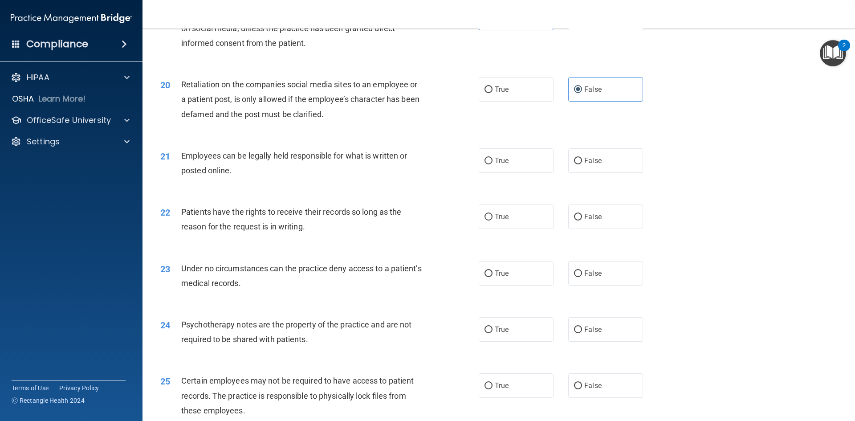
scroll to position [1380, 0]
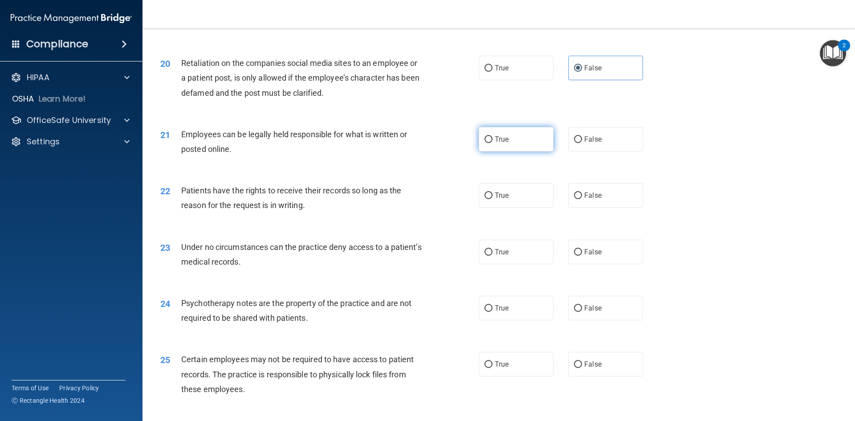
click at [529, 151] on label "True" at bounding box center [516, 139] width 75 height 24
click at [492, 143] on input "True" at bounding box center [488, 139] width 8 height 7
radio input "true"
drag, startPoint x: 589, startPoint y: 268, endPoint x: 583, endPoint y: 268, distance: 6.2
click at [589, 256] on span "False" at bounding box center [592, 251] width 17 height 8
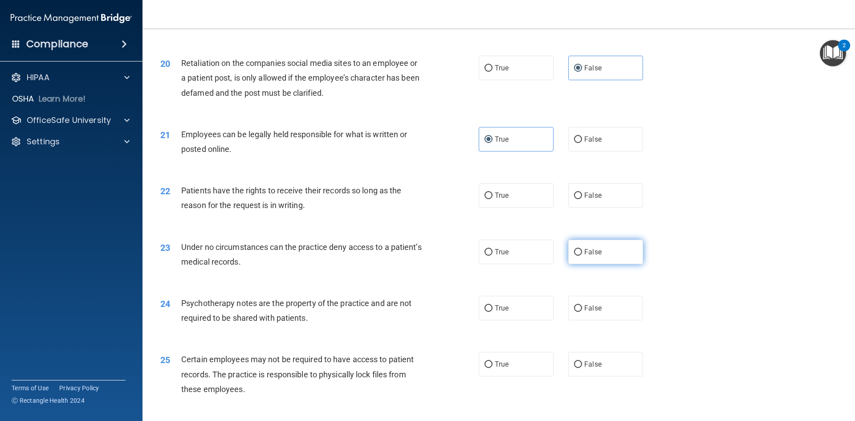
click at [582, 256] on input "False" at bounding box center [578, 252] width 8 height 7
radio input "true"
click at [540, 207] on label "True" at bounding box center [516, 195] width 75 height 24
click at [492, 199] on input "True" at bounding box center [488, 195] width 8 height 7
radio input "true"
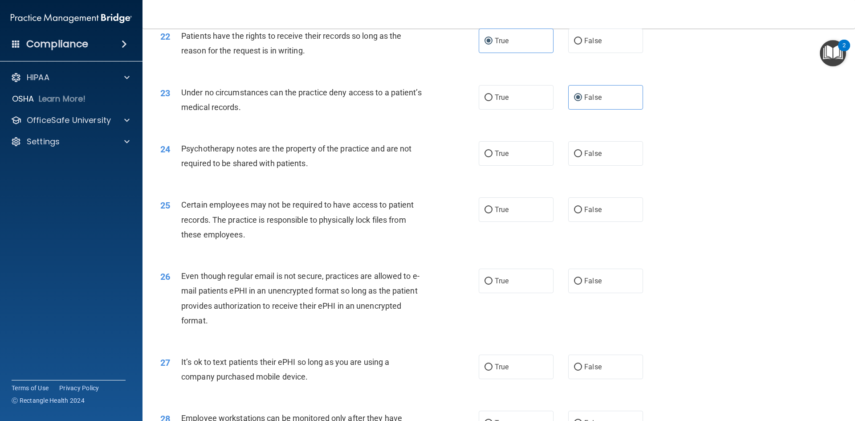
scroll to position [1558, 0]
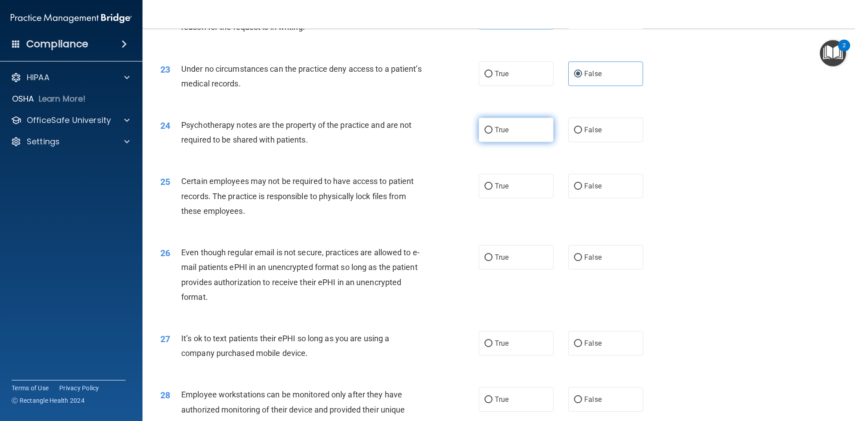
click at [502, 142] on label "True" at bounding box center [516, 130] width 75 height 24
click at [492, 134] on input "True" at bounding box center [488, 130] width 8 height 7
radio input "true"
click at [503, 190] on span "True" at bounding box center [502, 186] width 14 height 8
click at [498, 261] on span "True" at bounding box center [502, 257] width 14 height 8
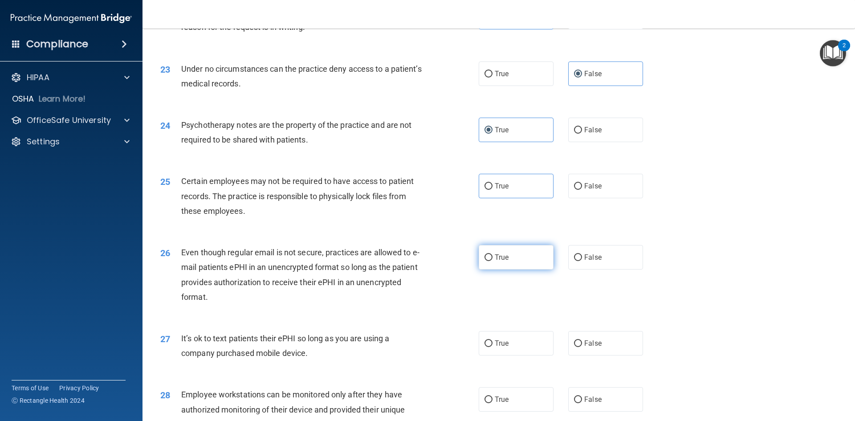
click at [492, 261] on input "True" at bounding box center [488, 257] width 8 height 7
radio input "true"
click at [495, 190] on span "True" at bounding box center [502, 186] width 14 height 8
click at [492, 190] on input "True" at bounding box center [488, 186] width 8 height 7
radio input "true"
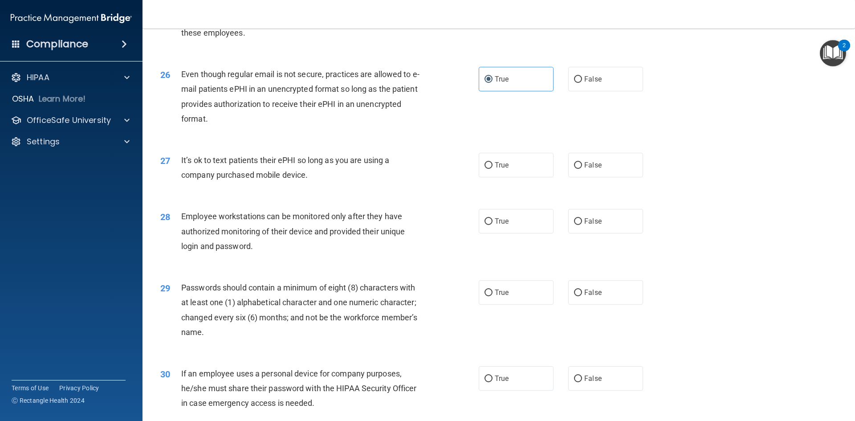
scroll to position [1781, 0]
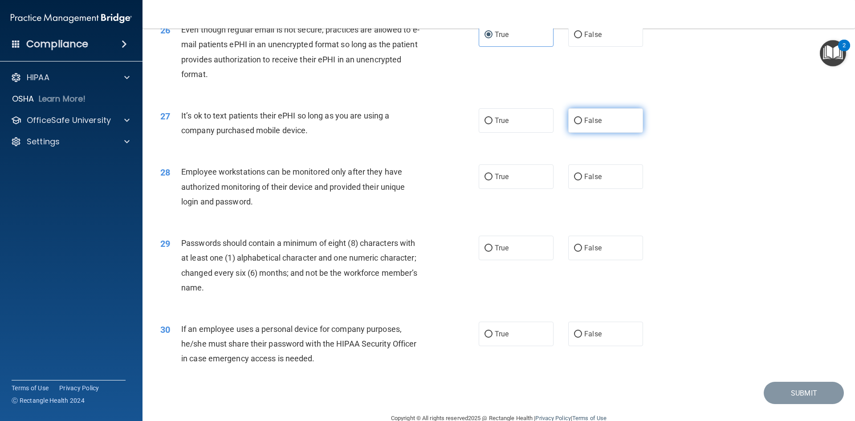
click at [598, 133] on label "False" at bounding box center [605, 120] width 75 height 24
click at [582, 124] on input "False" at bounding box center [578, 121] width 8 height 7
radio input "true"
click at [498, 189] on label "True" at bounding box center [516, 176] width 75 height 24
click at [492, 180] on input "True" at bounding box center [488, 177] width 8 height 7
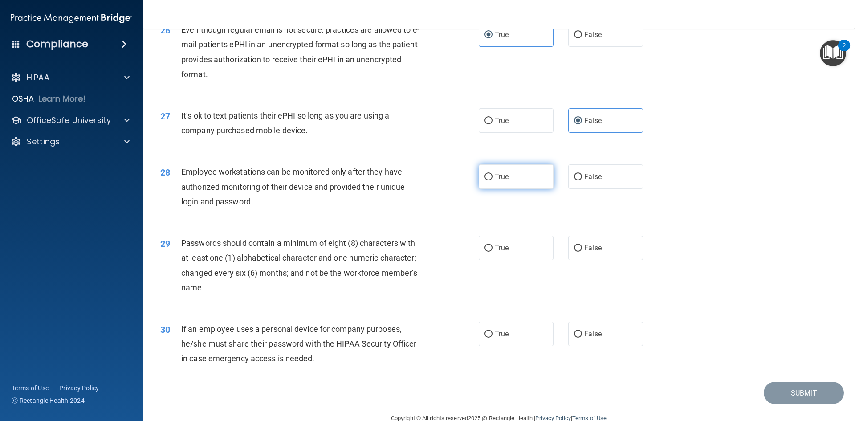
radio input "true"
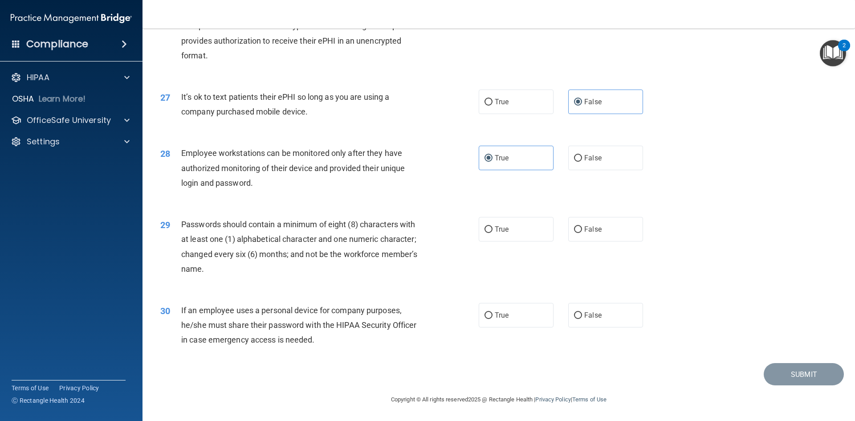
scroll to position [1814, 0]
click at [510, 226] on label "True" at bounding box center [516, 229] width 75 height 24
click at [492, 226] on input "True" at bounding box center [488, 229] width 8 height 7
radio input "true"
click at [577, 315] on input "False" at bounding box center [578, 315] width 8 height 7
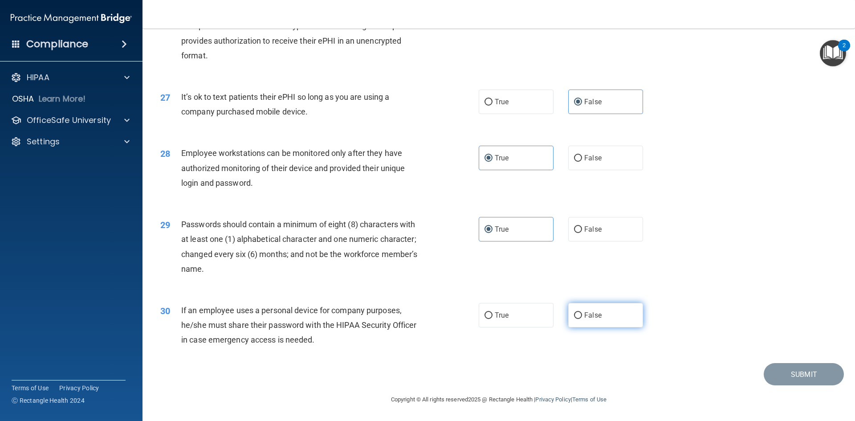
radio input "true"
click at [797, 369] on button "Submit" at bounding box center [803, 374] width 80 height 23
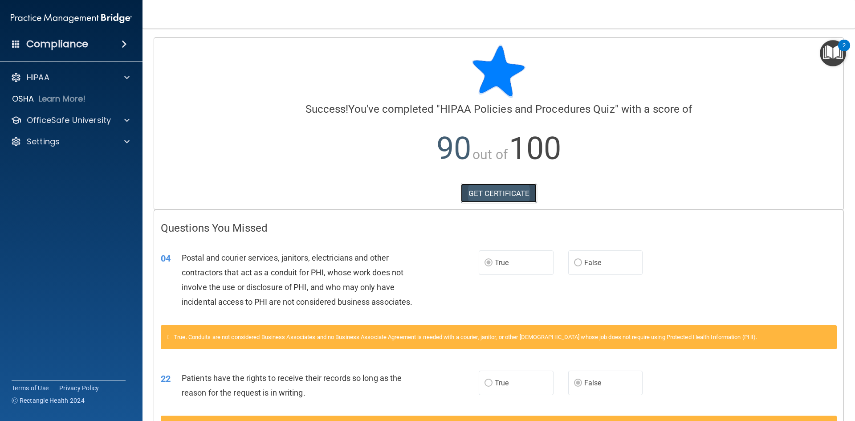
click at [490, 191] on link "GET CERTIFICATE" at bounding box center [499, 193] width 76 height 20
click at [73, 119] on p "OfficeSafe University" at bounding box center [69, 120] width 84 height 11
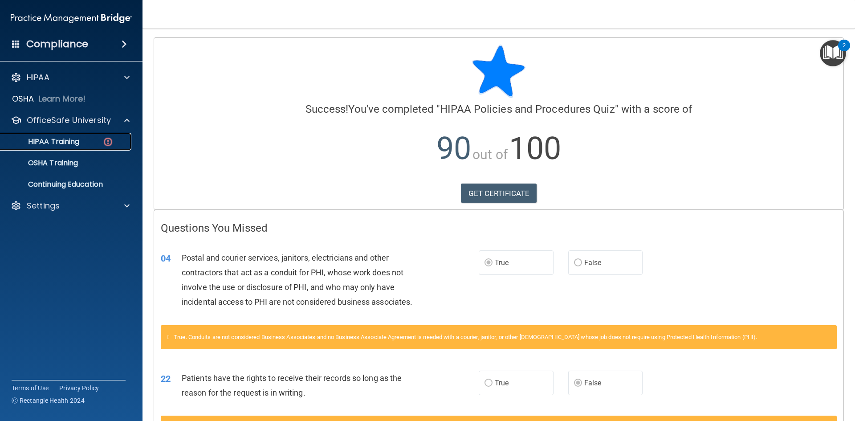
click at [79, 141] on p "HIPAA Training" at bounding box center [42, 141] width 73 height 9
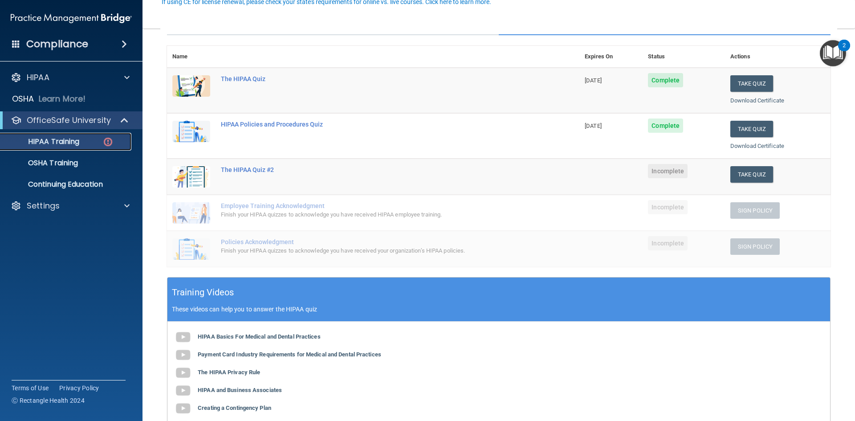
scroll to position [134, 0]
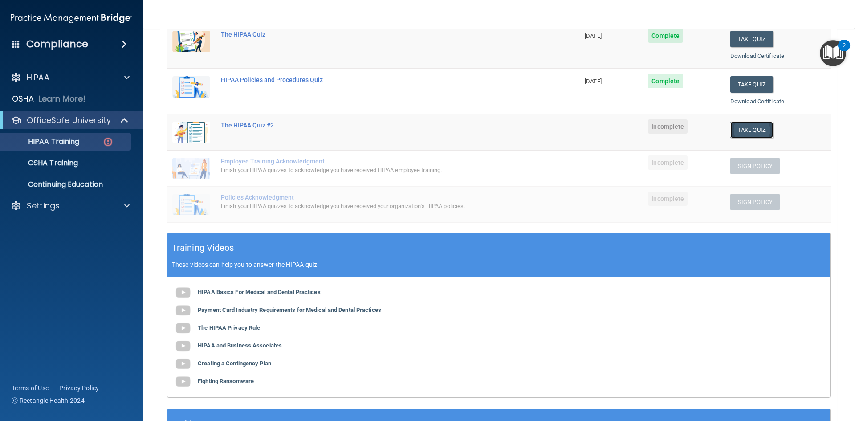
click at [744, 131] on button "Take Quiz" at bounding box center [751, 130] width 43 height 16
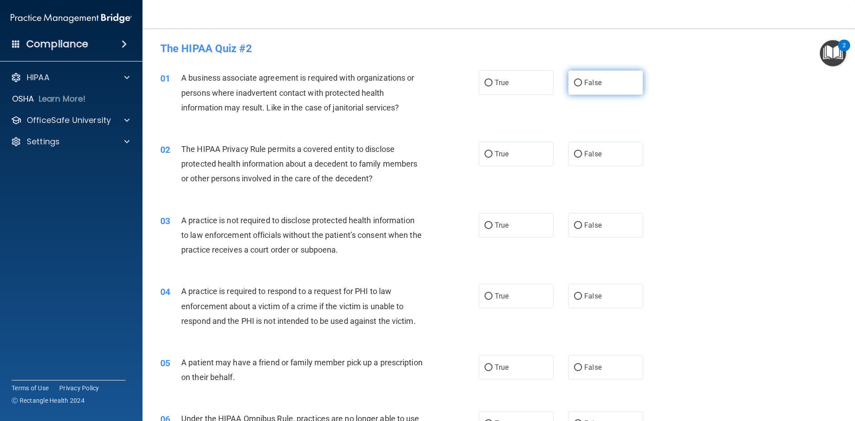
click at [574, 80] on input "False" at bounding box center [578, 83] width 8 height 7
radio input "true"
click at [596, 155] on span "False" at bounding box center [592, 154] width 17 height 8
click at [582, 155] on input "False" at bounding box center [578, 154] width 8 height 7
radio input "true"
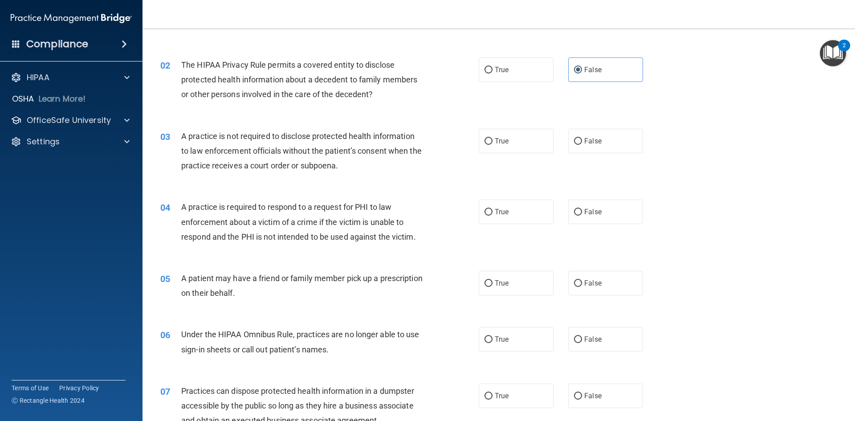
scroll to position [89, 0]
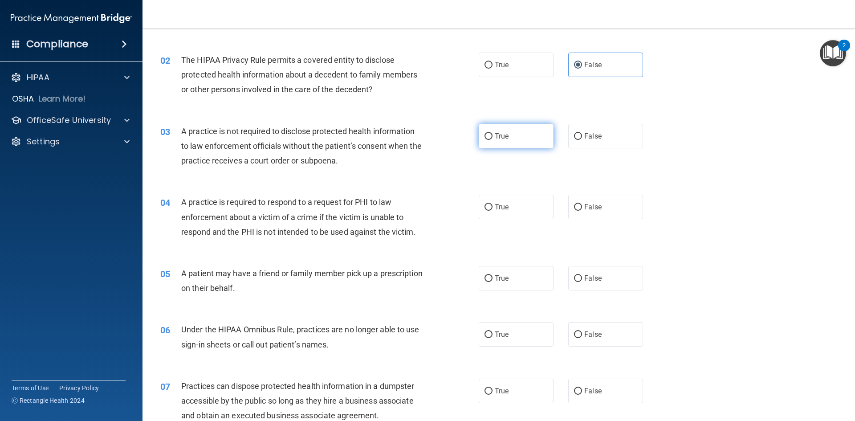
click at [523, 137] on label "True" at bounding box center [516, 136] width 75 height 24
click at [492, 137] on input "True" at bounding box center [488, 136] width 8 height 7
radio input "true"
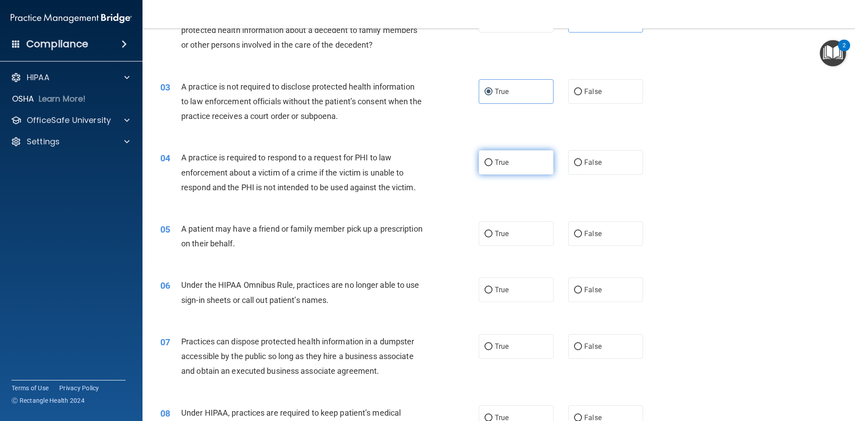
click at [484, 166] on input "True" at bounding box center [488, 162] width 8 height 7
radio input "true"
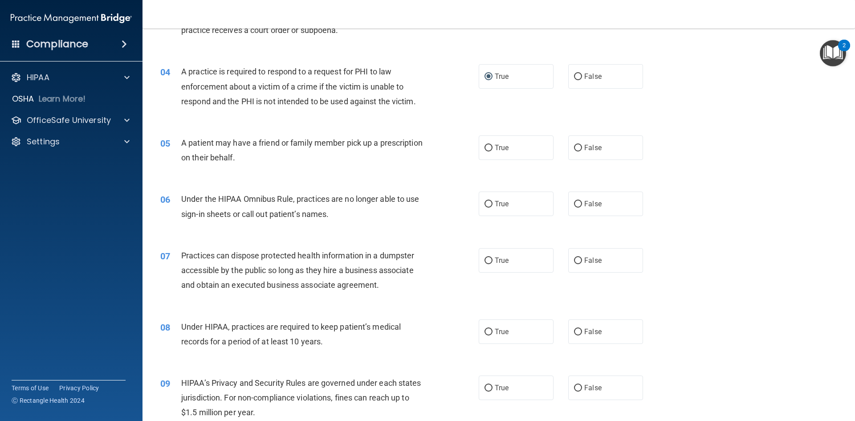
scroll to position [223, 0]
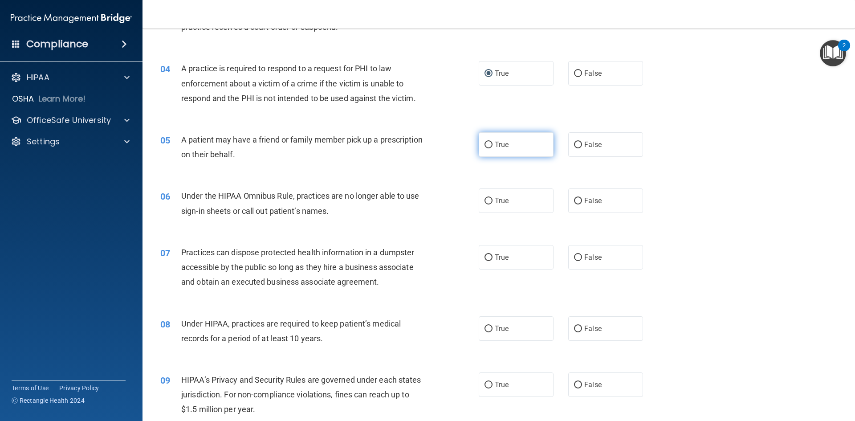
click at [545, 154] on label "True" at bounding box center [516, 144] width 75 height 24
click at [492, 148] on input "True" at bounding box center [488, 145] width 8 height 7
radio input "true"
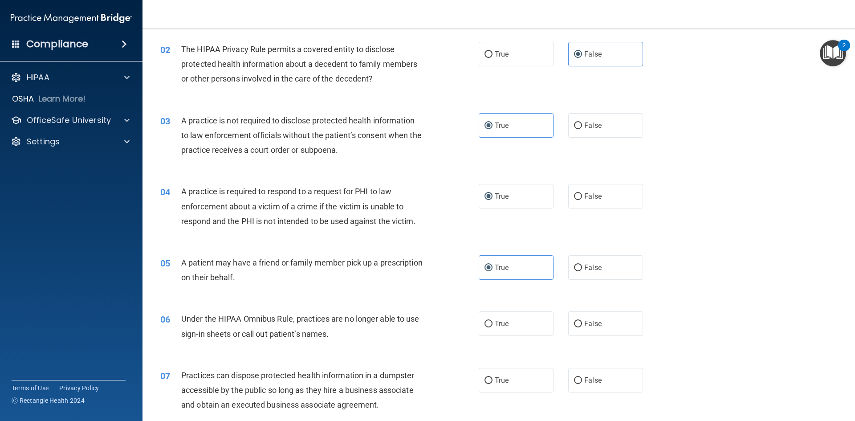
scroll to position [89, 0]
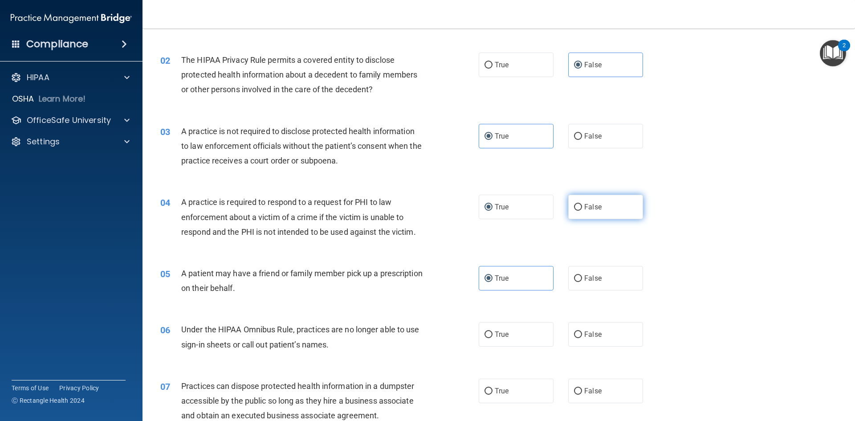
click at [605, 207] on label "False" at bounding box center [605, 207] width 75 height 24
click at [582, 207] on input "False" at bounding box center [578, 207] width 8 height 7
radio input "true"
radio input "false"
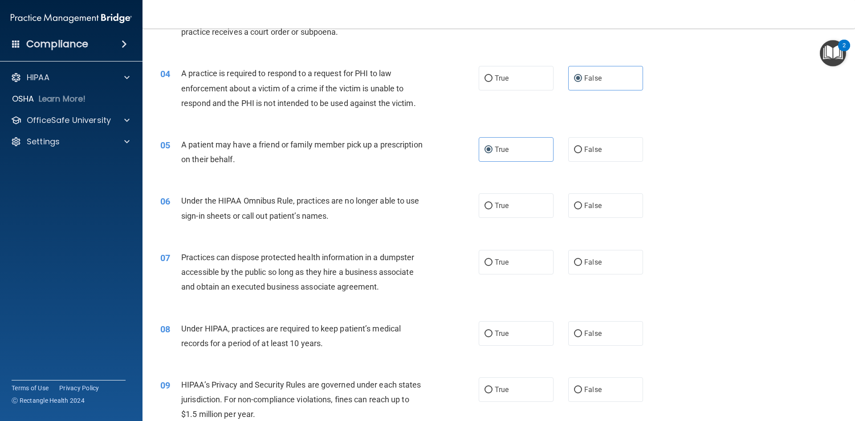
scroll to position [267, 0]
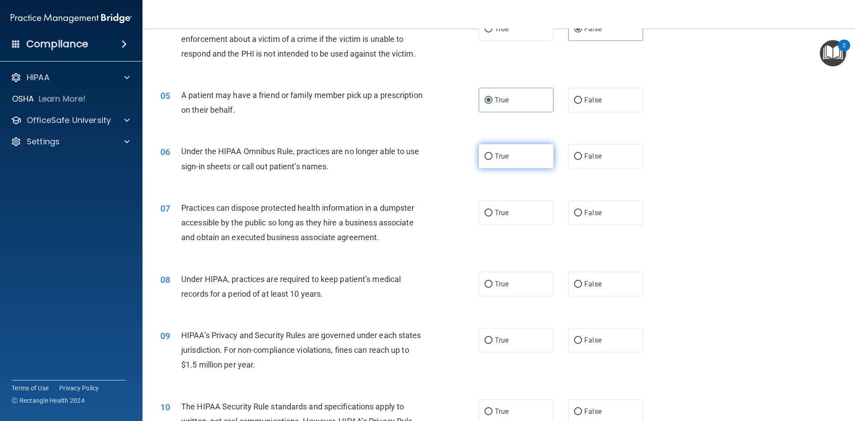
click at [515, 159] on label "True" at bounding box center [516, 156] width 75 height 24
click at [492, 159] on input "True" at bounding box center [488, 156] width 8 height 7
radio input "true"
click at [584, 212] on span "False" at bounding box center [592, 212] width 17 height 8
click at [582, 212] on input "False" at bounding box center [578, 213] width 8 height 7
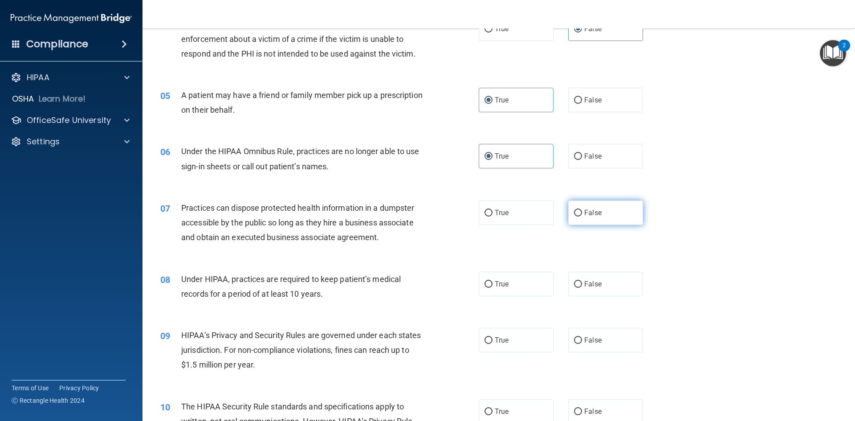
radio input "true"
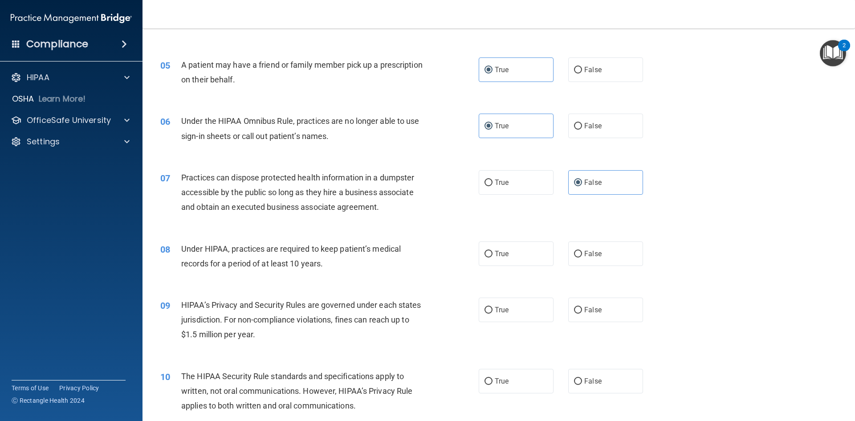
scroll to position [356, 0]
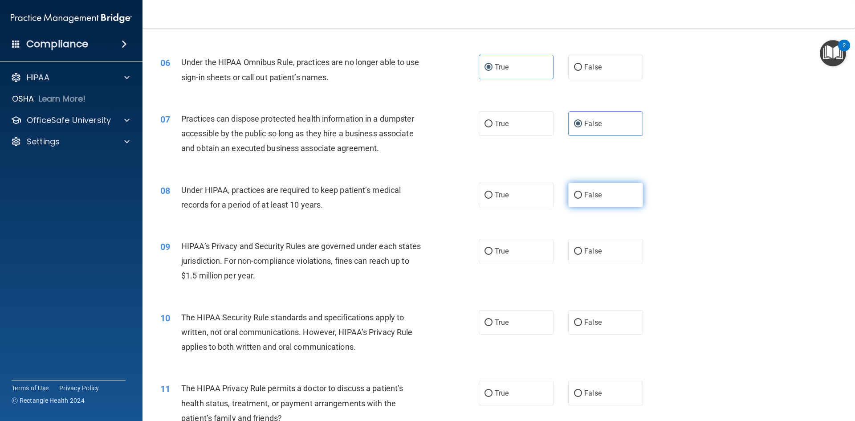
click at [595, 191] on span "False" at bounding box center [592, 195] width 17 height 8
click at [582, 192] on input "False" at bounding box center [578, 195] width 8 height 7
radio input "true"
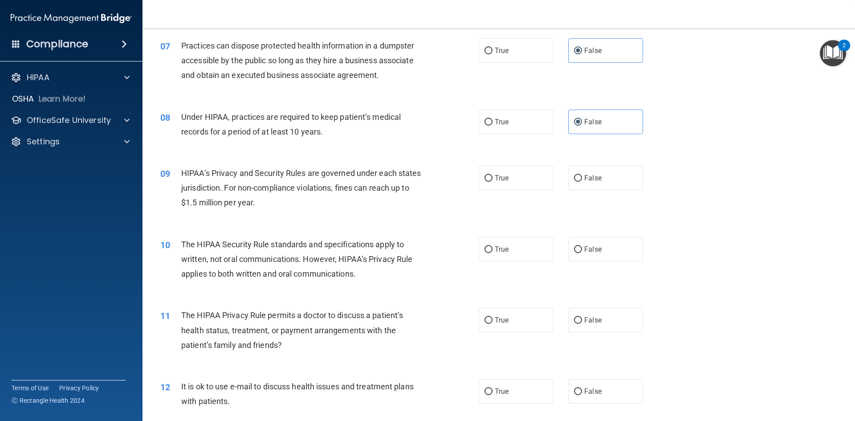
scroll to position [445, 0]
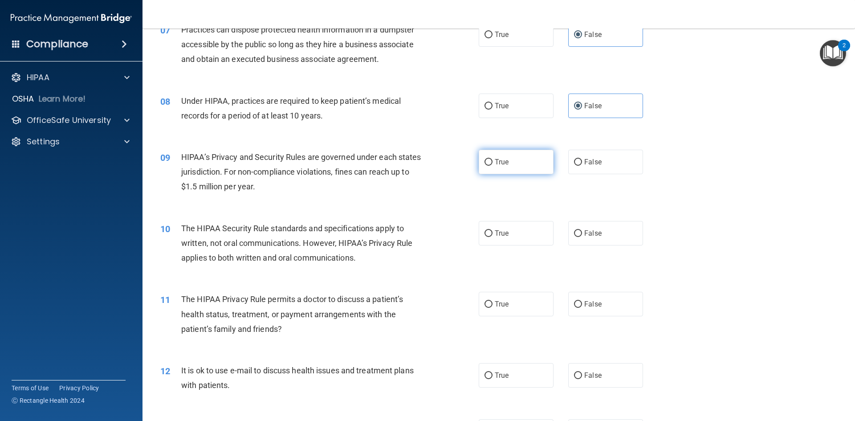
click at [503, 158] on span "True" at bounding box center [502, 162] width 14 height 8
click at [492, 159] on input "True" at bounding box center [488, 162] width 8 height 7
radio input "true"
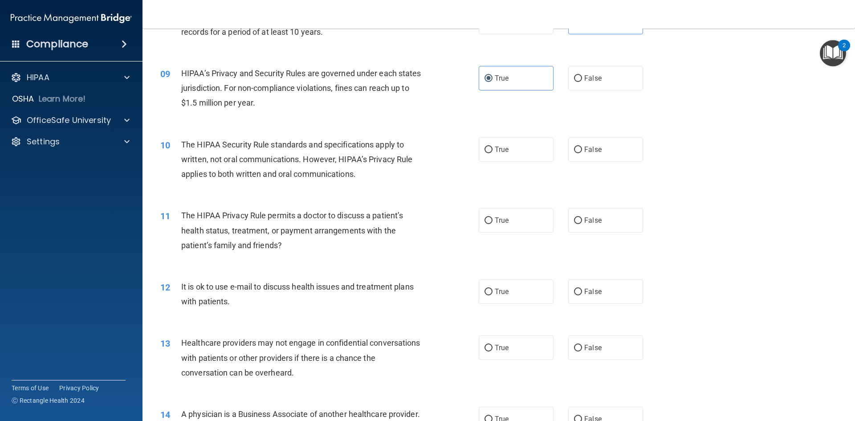
scroll to position [534, 0]
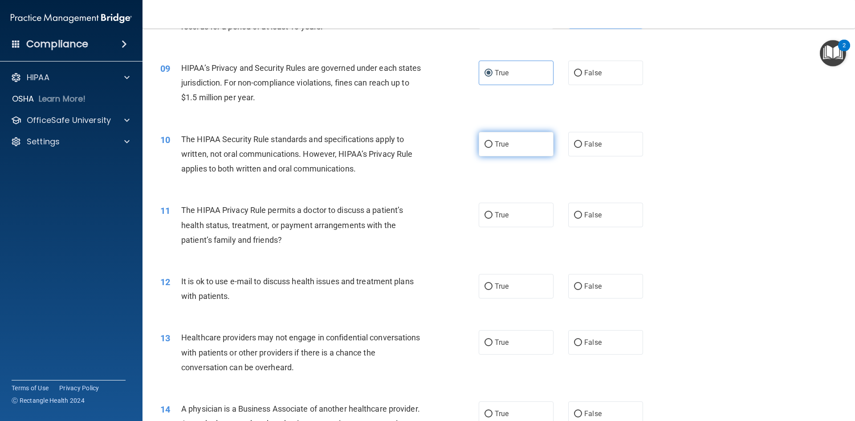
click at [546, 137] on label "True" at bounding box center [516, 144] width 75 height 24
click at [492, 141] on input "True" at bounding box center [488, 144] width 8 height 7
radio input "true"
drag, startPoint x: 529, startPoint y: 205, endPoint x: 530, endPoint y: 211, distance: 5.8
click at [528, 206] on label "True" at bounding box center [516, 215] width 75 height 24
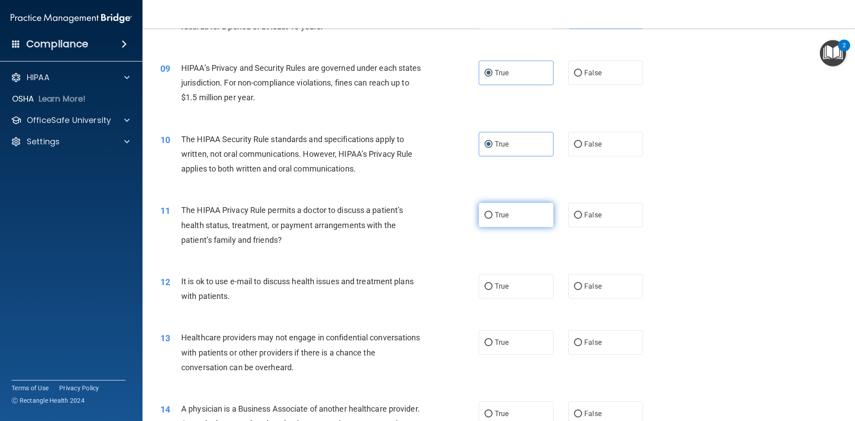
click at [492, 212] on input "True" at bounding box center [488, 215] width 8 height 7
radio input "true"
click at [601, 278] on label "False" at bounding box center [605, 286] width 75 height 24
click at [582, 283] on input "False" at bounding box center [578, 286] width 8 height 7
radio input "true"
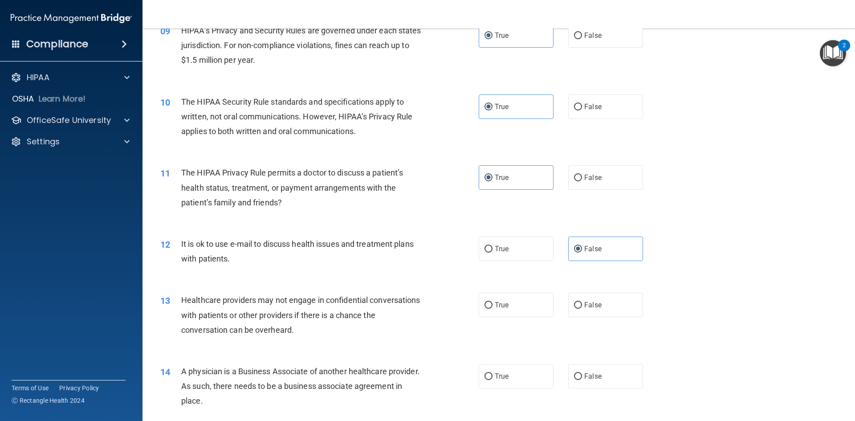
scroll to position [623, 0]
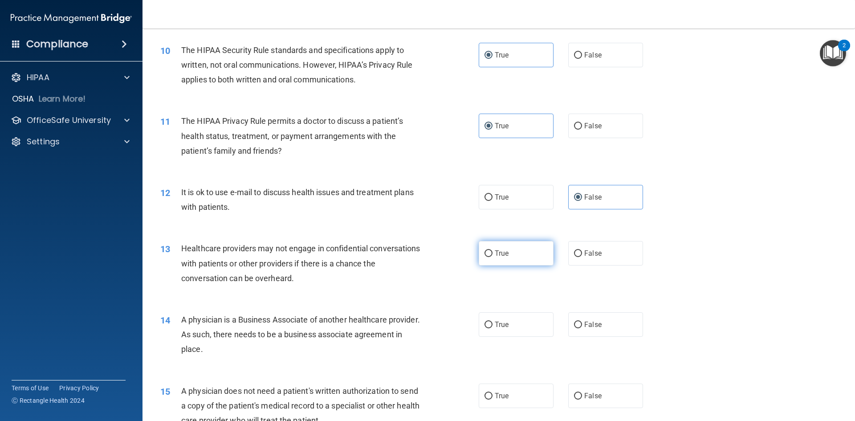
click at [548, 254] on label "True" at bounding box center [516, 253] width 75 height 24
click at [492, 254] on input "True" at bounding box center [488, 253] width 8 height 7
radio input "true"
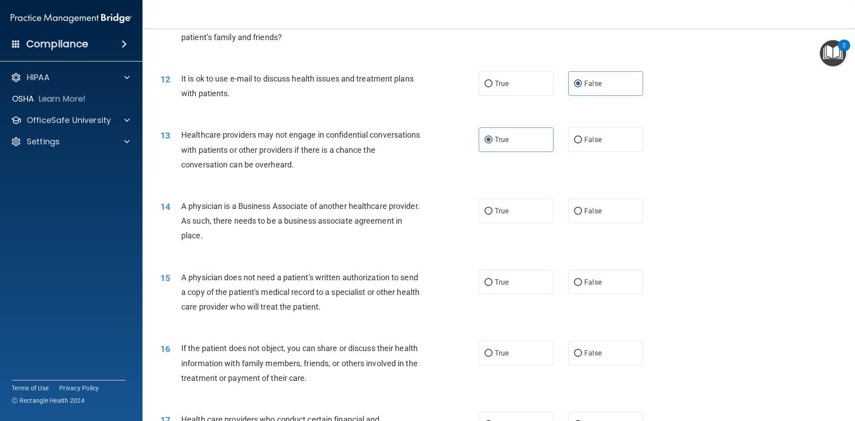
scroll to position [757, 0]
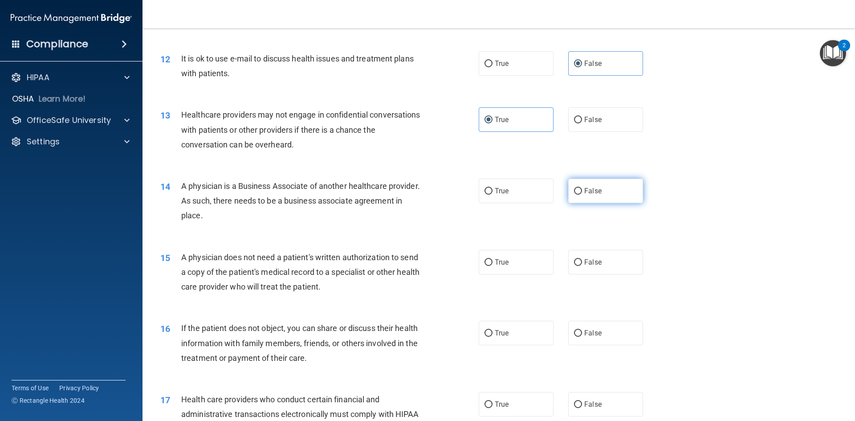
click at [581, 180] on label "False" at bounding box center [605, 191] width 75 height 24
click at [581, 188] on input "False" at bounding box center [578, 191] width 8 height 7
radio input "true"
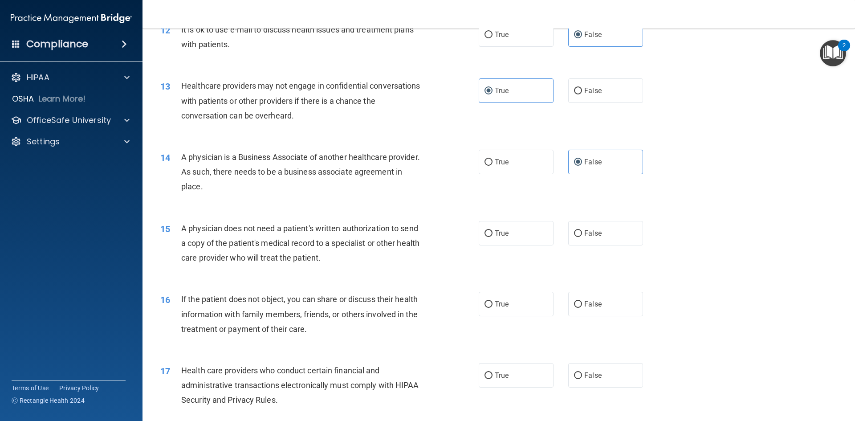
scroll to position [801, 0]
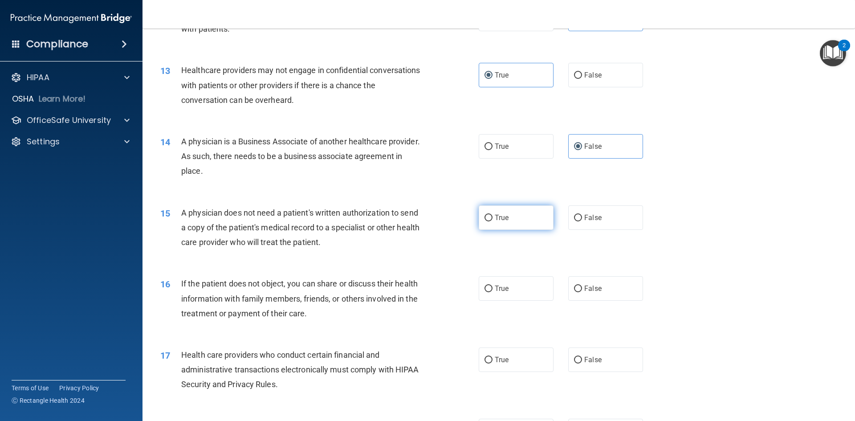
click at [491, 222] on label "True" at bounding box center [516, 217] width 75 height 24
click at [491, 221] on input "True" at bounding box center [488, 218] width 8 height 7
radio input "true"
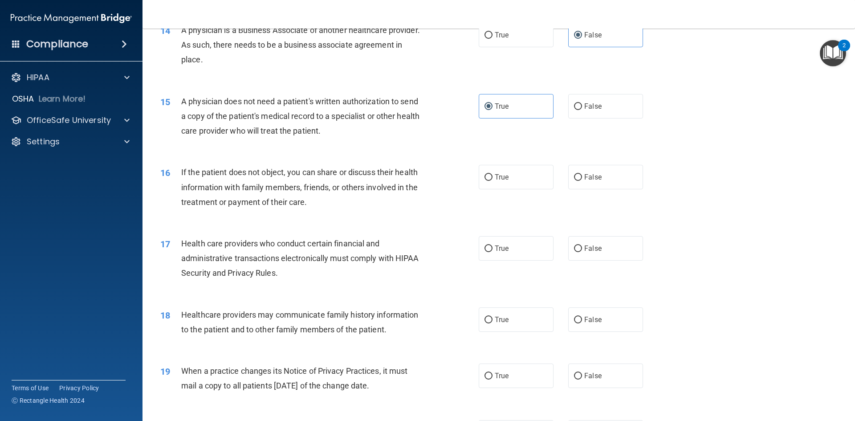
scroll to position [935, 0]
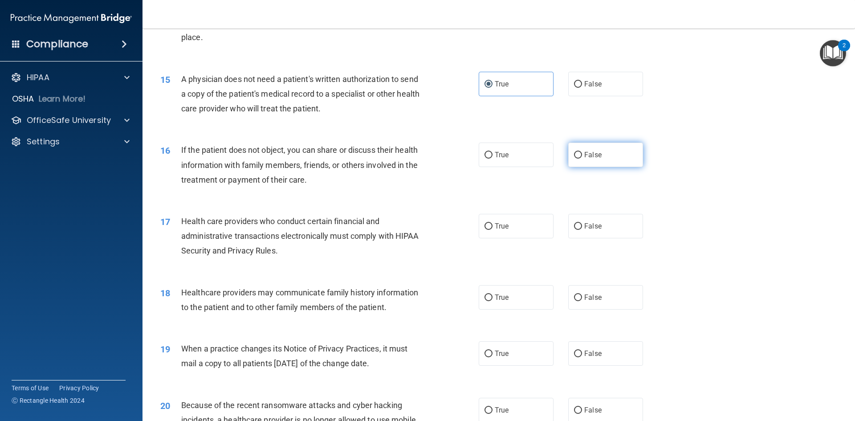
click at [584, 156] on span "False" at bounding box center [592, 154] width 17 height 8
click at [580, 156] on input "False" at bounding box center [578, 155] width 8 height 7
radio input "true"
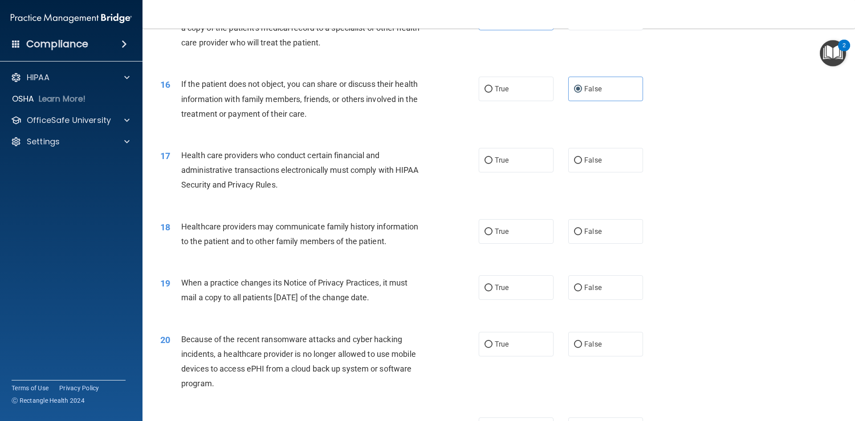
scroll to position [1024, 0]
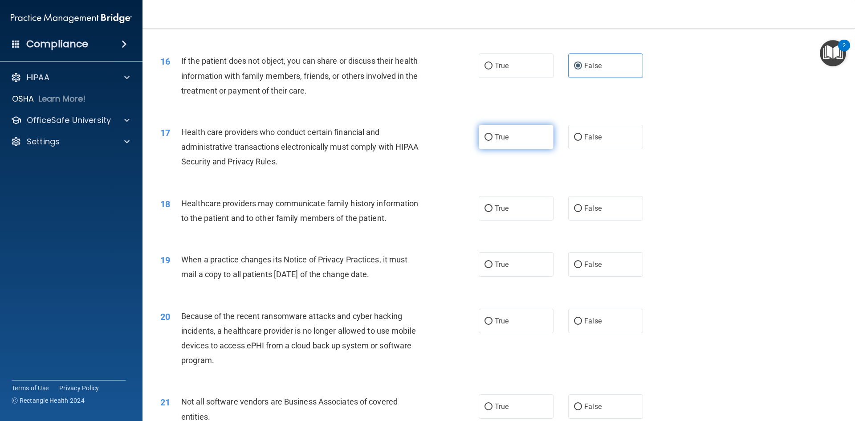
click at [536, 139] on label "True" at bounding box center [516, 137] width 75 height 24
click at [492, 139] on input "True" at bounding box center [488, 137] width 8 height 7
radio input "true"
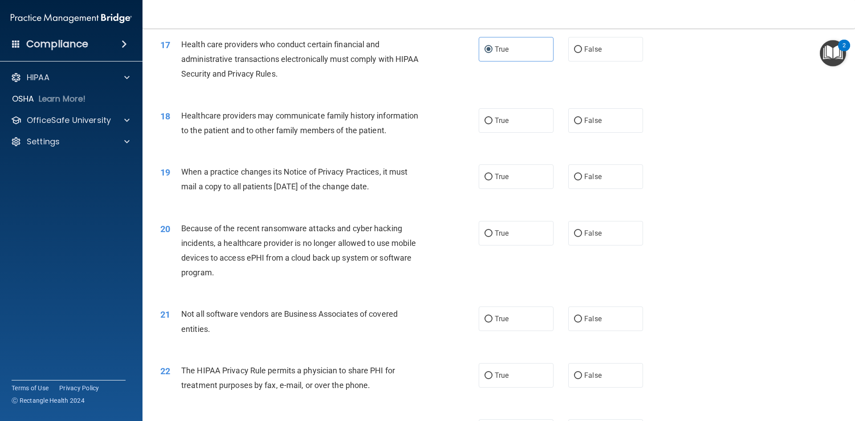
scroll to position [1113, 0]
click at [586, 121] on span "False" at bounding box center [592, 119] width 17 height 8
click at [582, 121] on input "False" at bounding box center [578, 119] width 8 height 7
radio input "true"
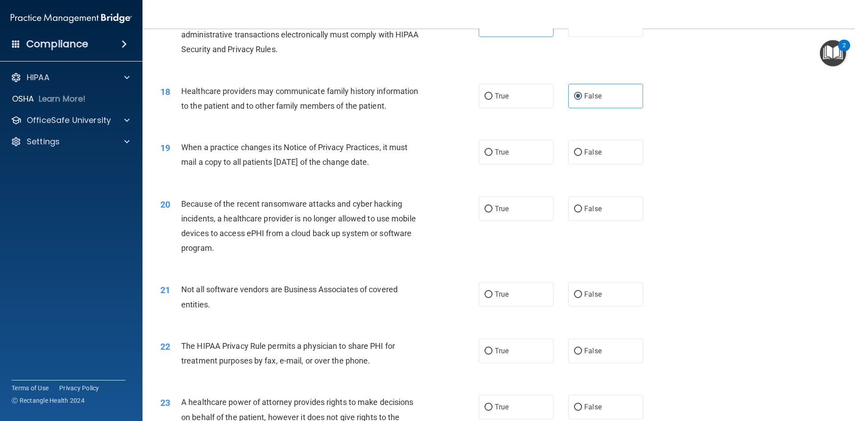
scroll to position [1157, 0]
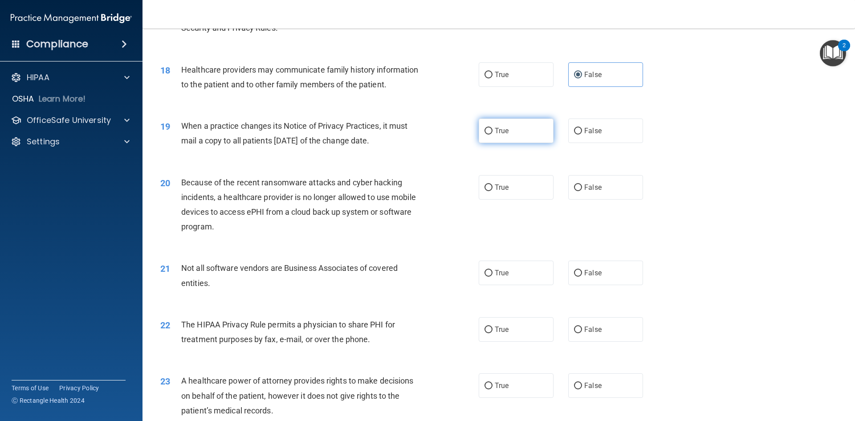
click at [517, 133] on label "True" at bounding box center [516, 130] width 75 height 24
click at [492, 133] on input "True" at bounding box center [488, 131] width 8 height 7
radio input "true"
drag, startPoint x: 503, startPoint y: 182, endPoint x: 498, endPoint y: 187, distance: 6.6
click at [501, 187] on label "True" at bounding box center [516, 187] width 75 height 24
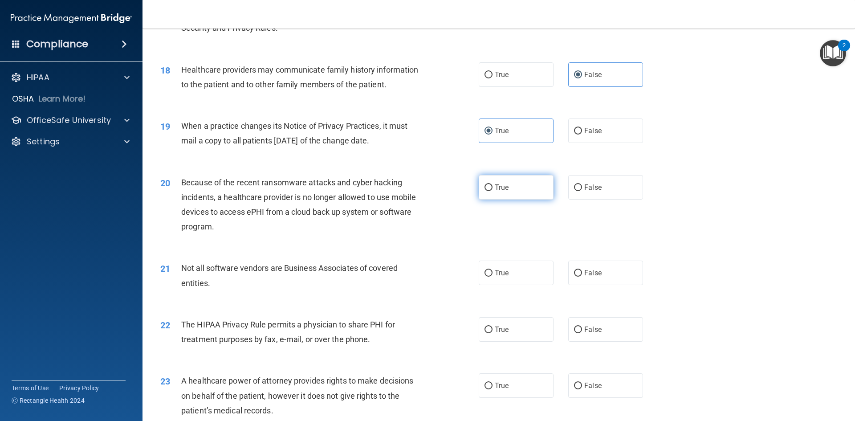
click at [492, 187] on input "True" at bounding box center [488, 187] width 8 height 7
radio input "true"
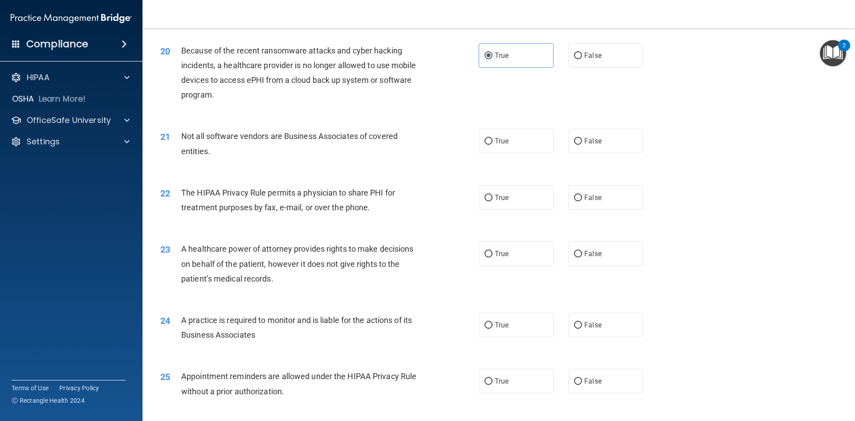
scroll to position [1291, 0]
click at [521, 139] on label "True" at bounding box center [516, 139] width 75 height 24
click at [492, 139] on input "True" at bounding box center [488, 139] width 8 height 7
radio input "true"
click at [523, 198] on label "True" at bounding box center [516, 195] width 75 height 24
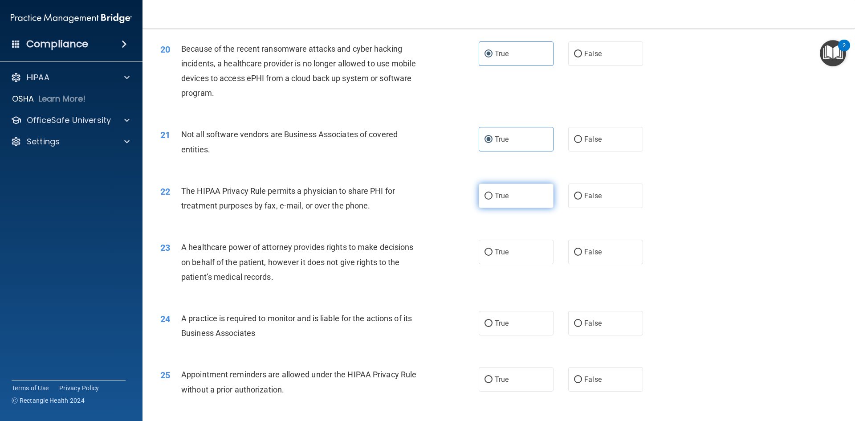
click at [492, 198] on input "True" at bounding box center [488, 196] width 8 height 7
radio input "true"
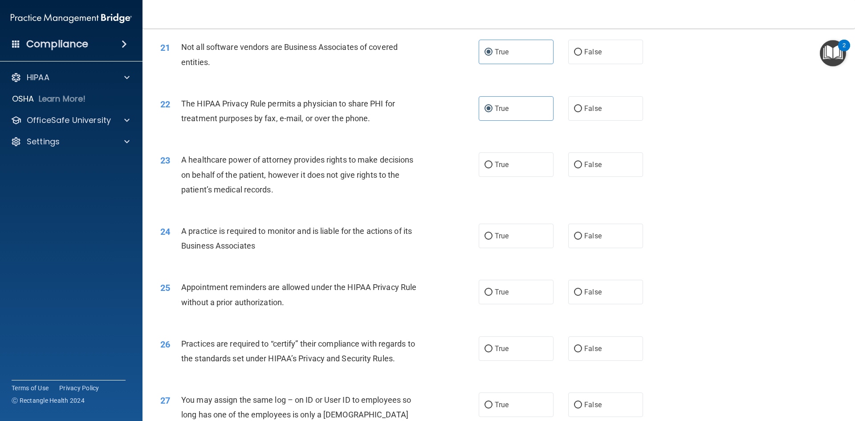
scroll to position [1380, 0]
click at [601, 156] on label "False" at bounding box center [605, 162] width 75 height 24
click at [582, 160] on input "False" at bounding box center [578, 163] width 8 height 7
radio input "true"
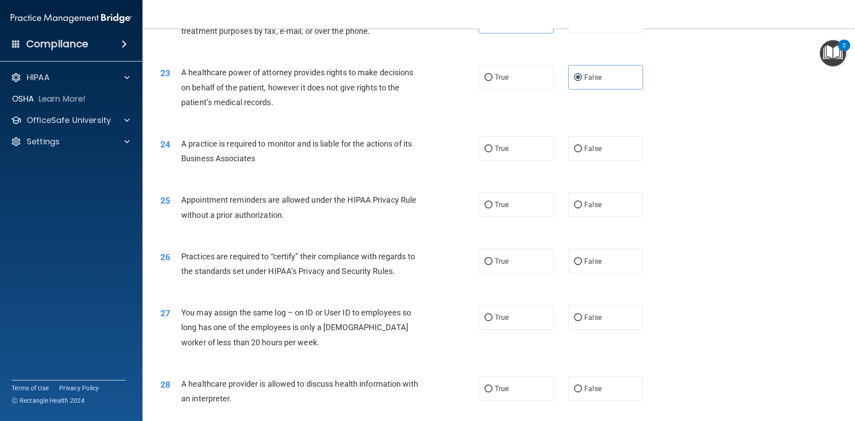
scroll to position [1469, 0]
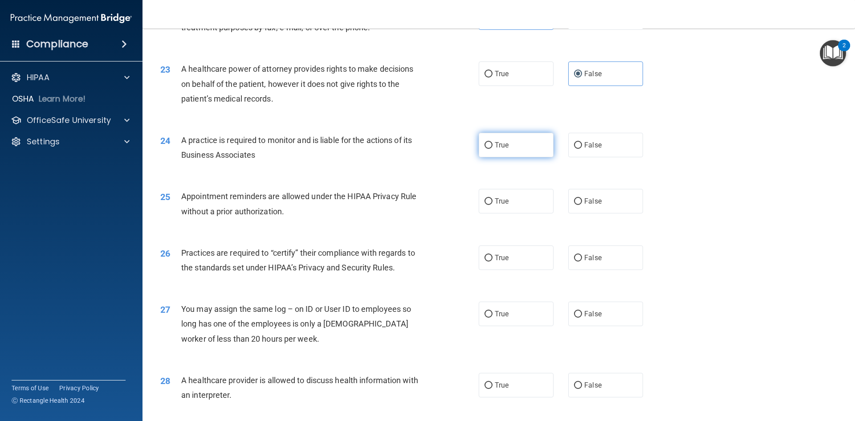
click at [491, 146] on label "True" at bounding box center [516, 145] width 75 height 24
click at [491, 146] on input "True" at bounding box center [488, 145] width 8 height 7
radio input "true"
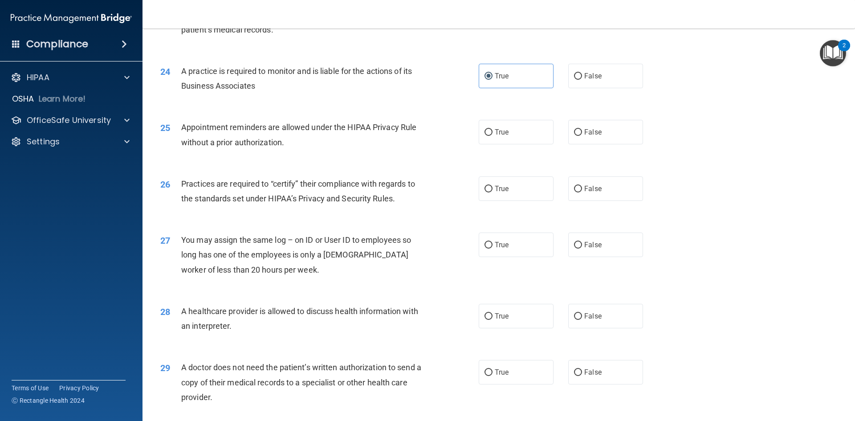
scroll to position [1558, 0]
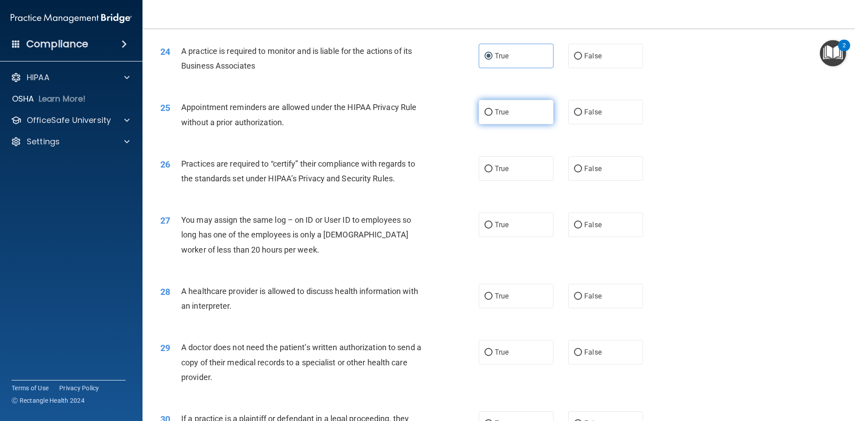
click at [506, 112] on label "True" at bounding box center [516, 112] width 75 height 24
click at [492, 112] on input "True" at bounding box center [488, 112] width 8 height 7
radio input "true"
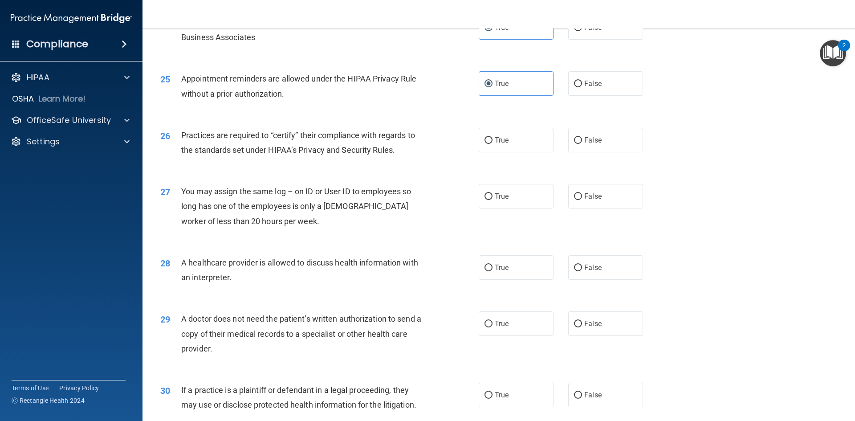
scroll to position [1603, 0]
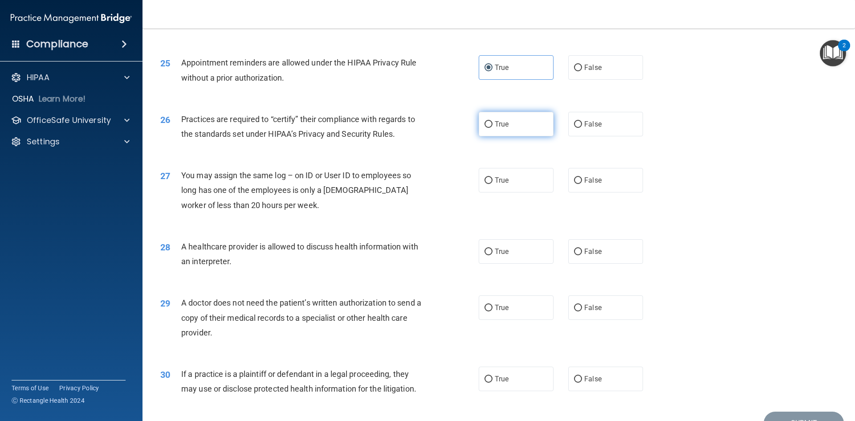
drag, startPoint x: 517, startPoint y: 112, endPoint x: 514, endPoint y: 123, distance: 11.1
click at [517, 116] on label "True" at bounding box center [516, 124] width 75 height 24
click at [492, 121] on input "True" at bounding box center [488, 124] width 8 height 7
radio input "true"
click at [591, 177] on span "False" at bounding box center [592, 180] width 17 height 8
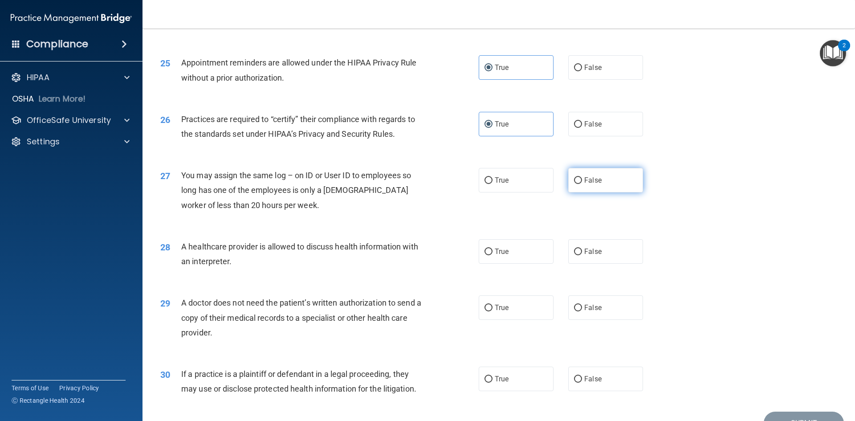
click at [582, 177] on input "False" at bounding box center [578, 180] width 8 height 7
radio input "true"
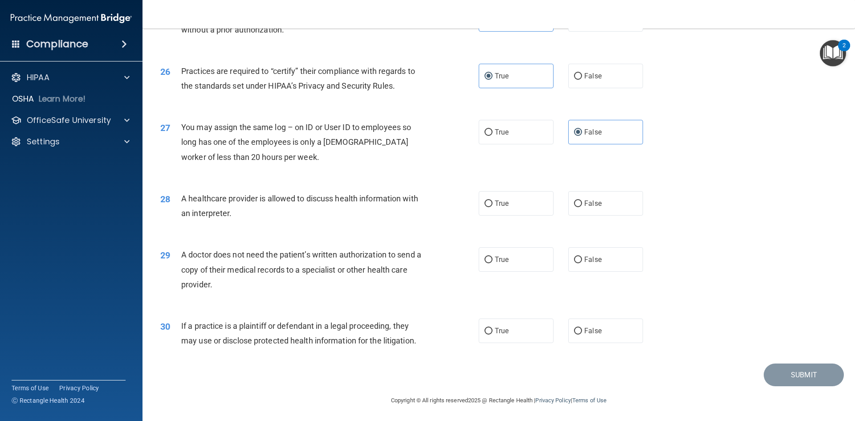
scroll to position [1651, 0]
click at [612, 203] on label "False" at bounding box center [605, 202] width 75 height 24
click at [582, 203] on input "False" at bounding box center [578, 202] width 8 height 7
radio input "true"
click at [574, 257] on input "False" at bounding box center [578, 259] width 8 height 7
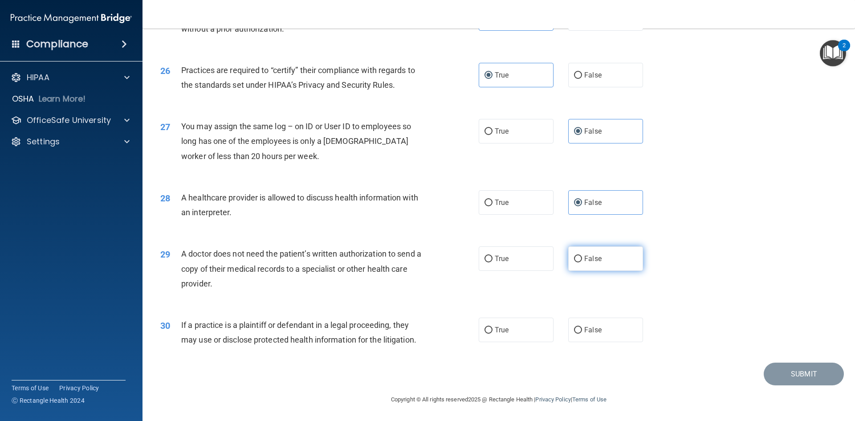
radio input "true"
click at [510, 325] on label "True" at bounding box center [516, 329] width 75 height 24
click at [492, 327] on input "True" at bounding box center [488, 330] width 8 height 7
radio input "true"
click at [799, 364] on button "Submit" at bounding box center [803, 373] width 80 height 23
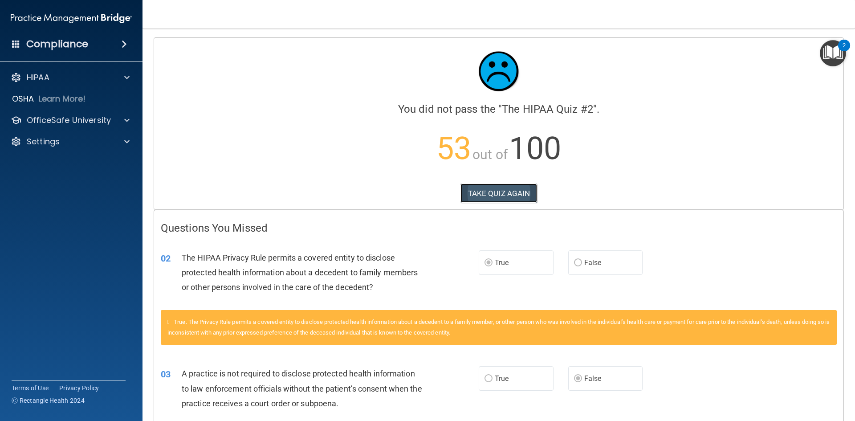
click at [481, 196] on button "TAKE QUIZ AGAIN" at bounding box center [498, 193] width 77 height 20
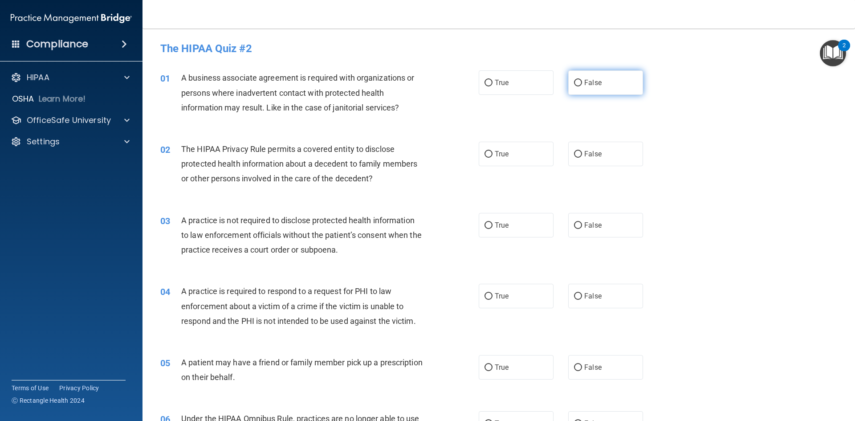
click at [616, 73] on label "False" at bounding box center [605, 82] width 75 height 24
click at [582, 80] on input "False" at bounding box center [578, 83] width 8 height 7
radio input "true"
click at [482, 158] on label "True" at bounding box center [516, 154] width 75 height 24
click at [484, 158] on input "True" at bounding box center [488, 154] width 8 height 7
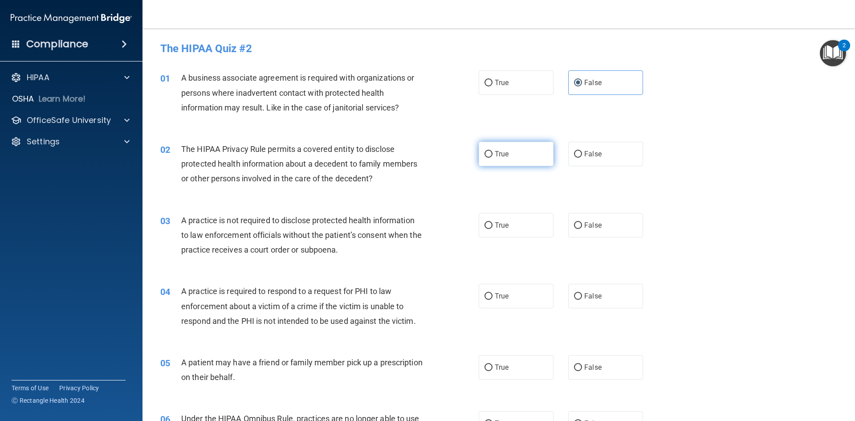
radio input "true"
click at [585, 233] on label "False" at bounding box center [605, 225] width 75 height 24
click at [582, 229] on input "False" at bounding box center [578, 225] width 8 height 7
radio input "true"
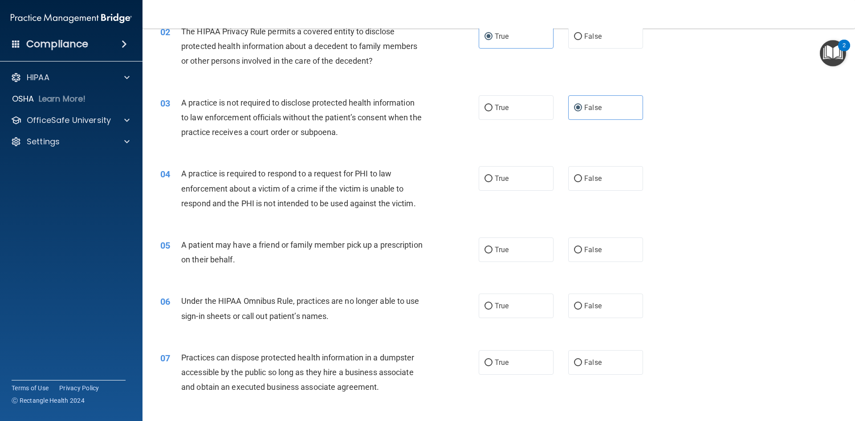
scroll to position [134, 0]
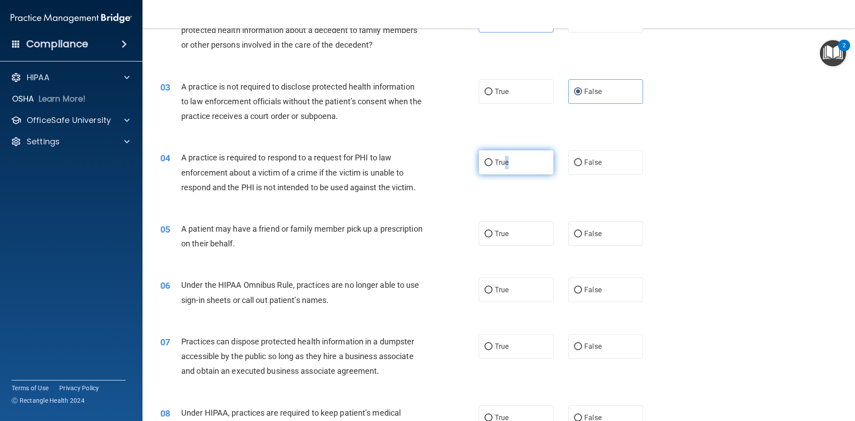
click at [504, 169] on label "True" at bounding box center [516, 162] width 75 height 24
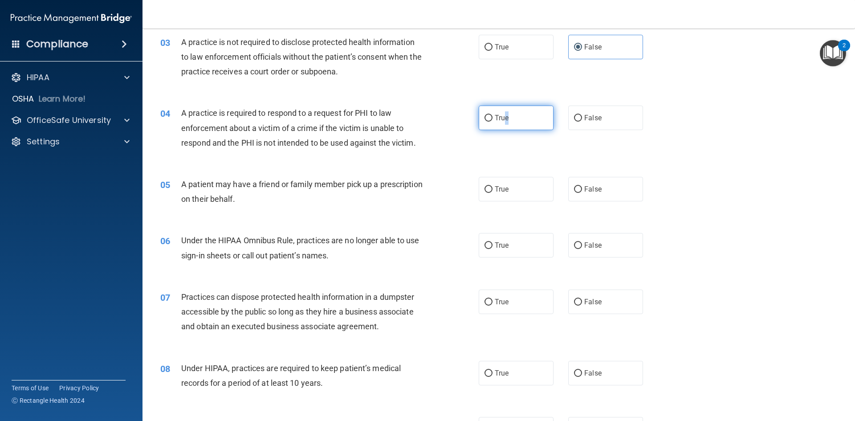
click at [484, 119] on input "True" at bounding box center [488, 118] width 8 height 7
radio input "true"
click at [444, 153] on div "04 A practice is required to respond to a request for PHI to law enforcement ab…" at bounding box center [319, 129] width 345 height 49
click at [528, 188] on label "True" at bounding box center [516, 189] width 75 height 24
click at [492, 188] on input "True" at bounding box center [488, 189] width 8 height 7
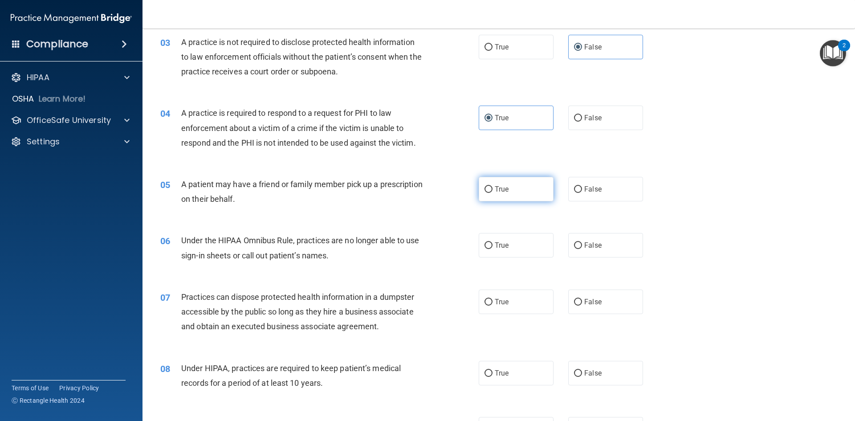
radio input "true"
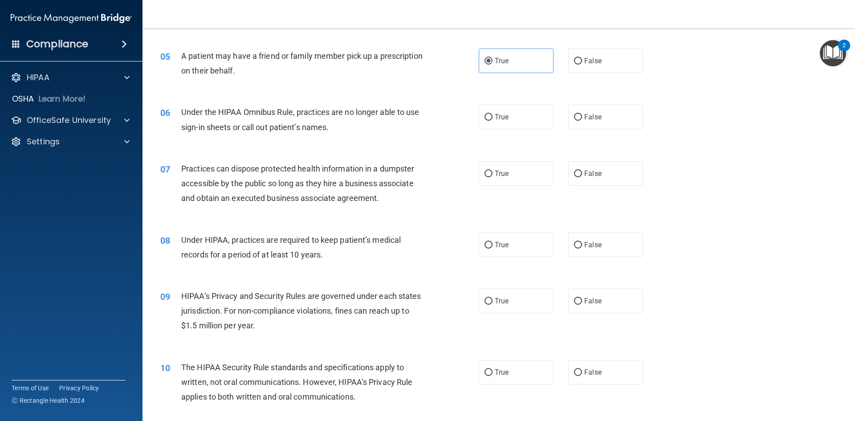
scroll to position [312, 0]
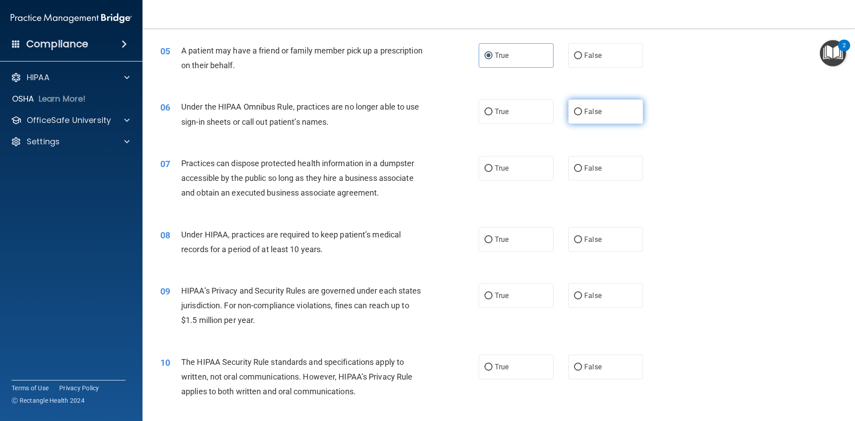
click at [578, 116] on label "False" at bounding box center [605, 111] width 75 height 24
click at [578, 115] on input "False" at bounding box center [578, 112] width 8 height 7
radio input "true"
drag, startPoint x: 578, startPoint y: 167, endPoint x: 569, endPoint y: 165, distance: 8.6
click at [577, 167] on label "False" at bounding box center [605, 168] width 75 height 24
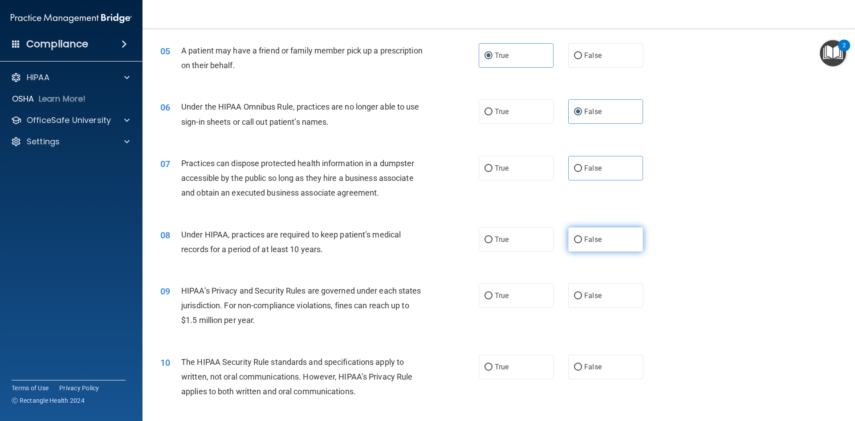
click at [577, 243] on label "False" at bounding box center [605, 239] width 75 height 24
click at [577, 243] on input "False" at bounding box center [578, 239] width 8 height 7
radio input "true"
click at [598, 292] on label "False" at bounding box center [605, 295] width 75 height 24
click at [582, 292] on input "False" at bounding box center [578, 295] width 8 height 7
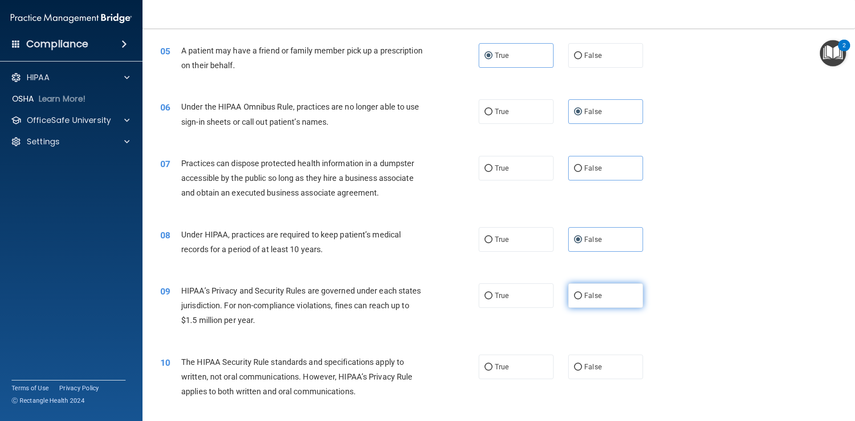
radio input "true"
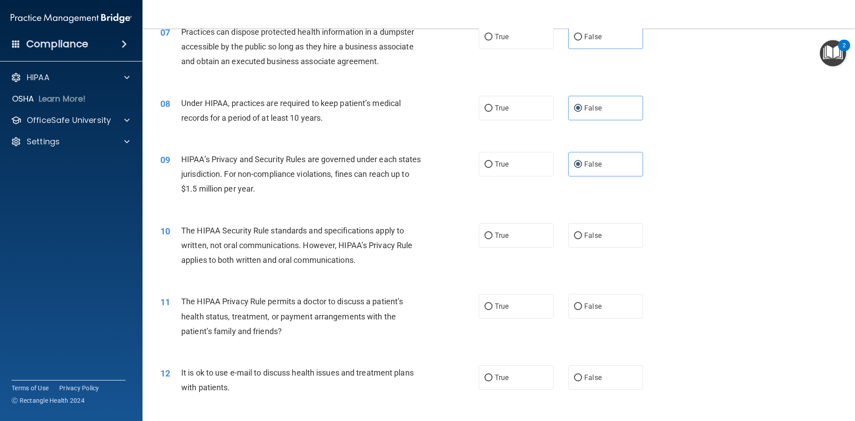
scroll to position [445, 0]
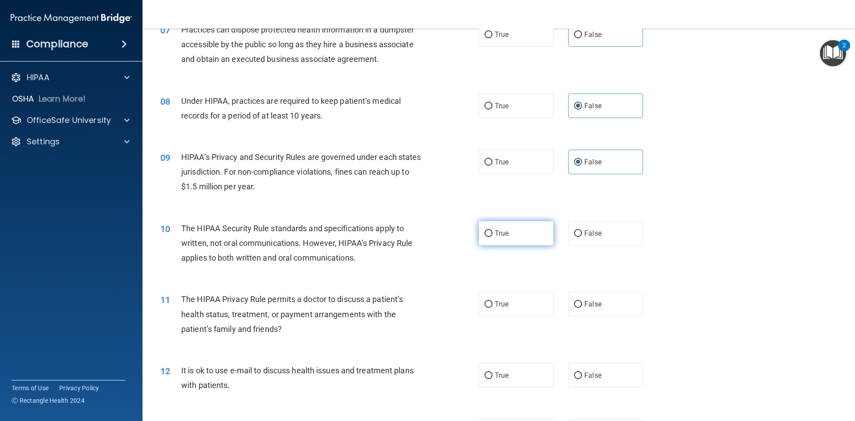
click at [498, 239] on label "True" at bounding box center [516, 233] width 75 height 24
click at [492, 237] on input "True" at bounding box center [488, 233] width 8 height 7
radio input "true"
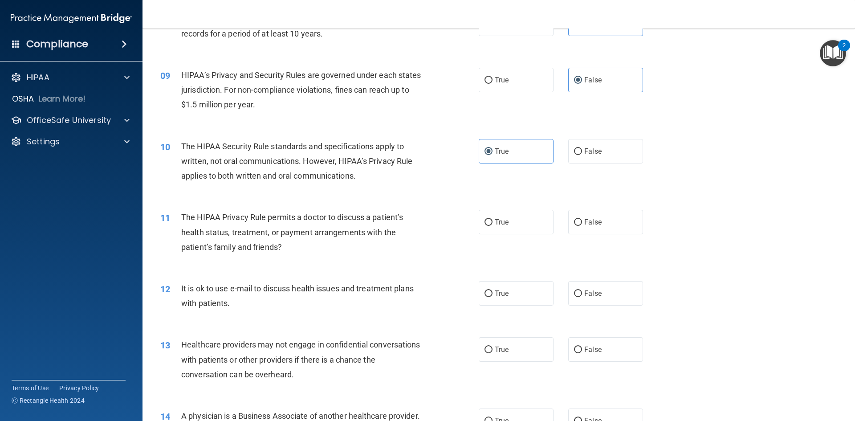
scroll to position [534, 0]
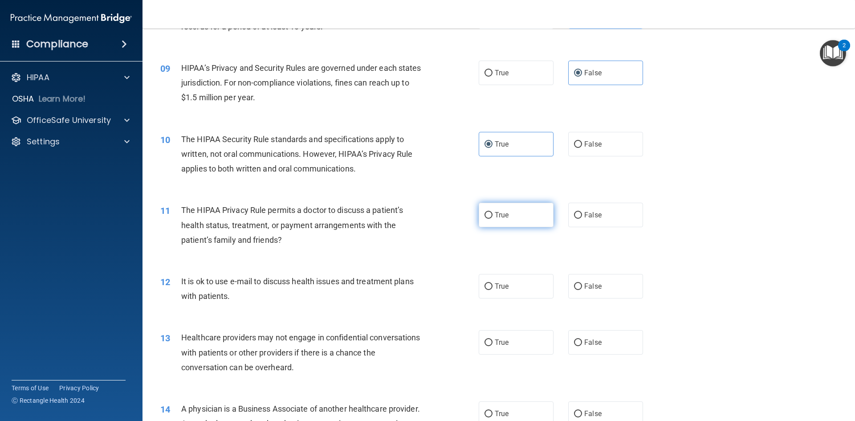
click at [511, 224] on label "True" at bounding box center [516, 215] width 75 height 24
click at [492, 219] on input "True" at bounding box center [488, 215] width 8 height 7
radio input "true"
click at [511, 289] on label "True" at bounding box center [516, 286] width 75 height 24
click at [492, 289] on input "True" at bounding box center [488, 286] width 8 height 7
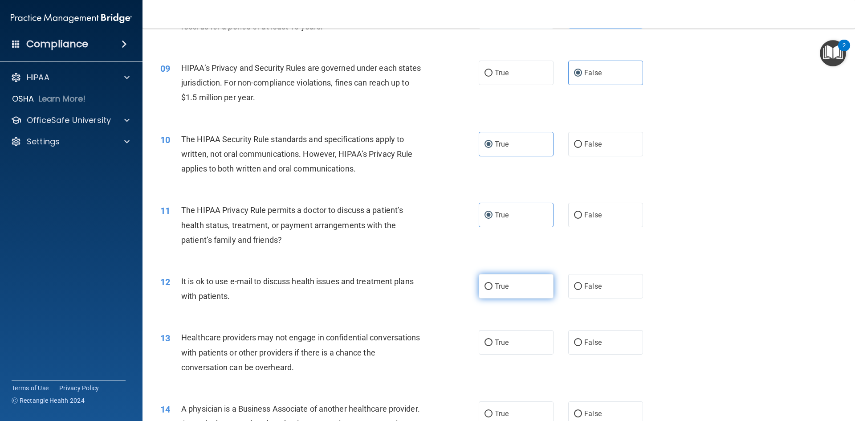
radio input "true"
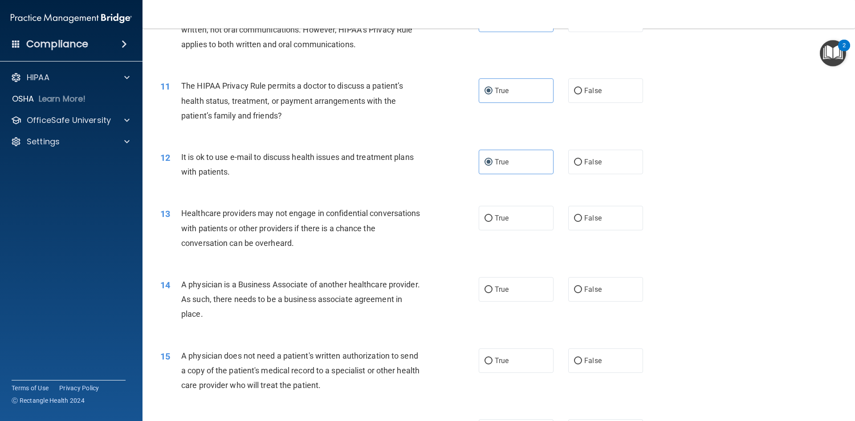
scroll to position [668, 0]
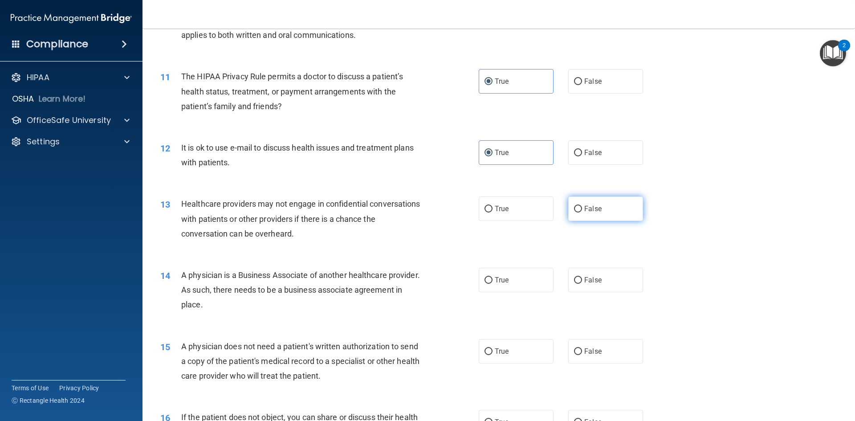
click at [574, 210] on input "False" at bounding box center [578, 209] width 8 height 7
radio input "true"
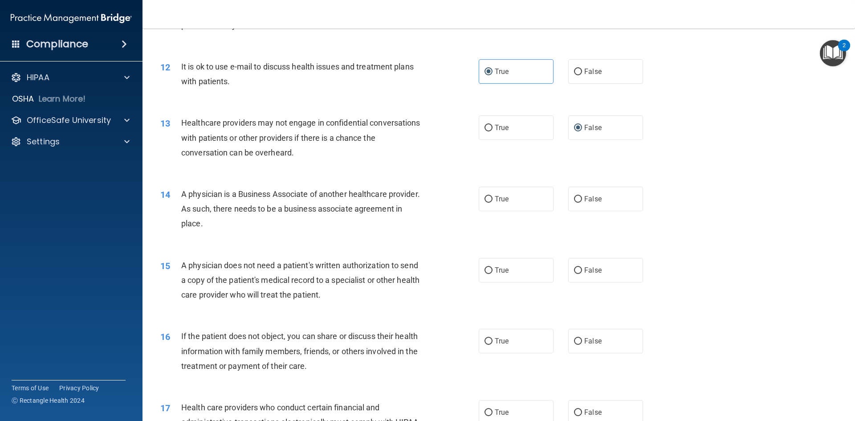
scroll to position [757, 0]
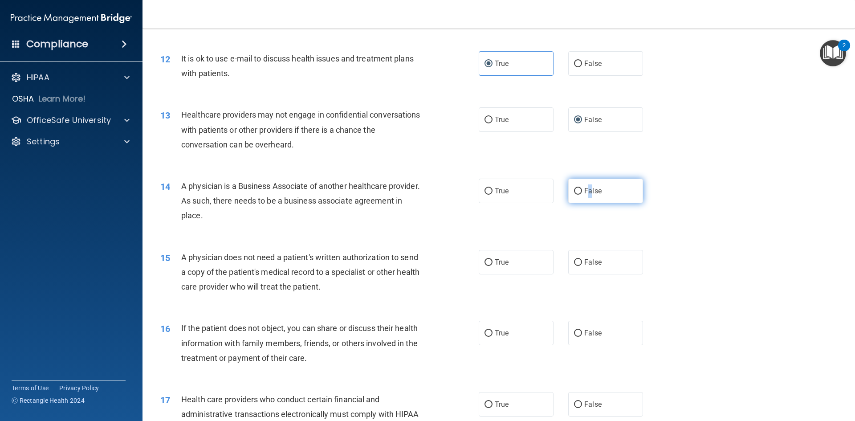
click at [583, 202] on label "False" at bounding box center [605, 191] width 75 height 24
click at [579, 196] on label "False" at bounding box center [605, 191] width 75 height 24
click at [579, 195] on input "False" at bounding box center [578, 191] width 8 height 7
radio input "true"
click at [495, 265] on span "True" at bounding box center [502, 262] width 14 height 8
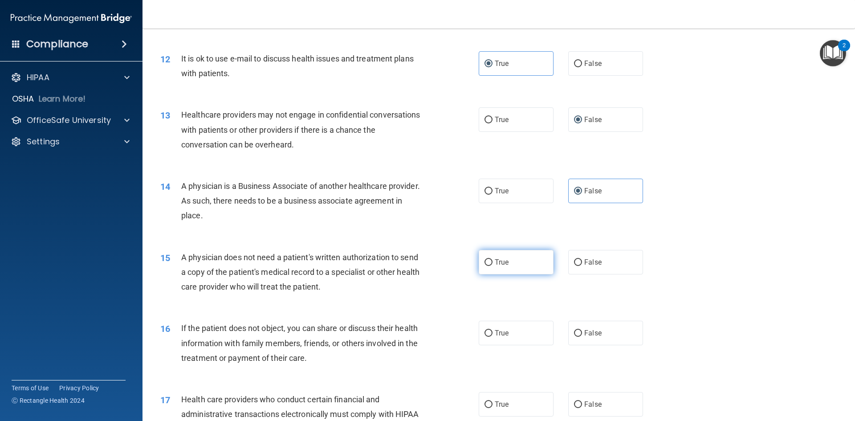
click at [492, 265] on input "True" at bounding box center [488, 262] width 8 height 7
radio input "true"
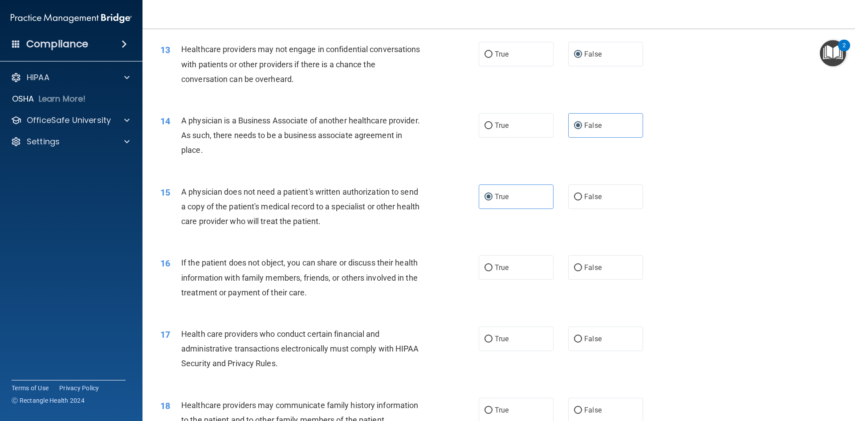
scroll to position [846, 0]
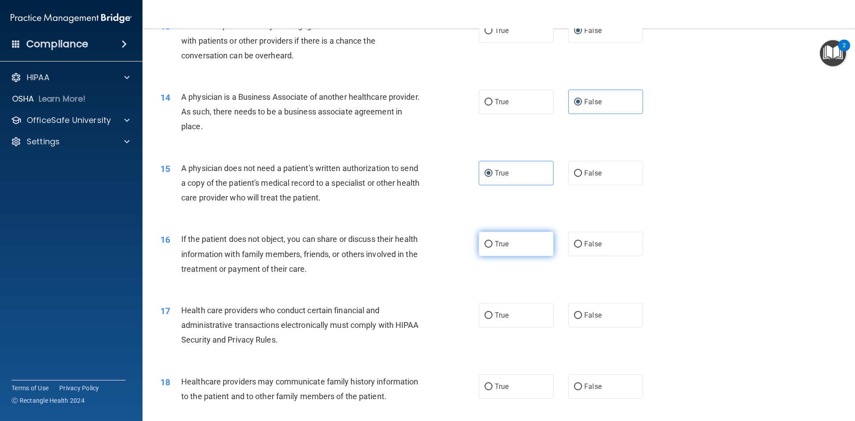
click at [523, 243] on label "True" at bounding box center [516, 243] width 75 height 24
click at [492, 243] on input "True" at bounding box center [488, 244] width 8 height 7
radio input "true"
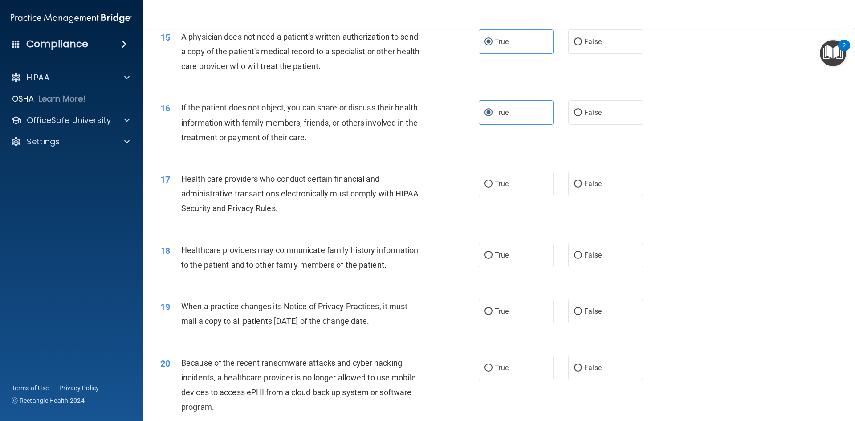
scroll to position [979, 0]
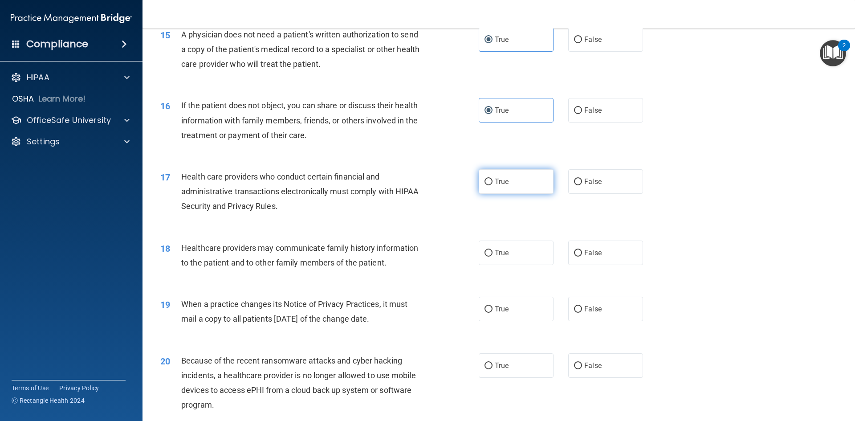
click at [513, 185] on label "True" at bounding box center [516, 181] width 75 height 24
click at [492, 185] on input "True" at bounding box center [488, 182] width 8 height 7
radio input "true"
click at [584, 253] on span "False" at bounding box center [592, 252] width 17 height 8
click at [580, 253] on input "False" at bounding box center [578, 253] width 8 height 7
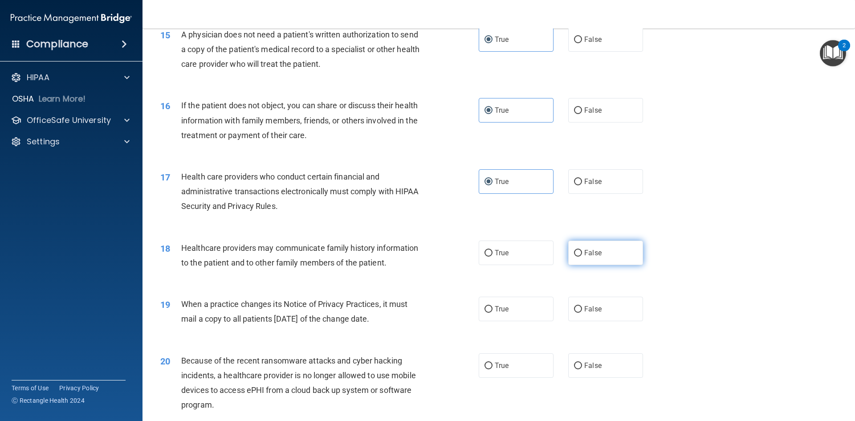
radio input "true"
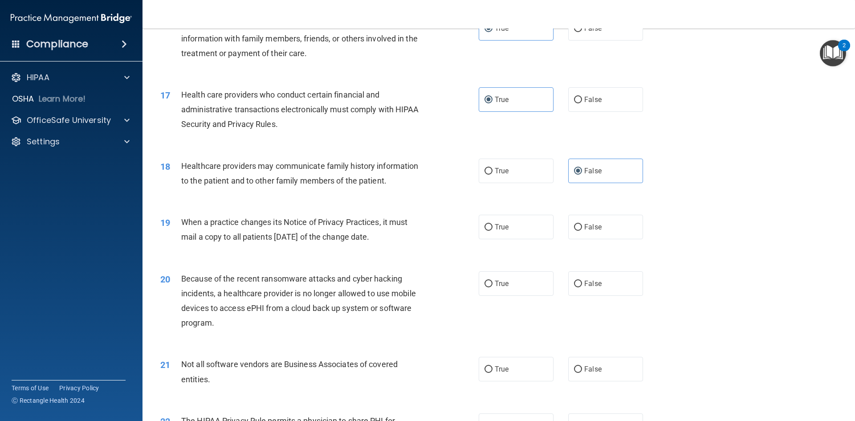
scroll to position [1068, 0]
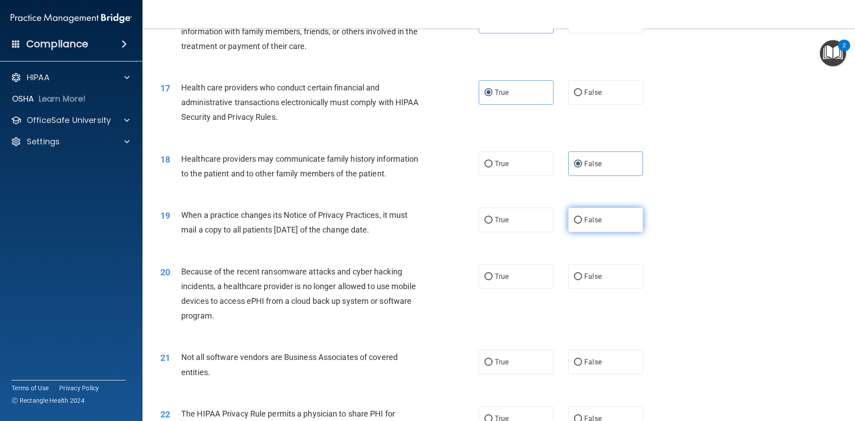
click at [591, 223] on span "False" at bounding box center [592, 219] width 17 height 8
click at [582, 223] on input "False" at bounding box center [578, 220] width 8 height 7
radio input "true"
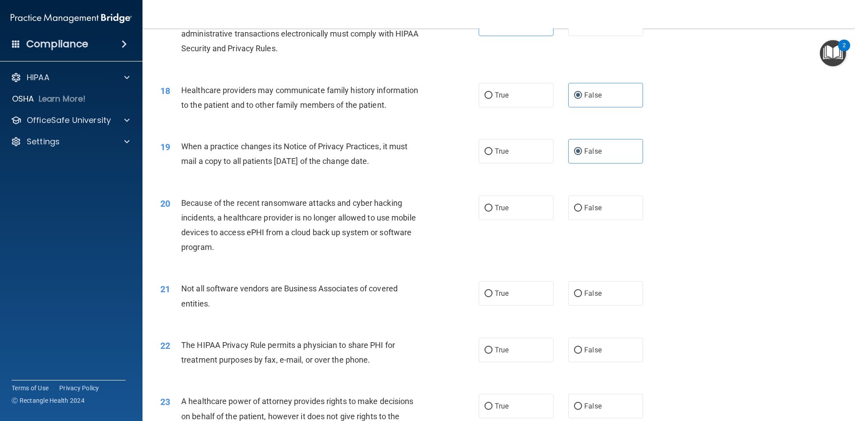
scroll to position [1157, 0]
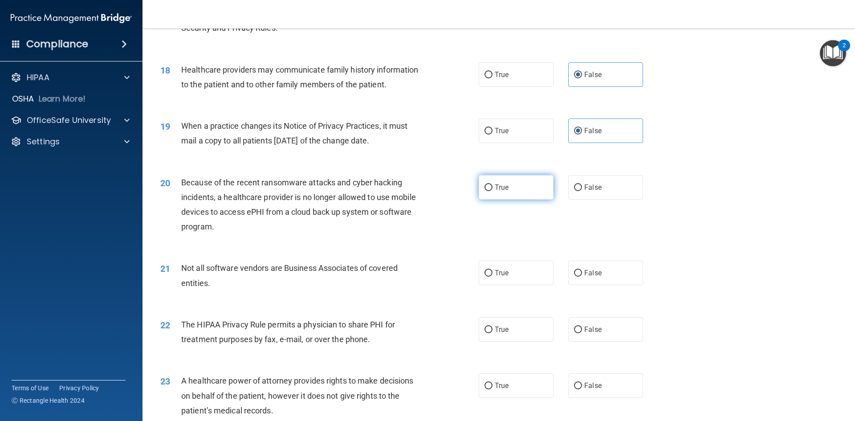
click at [510, 190] on label "True" at bounding box center [516, 187] width 75 height 24
click at [492, 190] on input "True" at bounding box center [488, 187] width 8 height 7
radio input "true"
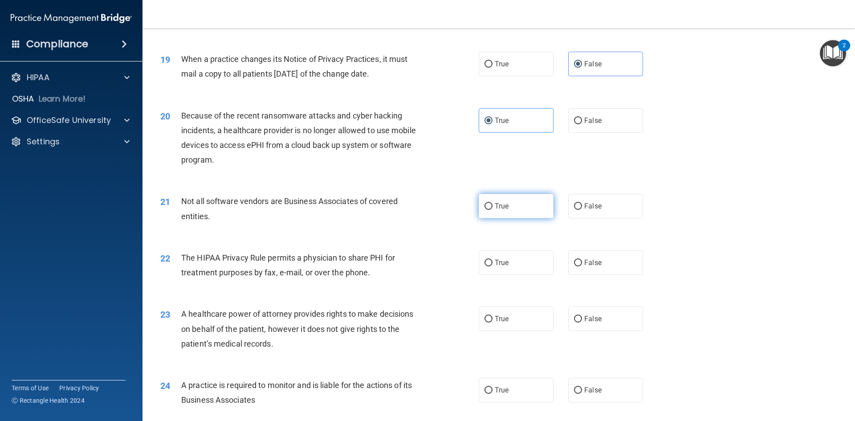
scroll to position [1246, 0]
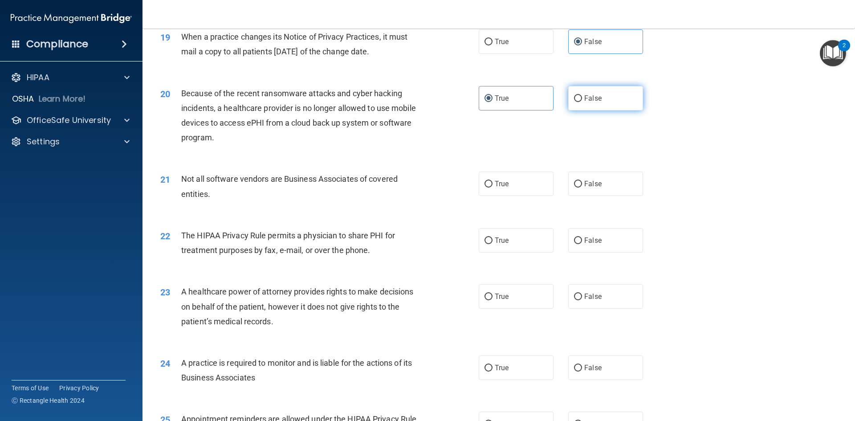
click at [568, 96] on label "False" at bounding box center [605, 98] width 75 height 24
click at [574, 96] on input "False" at bounding box center [578, 98] width 8 height 7
radio input "true"
radio input "false"
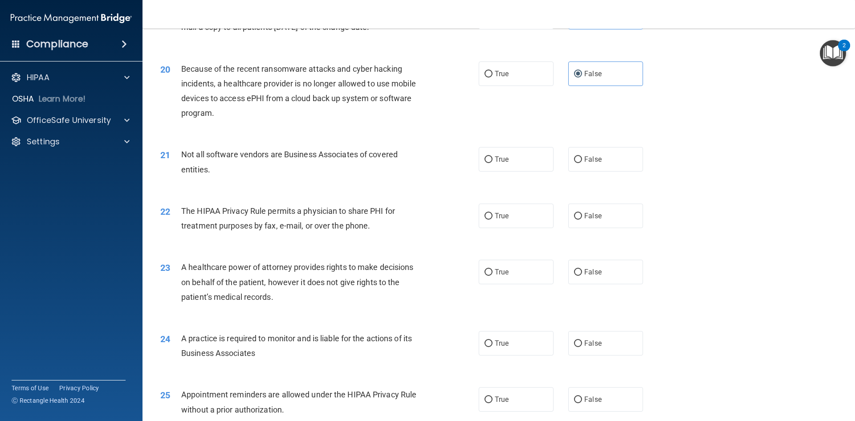
scroll to position [1291, 0]
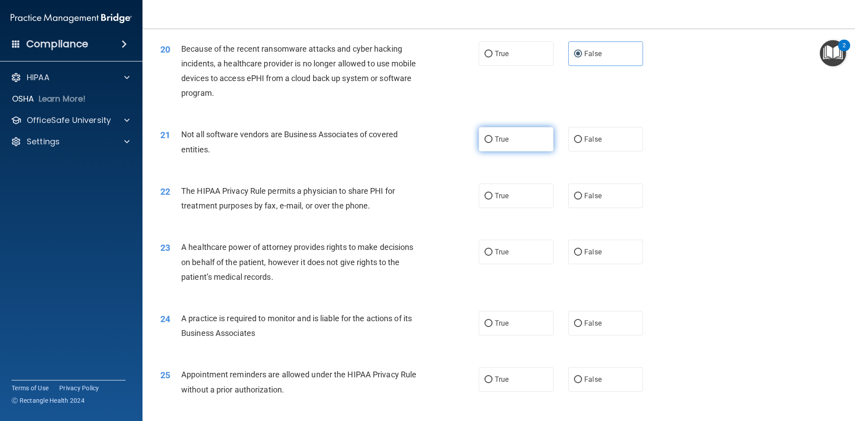
click at [511, 141] on label "True" at bounding box center [516, 139] width 75 height 24
click at [492, 141] on input "True" at bounding box center [488, 139] width 8 height 7
radio input "true"
drag, startPoint x: 600, startPoint y: 194, endPoint x: 592, endPoint y: 195, distance: 8.2
click at [596, 194] on label "False" at bounding box center [605, 195] width 75 height 24
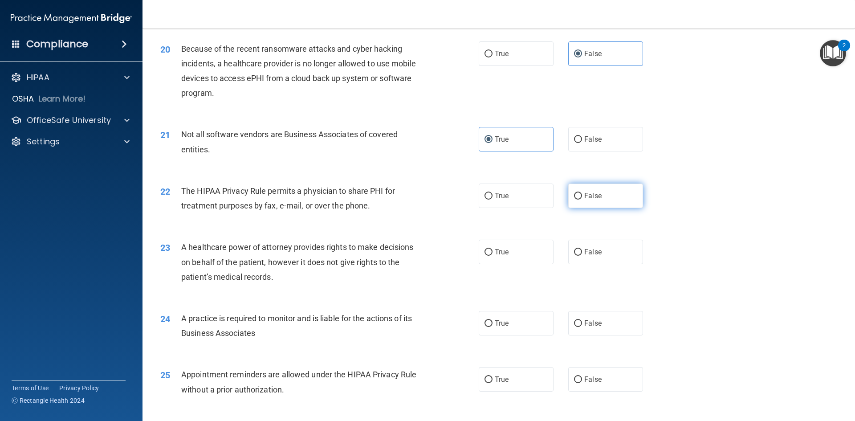
click at [582, 194] on input "False" at bounding box center [578, 196] width 8 height 7
radio input "true"
click at [493, 257] on label "True" at bounding box center [516, 251] width 75 height 24
click at [492, 256] on input "True" at bounding box center [488, 252] width 8 height 7
radio input "true"
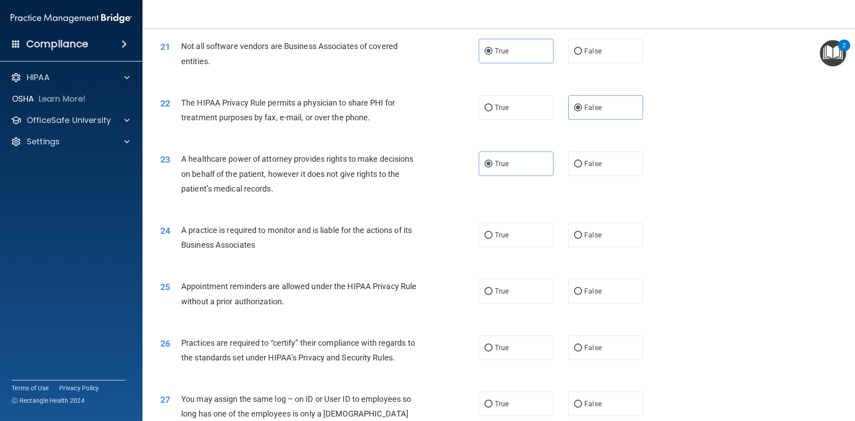
scroll to position [1380, 0]
click at [584, 232] on span "False" at bounding box center [592, 234] width 17 height 8
click at [582, 232] on input "False" at bounding box center [578, 234] width 8 height 7
radio input "true"
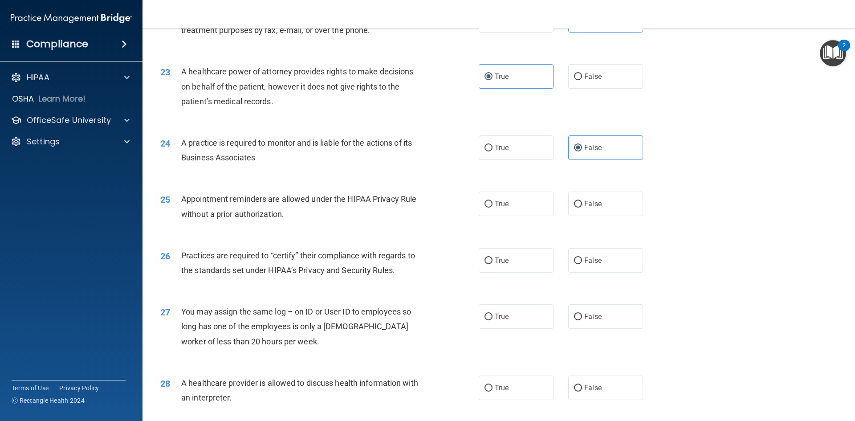
scroll to position [1469, 0]
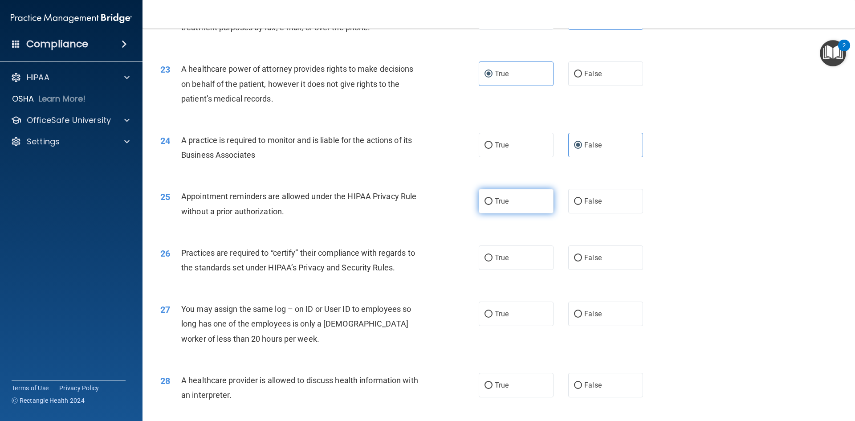
click at [521, 200] on label "True" at bounding box center [516, 201] width 75 height 24
click at [492, 200] on input "True" at bounding box center [488, 201] width 8 height 7
radio input "true"
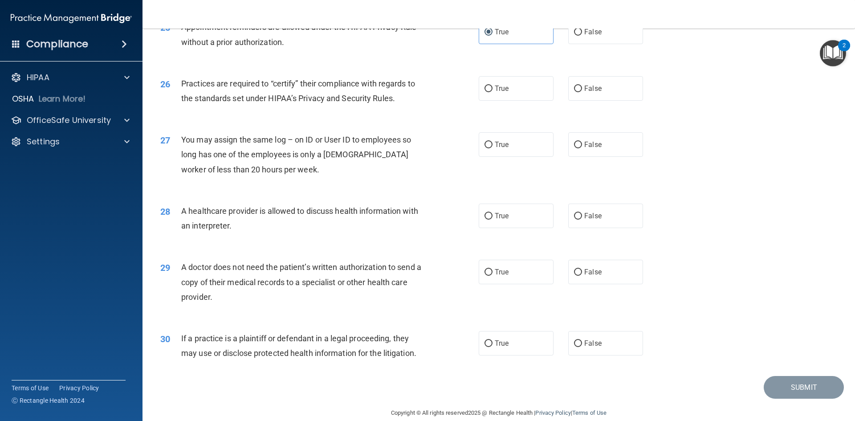
scroll to position [1651, 0]
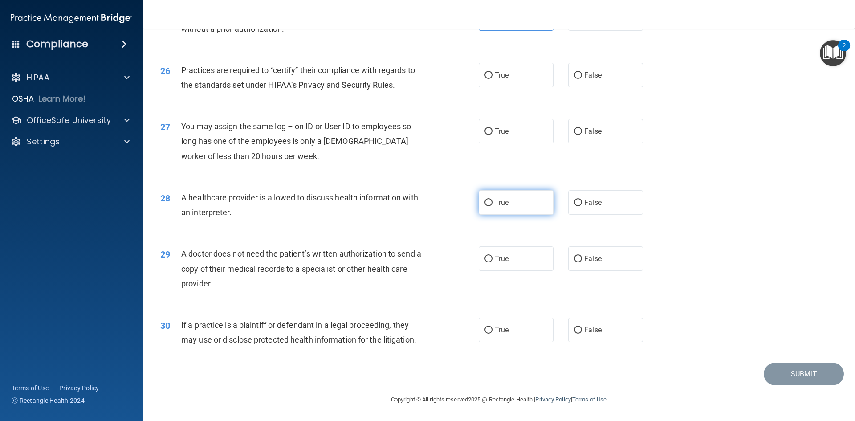
click at [531, 198] on label "True" at bounding box center [516, 202] width 75 height 24
click at [492, 199] on input "True" at bounding box center [488, 202] width 8 height 7
radio input "true"
click at [513, 257] on label "True" at bounding box center [516, 258] width 75 height 24
click at [492, 257] on input "True" at bounding box center [488, 259] width 8 height 7
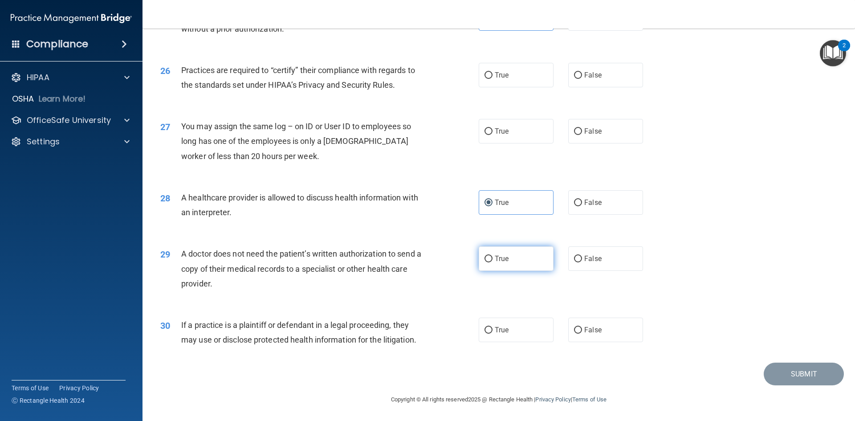
radio input "true"
click at [514, 325] on label "True" at bounding box center [516, 329] width 75 height 24
click at [492, 327] on input "True" at bounding box center [488, 330] width 8 height 7
radio input "true"
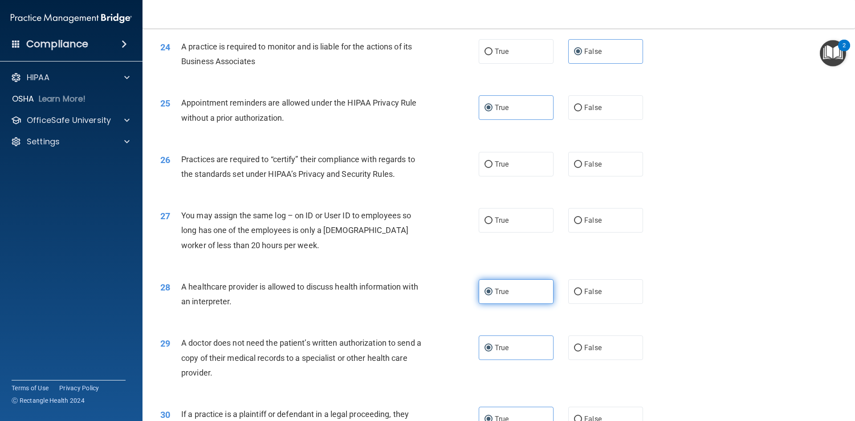
scroll to position [1518, 0]
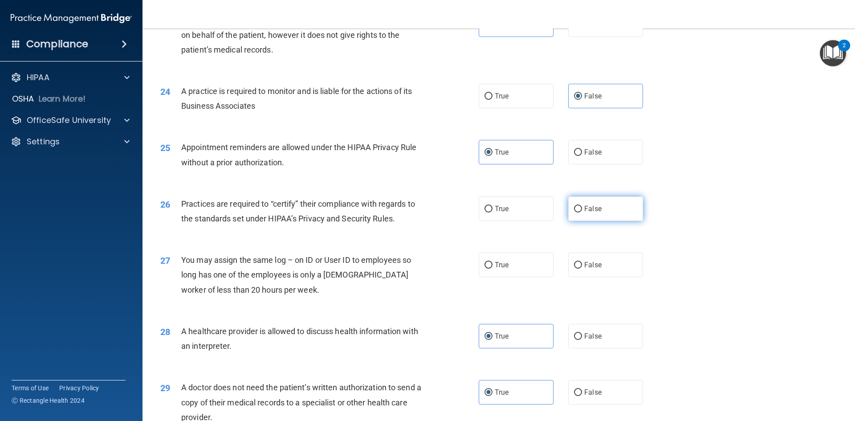
click at [584, 207] on span "False" at bounding box center [592, 208] width 17 height 8
click at [582, 207] on input "False" at bounding box center [578, 209] width 8 height 7
radio input "true"
drag, startPoint x: 523, startPoint y: 258, endPoint x: 522, endPoint y: 265, distance: 7.1
click at [522, 265] on label "True" at bounding box center [516, 264] width 75 height 24
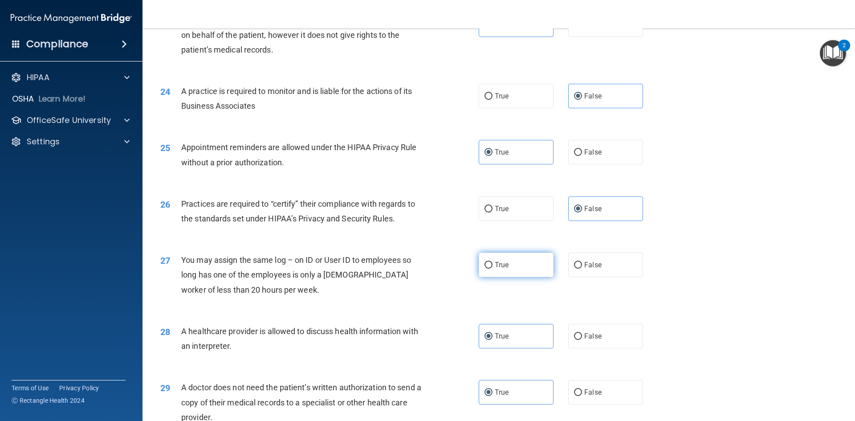
click at [492, 265] on input "True" at bounding box center [488, 265] width 8 height 7
radio input "true"
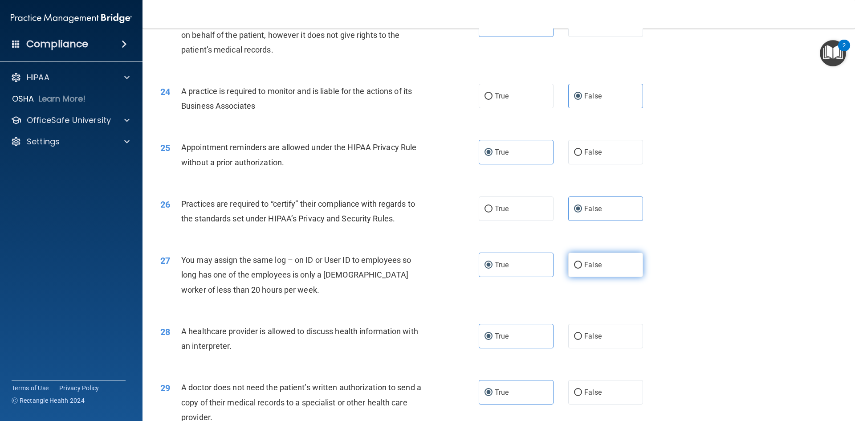
click at [590, 266] on span "False" at bounding box center [592, 264] width 17 height 8
click at [582, 266] on input "False" at bounding box center [578, 265] width 8 height 7
radio input "true"
radio input "false"
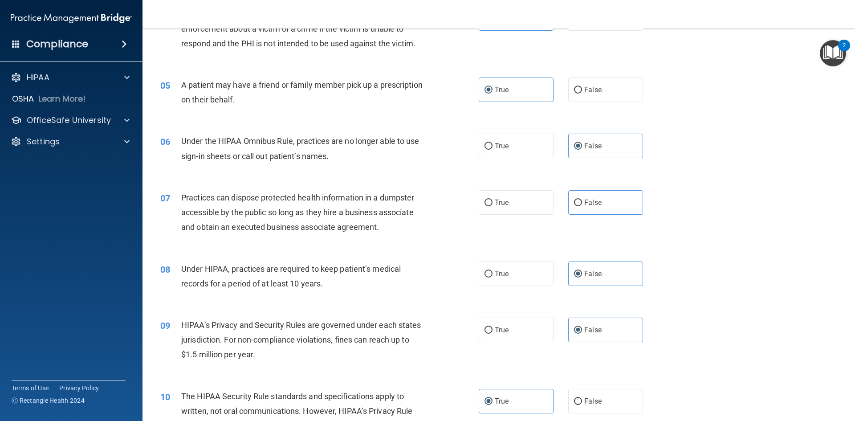
scroll to position [272, 0]
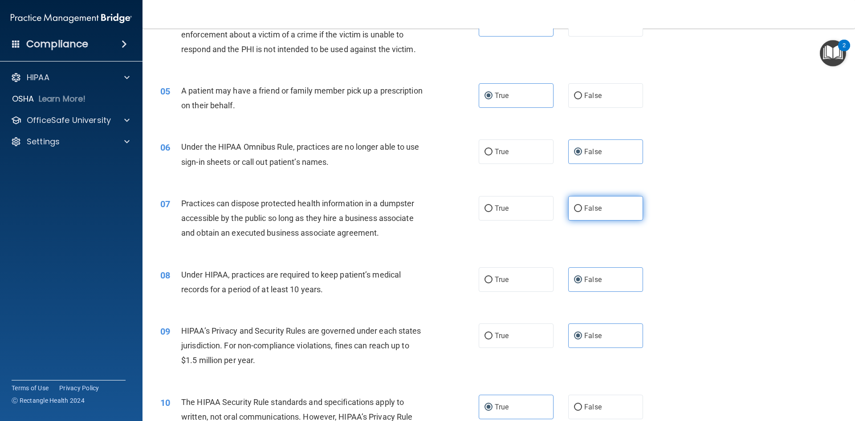
click at [588, 214] on label "False" at bounding box center [605, 208] width 75 height 24
click at [582, 212] on input "False" at bounding box center [578, 208] width 8 height 7
radio input "true"
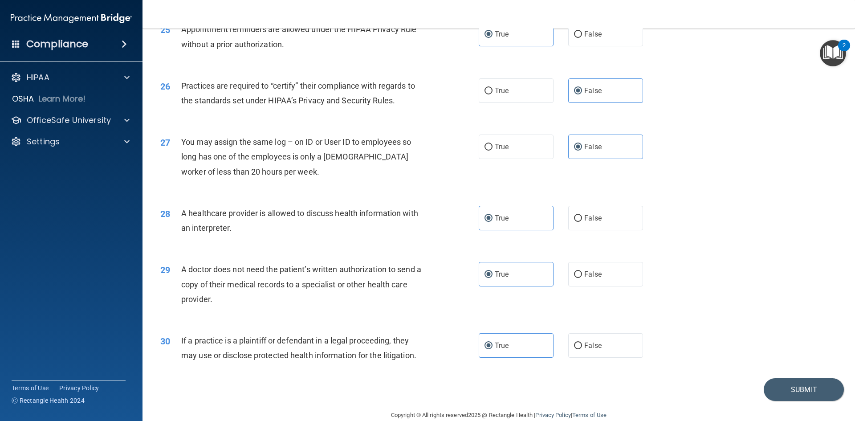
scroll to position [1651, 0]
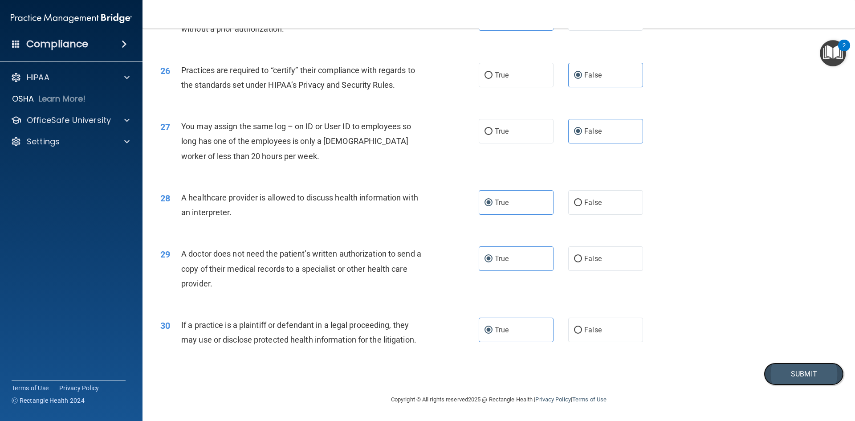
click at [799, 369] on button "Submit" at bounding box center [803, 373] width 80 height 23
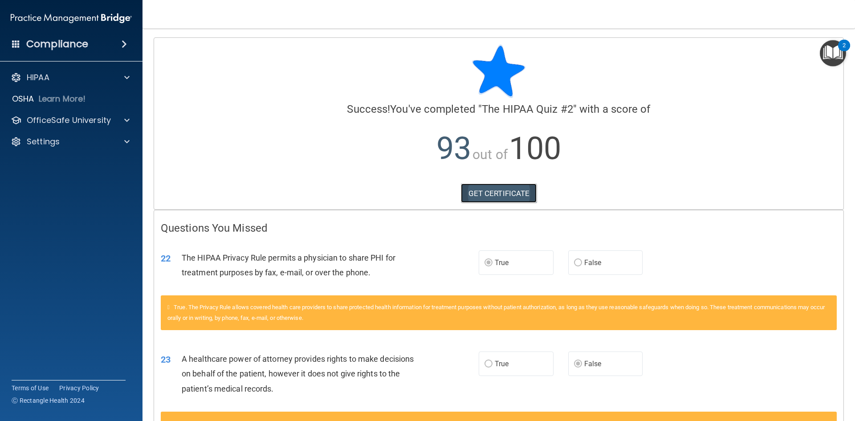
click at [512, 190] on link "GET CERTIFICATE" at bounding box center [499, 193] width 76 height 20
click at [55, 123] on p "OfficeSafe University" at bounding box center [69, 120] width 84 height 11
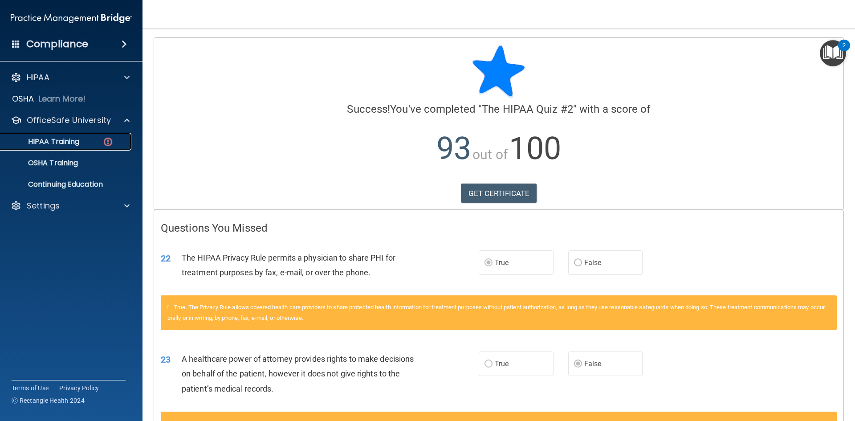
click at [78, 143] on p "HIPAA Training" at bounding box center [42, 141] width 73 height 9
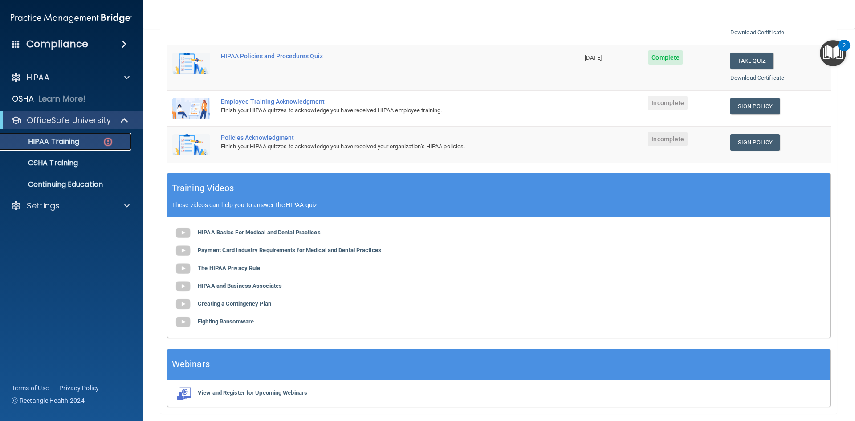
scroll to position [187, 0]
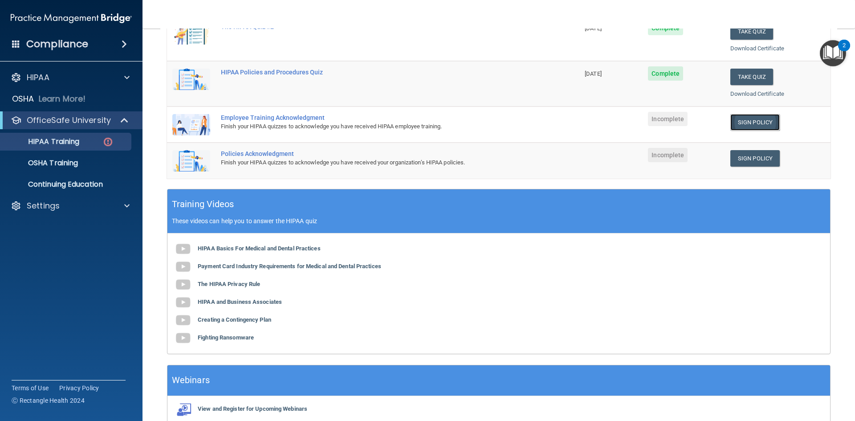
click at [758, 118] on link "Sign Policy" at bounding box center [754, 122] width 49 height 16
click at [752, 160] on link "Sign Policy" at bounding box center [754, 158] width 49 height 16
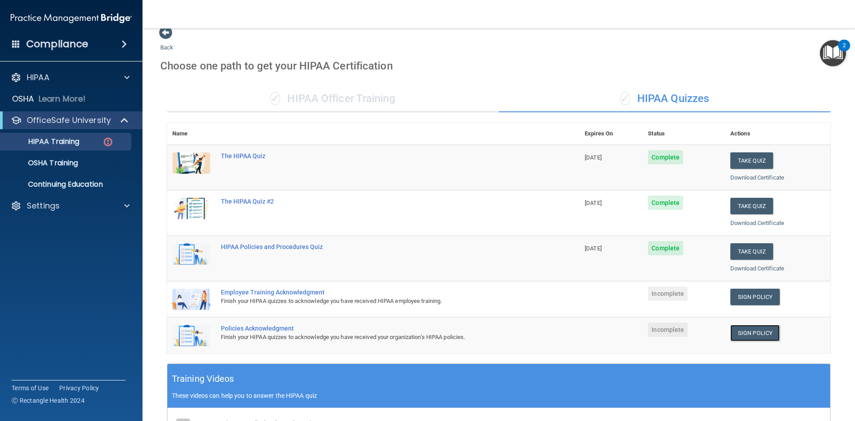
scroll to position [8, 0]
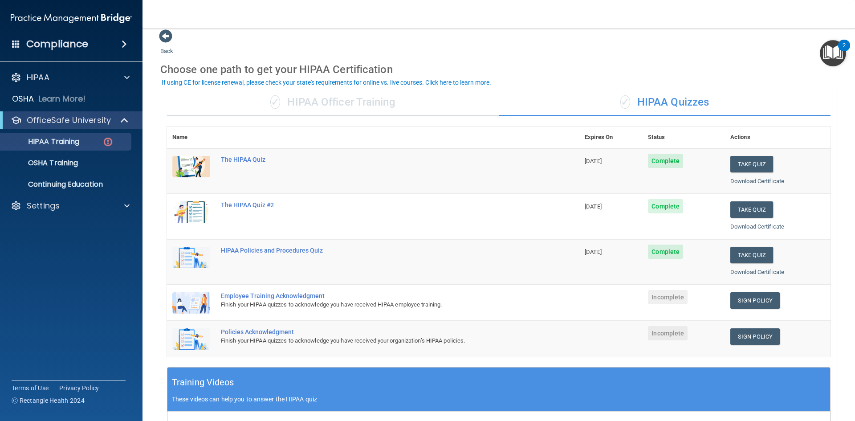
click at [333, 98] on div "✓ HIPAA Officer Training" at bounding box center [333, 102] width 332 height 27
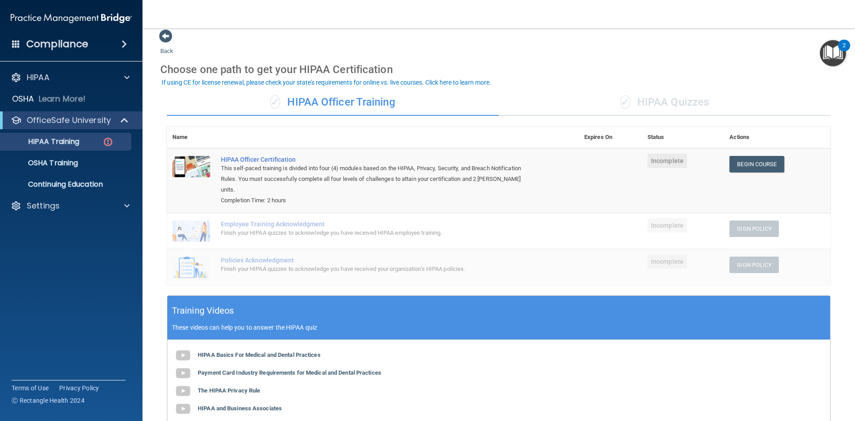
click at [644, 105] on div "✓ HIPAA Quizzes" at bounding box center [665, 102] width 332 height 27
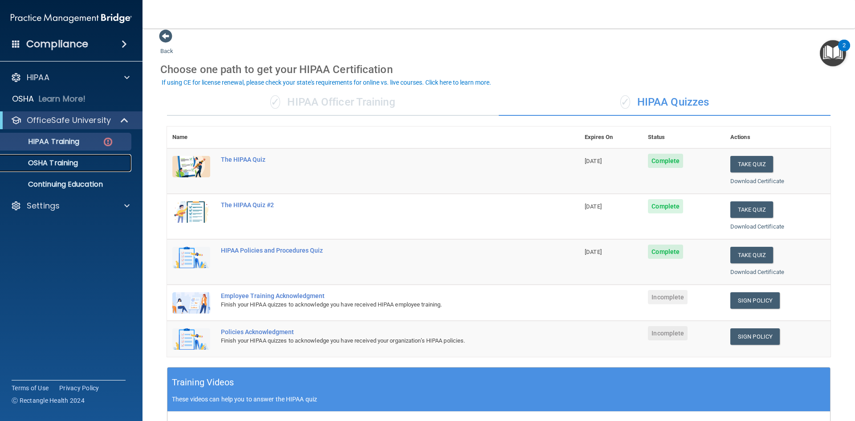
click at [56, 166] on p "OSHA Training" at bounding box center [42, 162] width 72 height 9
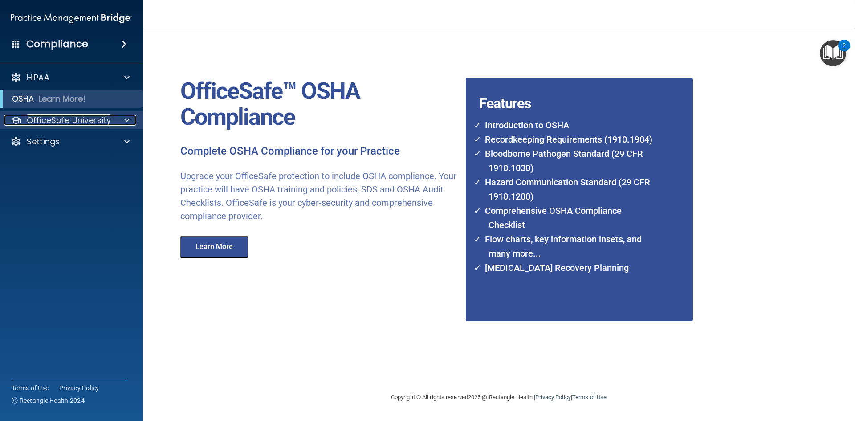
click at [60, 116] on p "OfficeSafe University" at bounding box center [69, 120] width 84 height 11
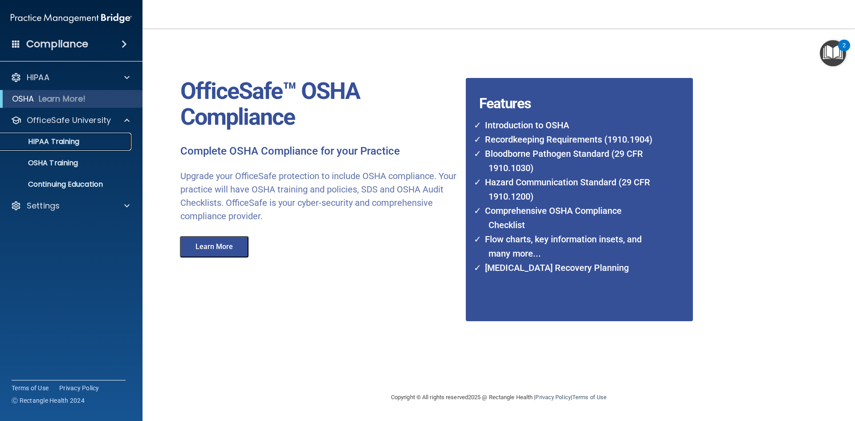
click at [74, 139] on p "HIPAA Training" at bounding box center [42, 141] width 73 height 9
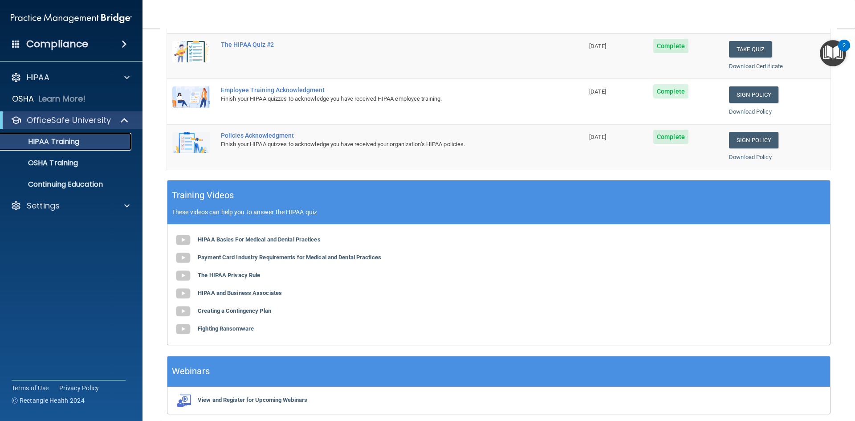
scroll to position [250, 0]
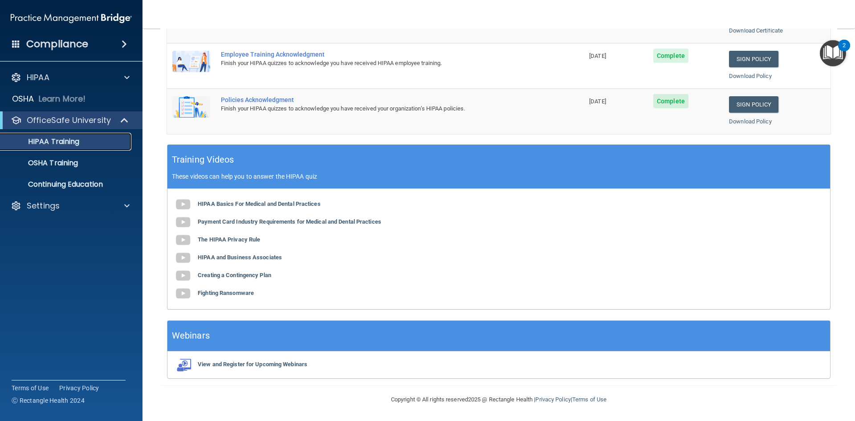
click at [45, 134] on link "HIPAA Training" at bounding box center [61, 142] width 140 height 18
click at [58, 161] on p "OSHA Training" at bounding box center [42, 162] width 72 height 9
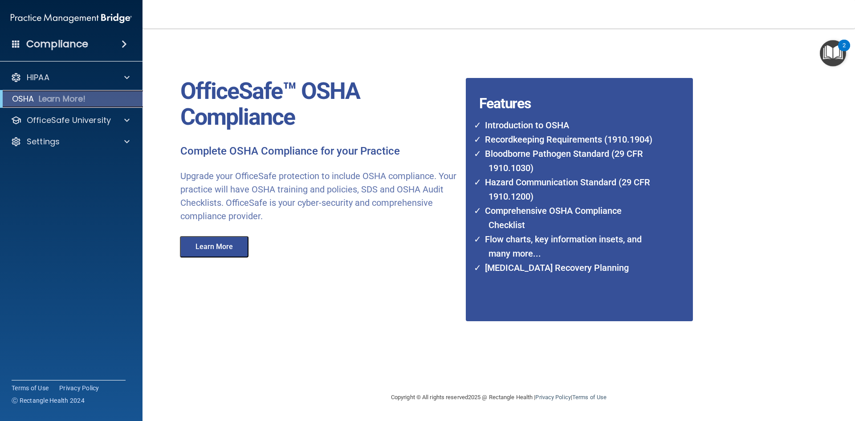
click at [70, 98] on p "Learn More!" at bounding box center [62, 98] width 47 height 11
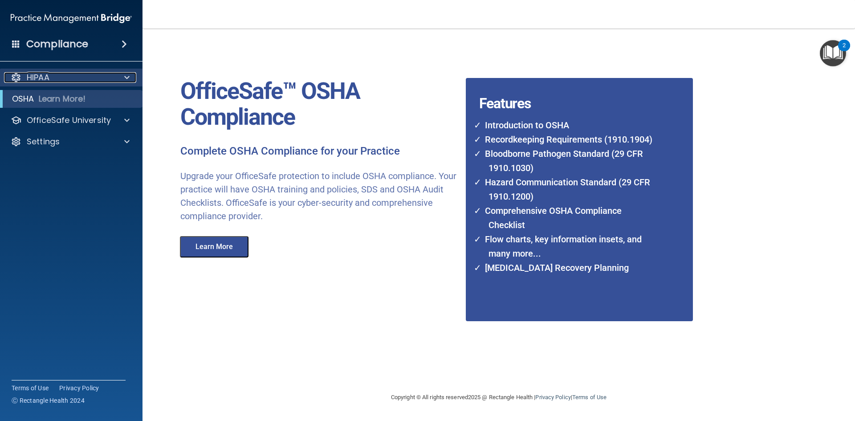
click at [72, 78] on div "HIPAA" at bounding box center [59, 77] width 110 height 11
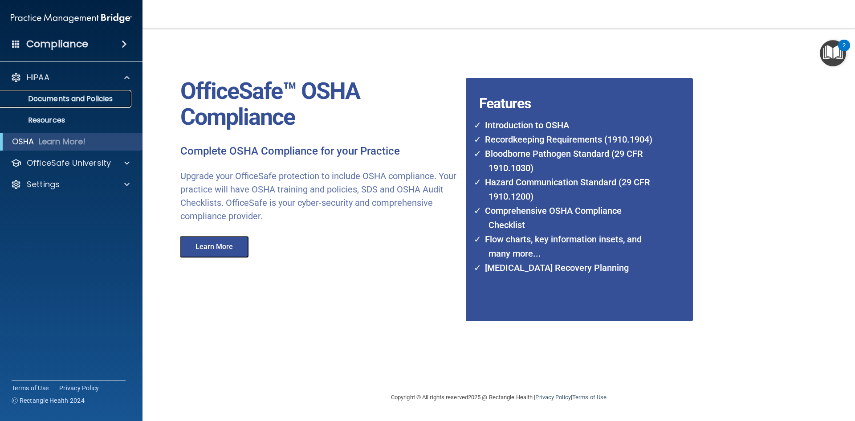
click at [83, 105] on link "Documents and Policies" at bounding box center [61, 99] width 140 height 18
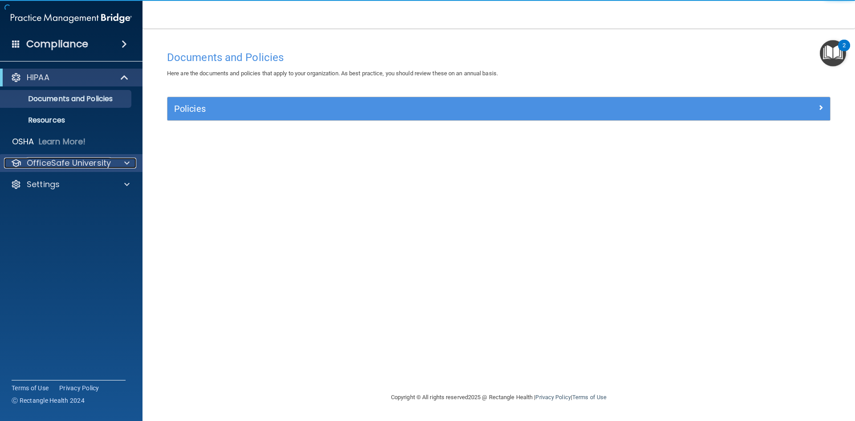
click at [68, 167] on p "OfficeSafe University" at bounding box center [69, 163] width 84 height 11
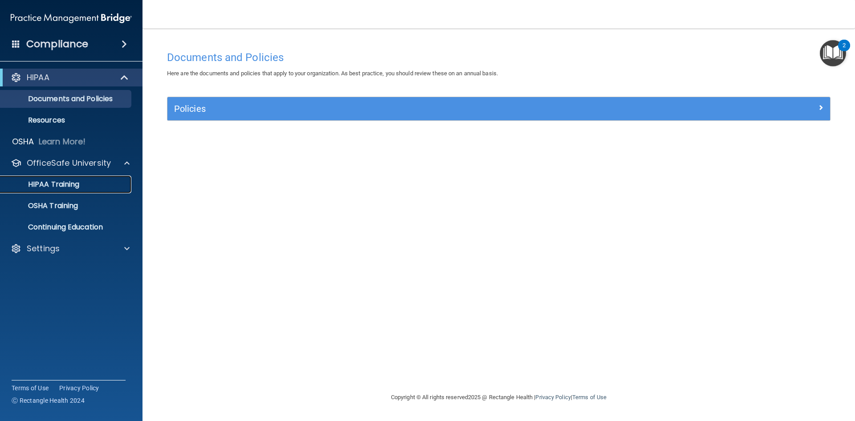
click at [63, 175] on link "HIPAA Training" at bounding box center [61, 184] width 140 height 18
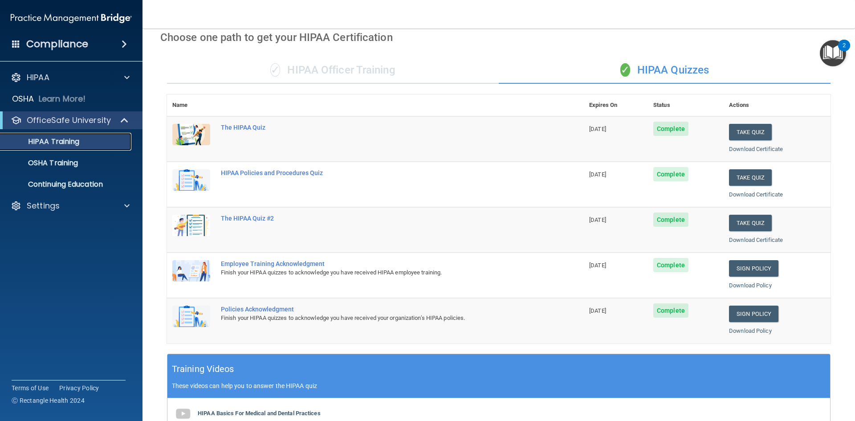
scroll to position [27, 0]
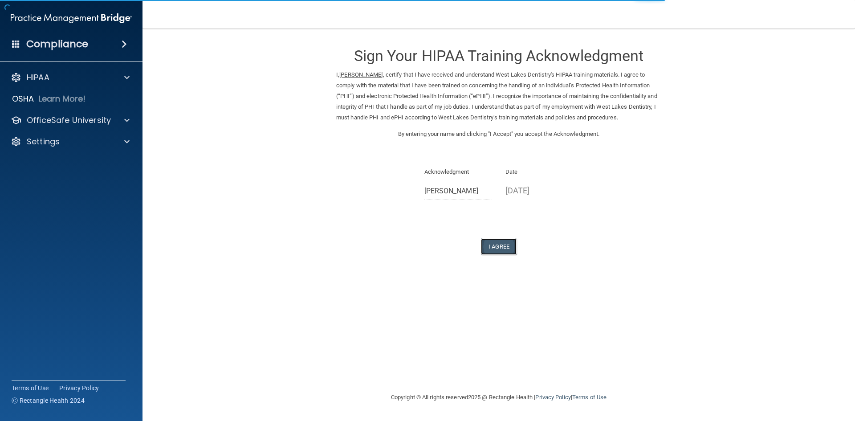
click at [509, 246] on button "I Agree" at bounding box center [499, 246] width 36 height 16
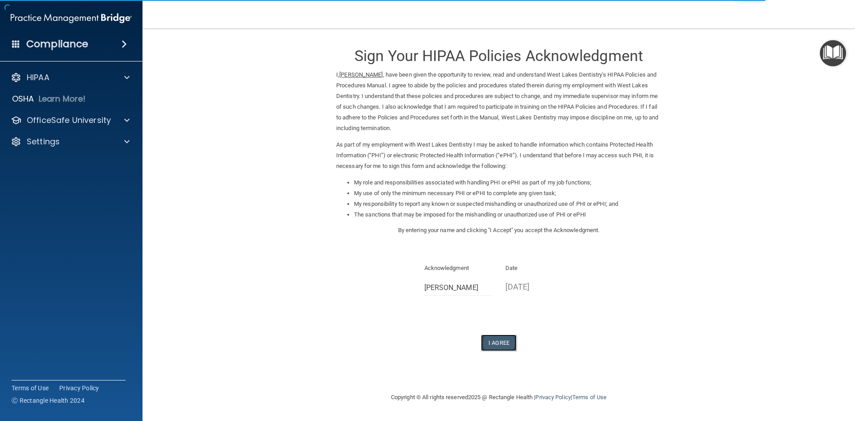
click at [506, 340] on button "I Agree" at bounding box center [499, 342] width 36 height 16
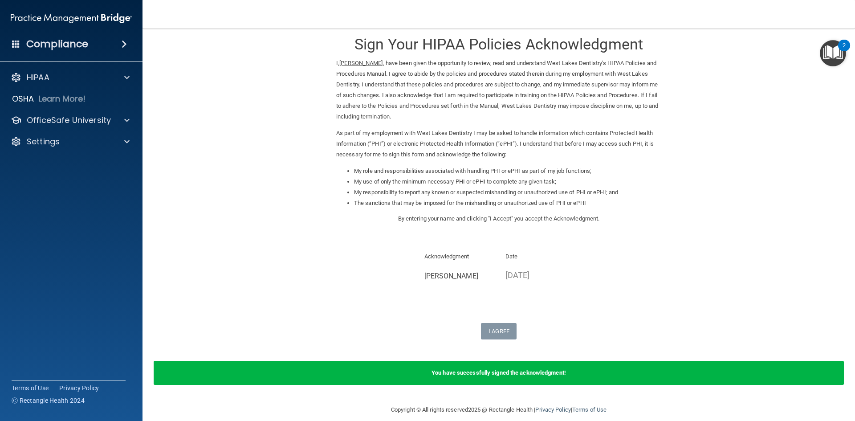
scroll to position [22, 0]
